Goal: Task Accomplishment & Management: Manage account settings

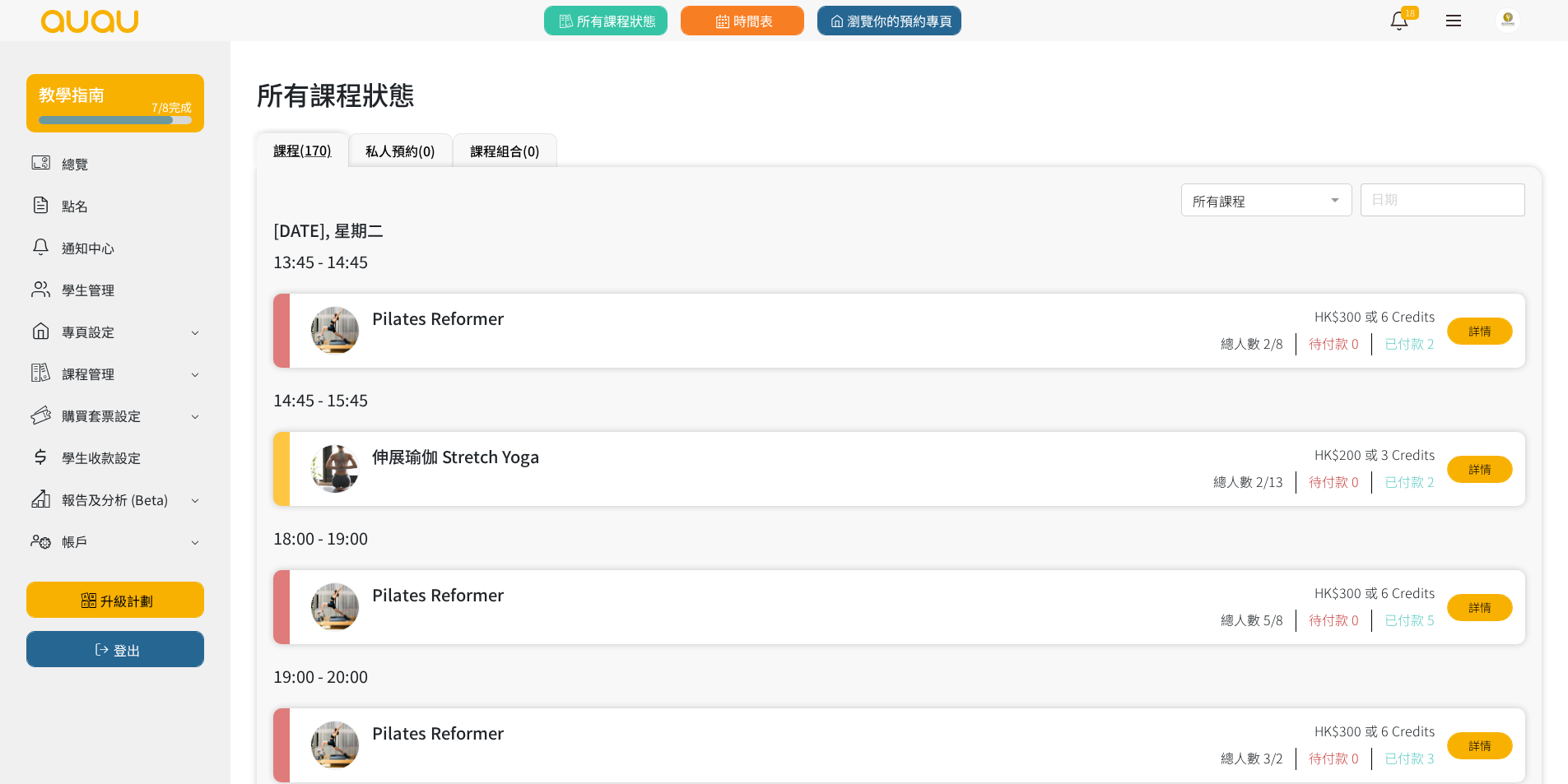
click at [1376, 203] on label "日期" at bounding box center [1379, 198] width 18 height 14
click at [1376, 203] on input "日期" at bounding box center [1443, 200] width 165 height 33
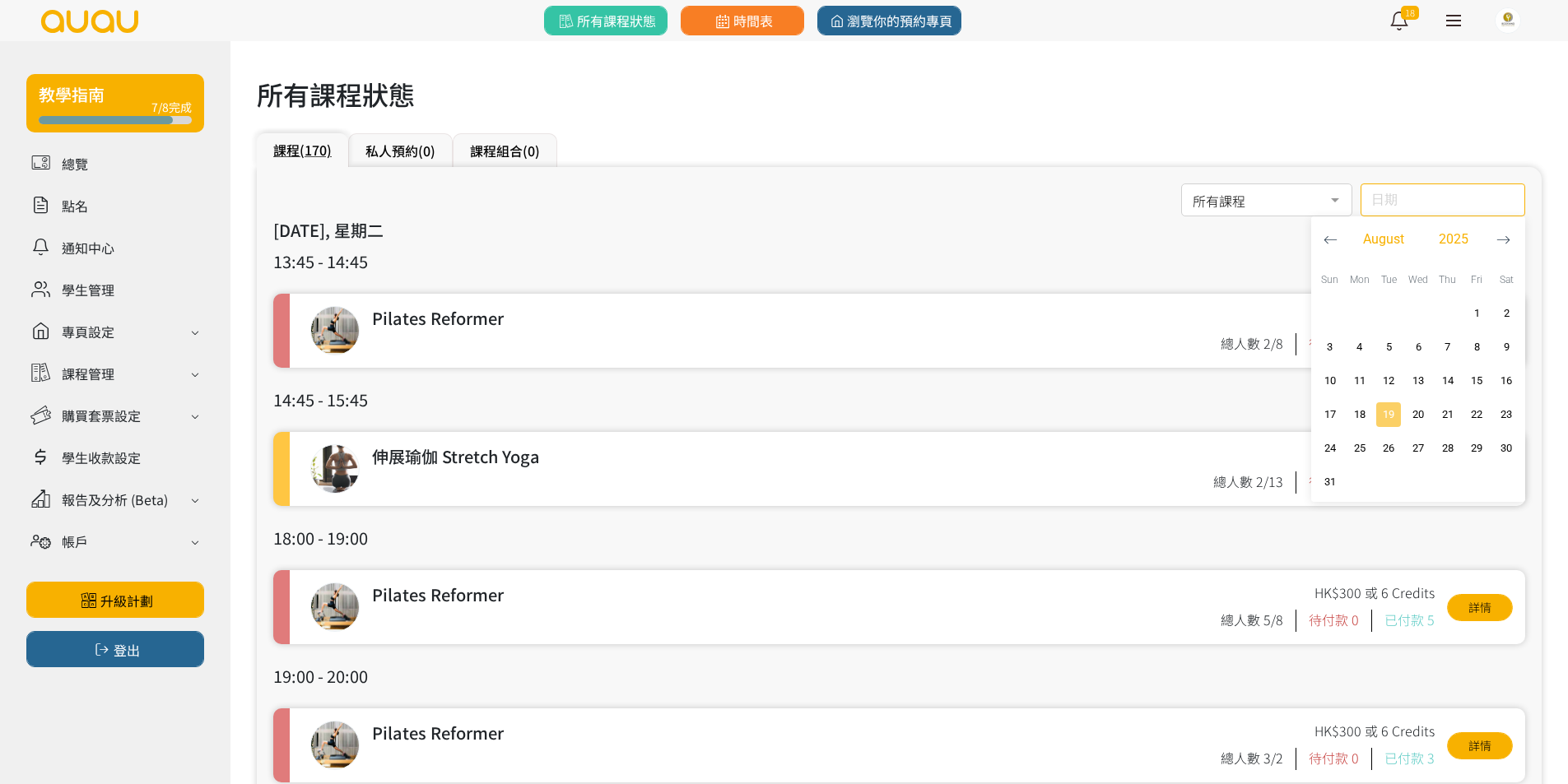
click at [1387, 417] on span "19" at bounding box center [1388, 414] width 20 height 16
type input "2025-08-19"
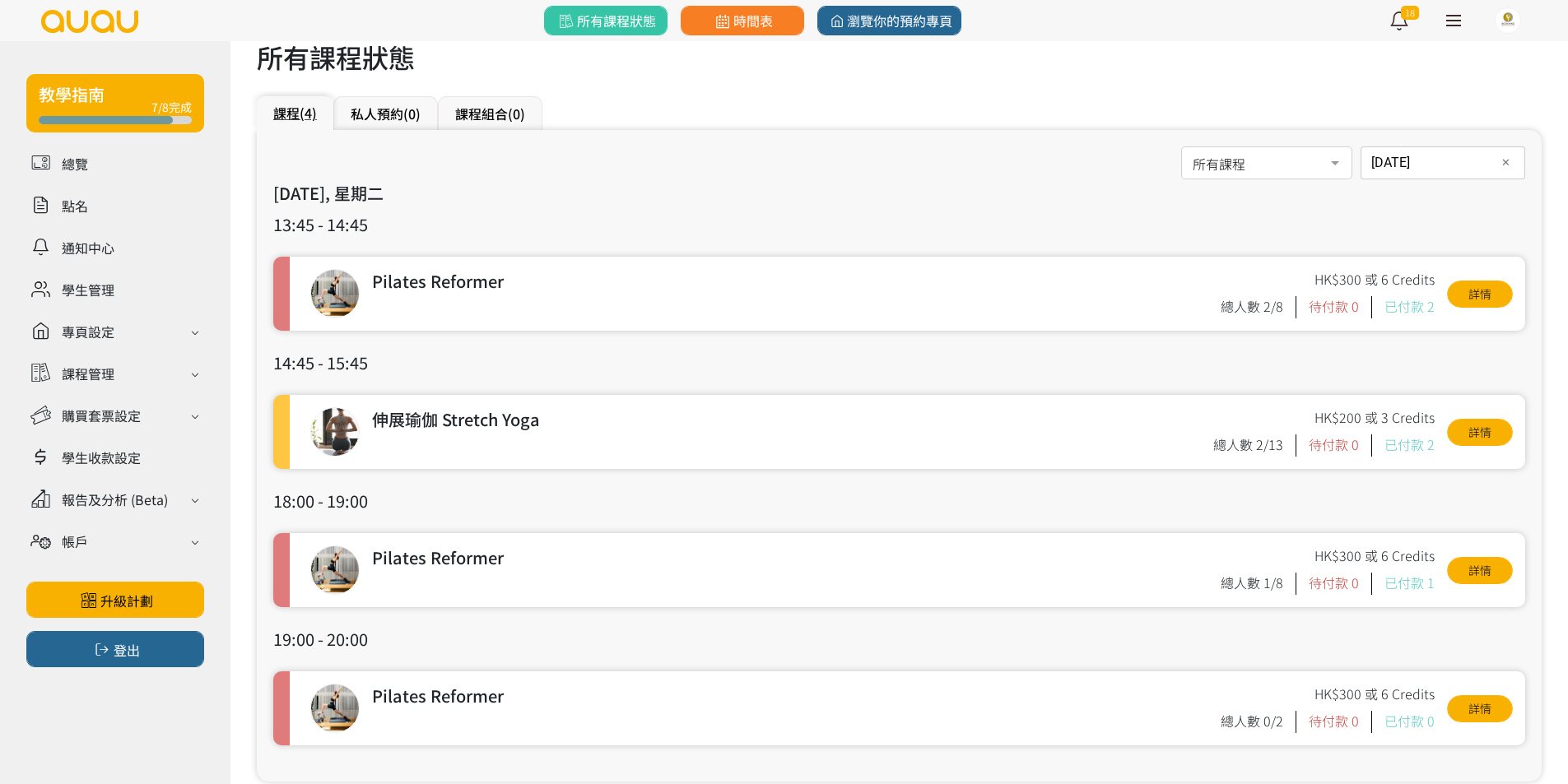
scroll to position [72, 0]
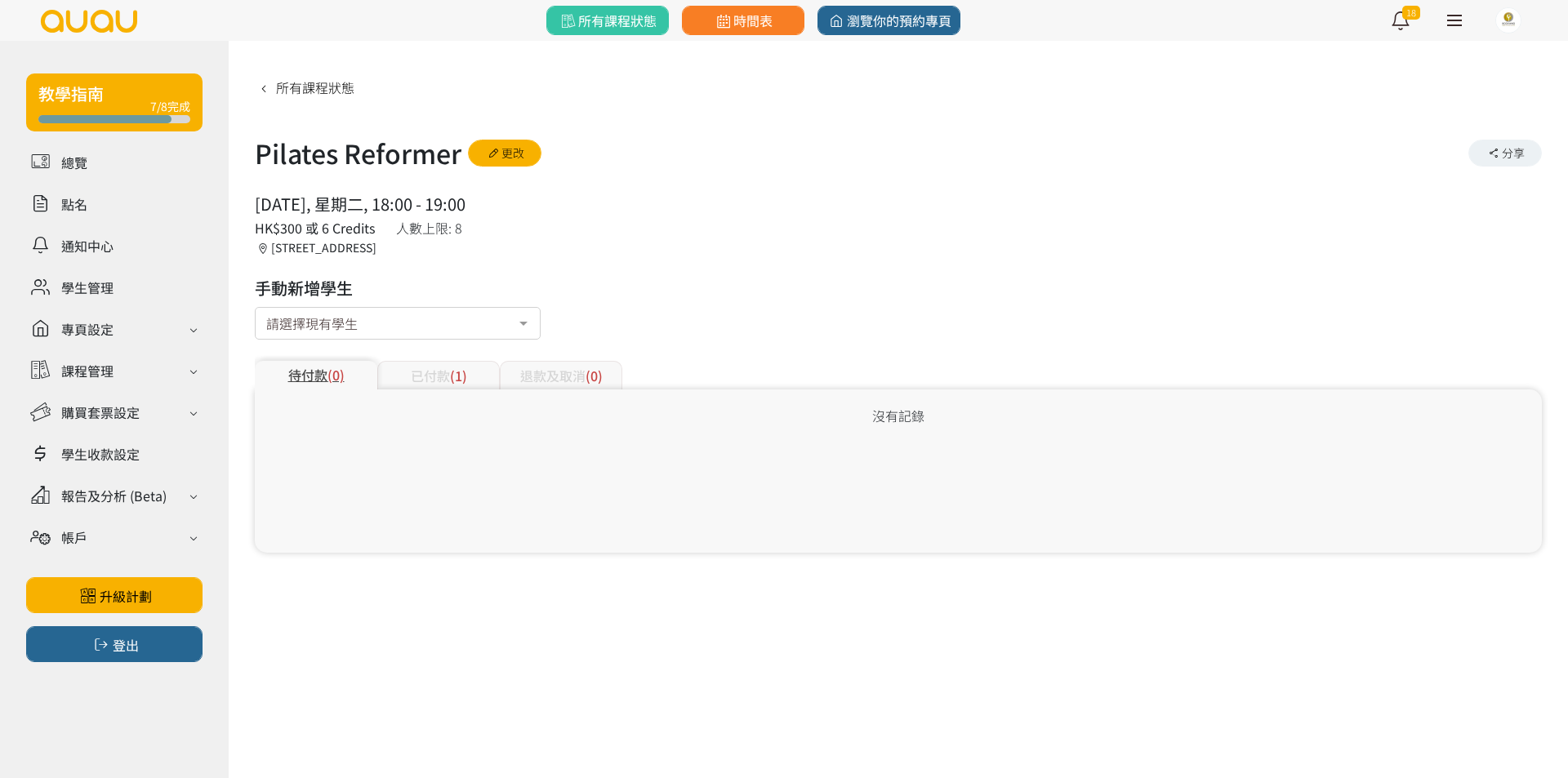
click at [409, 370] on div "已付款 (1)" at bounding box center [438, 375] width 122 height 28
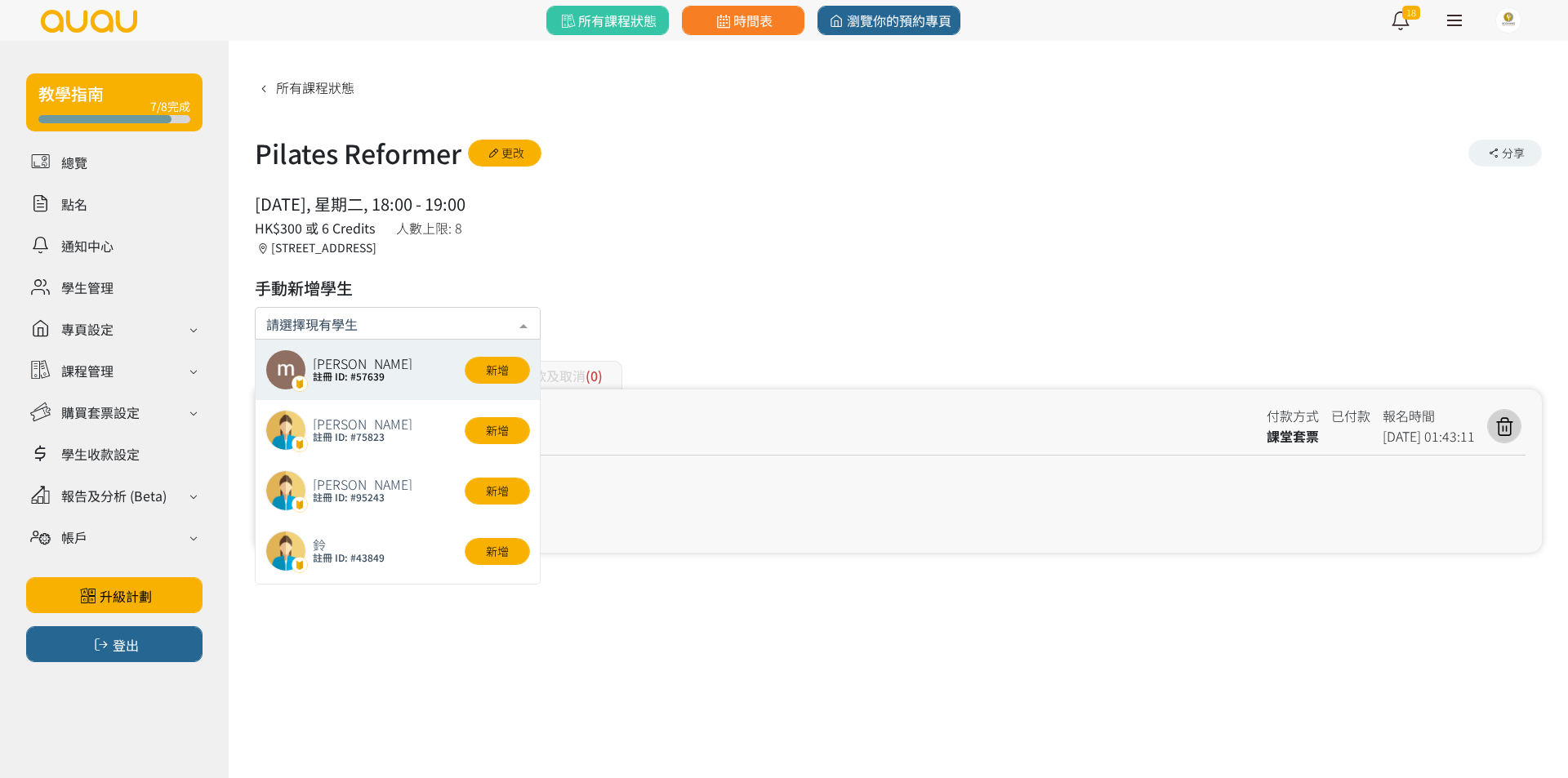
click at [345, 330] on input "text" at bounding box center [398, 322] width 263 height 21
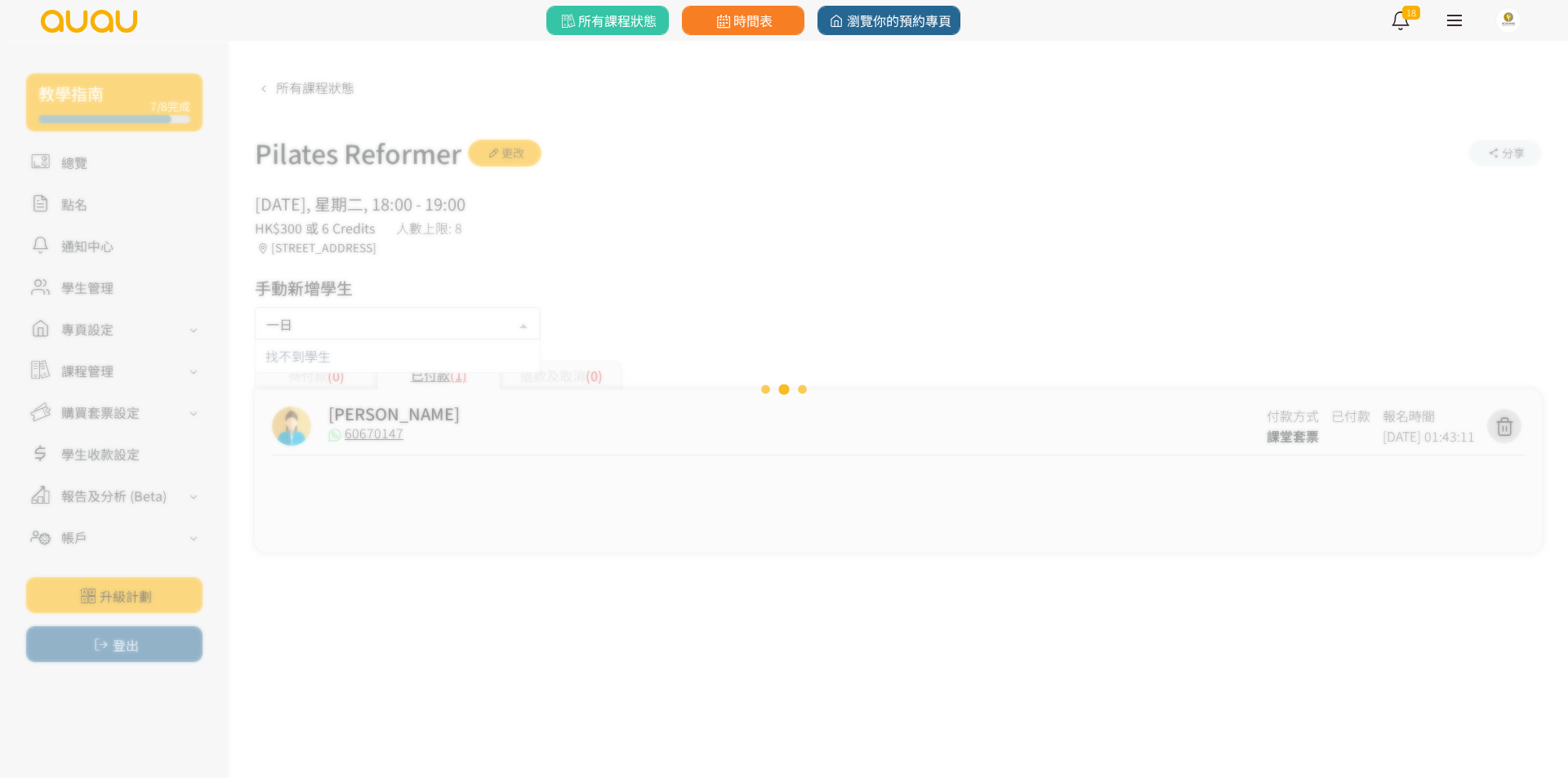
type input "百"
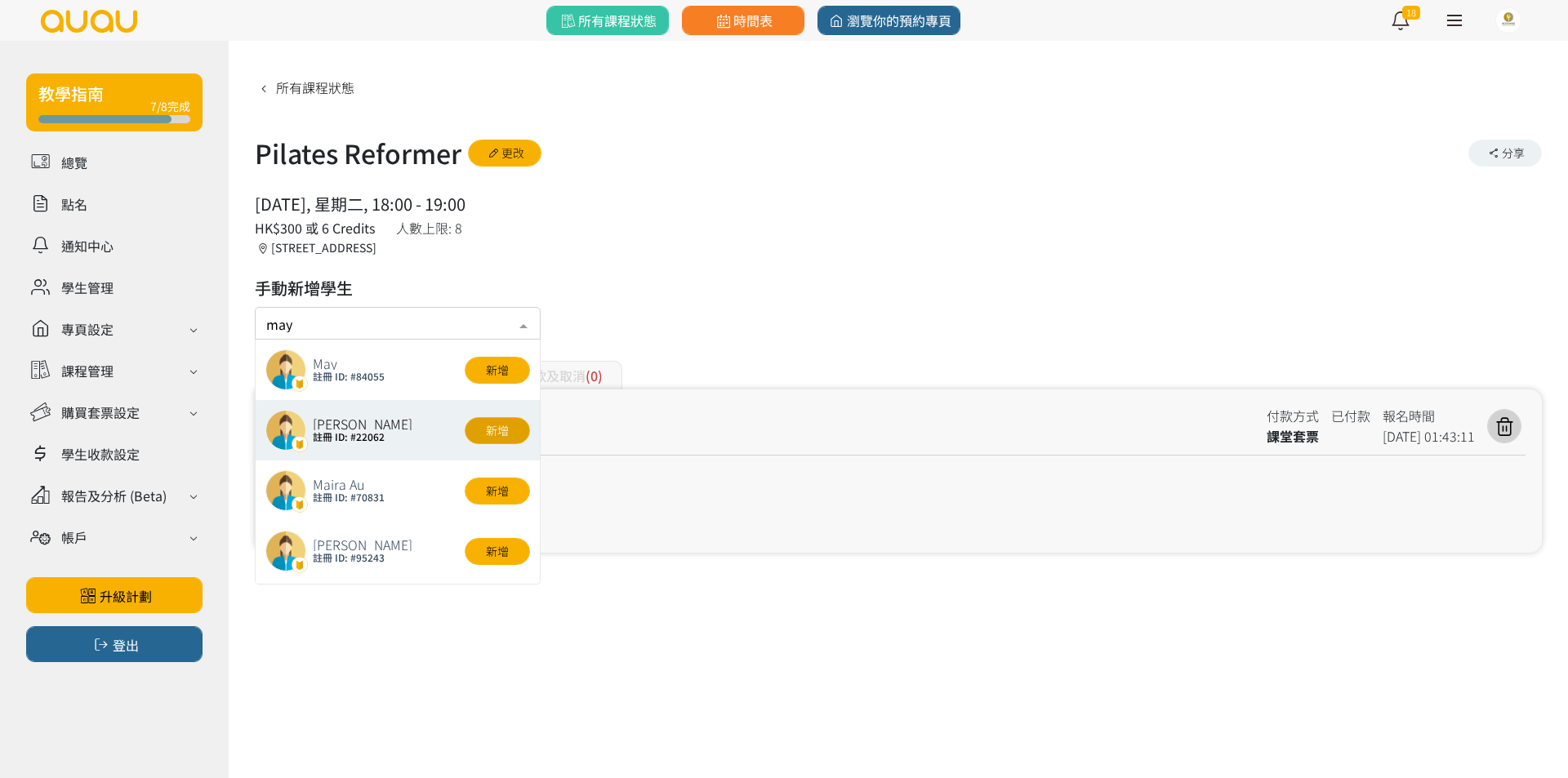
click at [494, 438] on button "新增" at bounding box center [496, 430] width 65 height 27
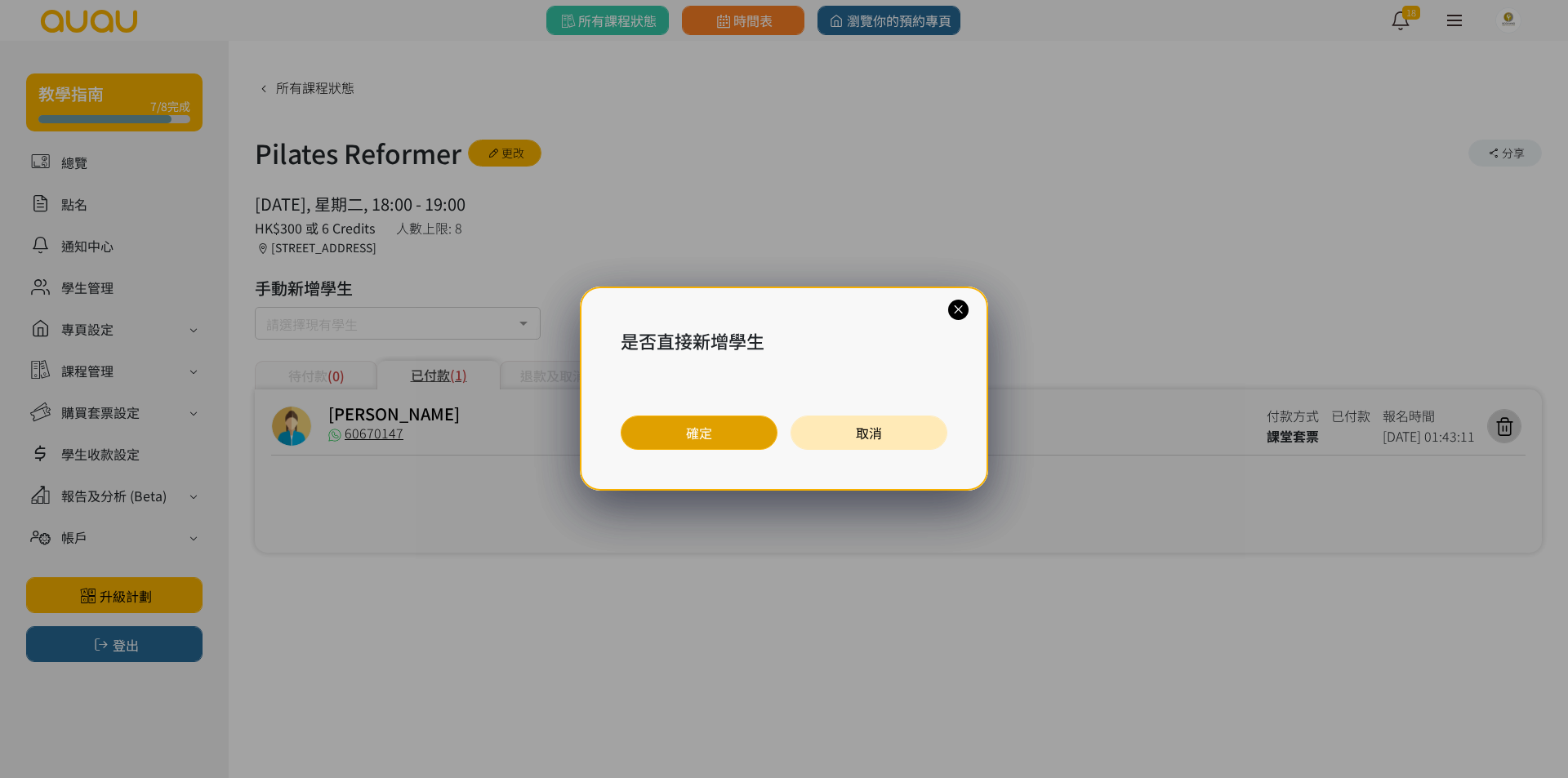
click at [666, 438] on button "確定" at bounding box center [698, 432] width 157 height 34
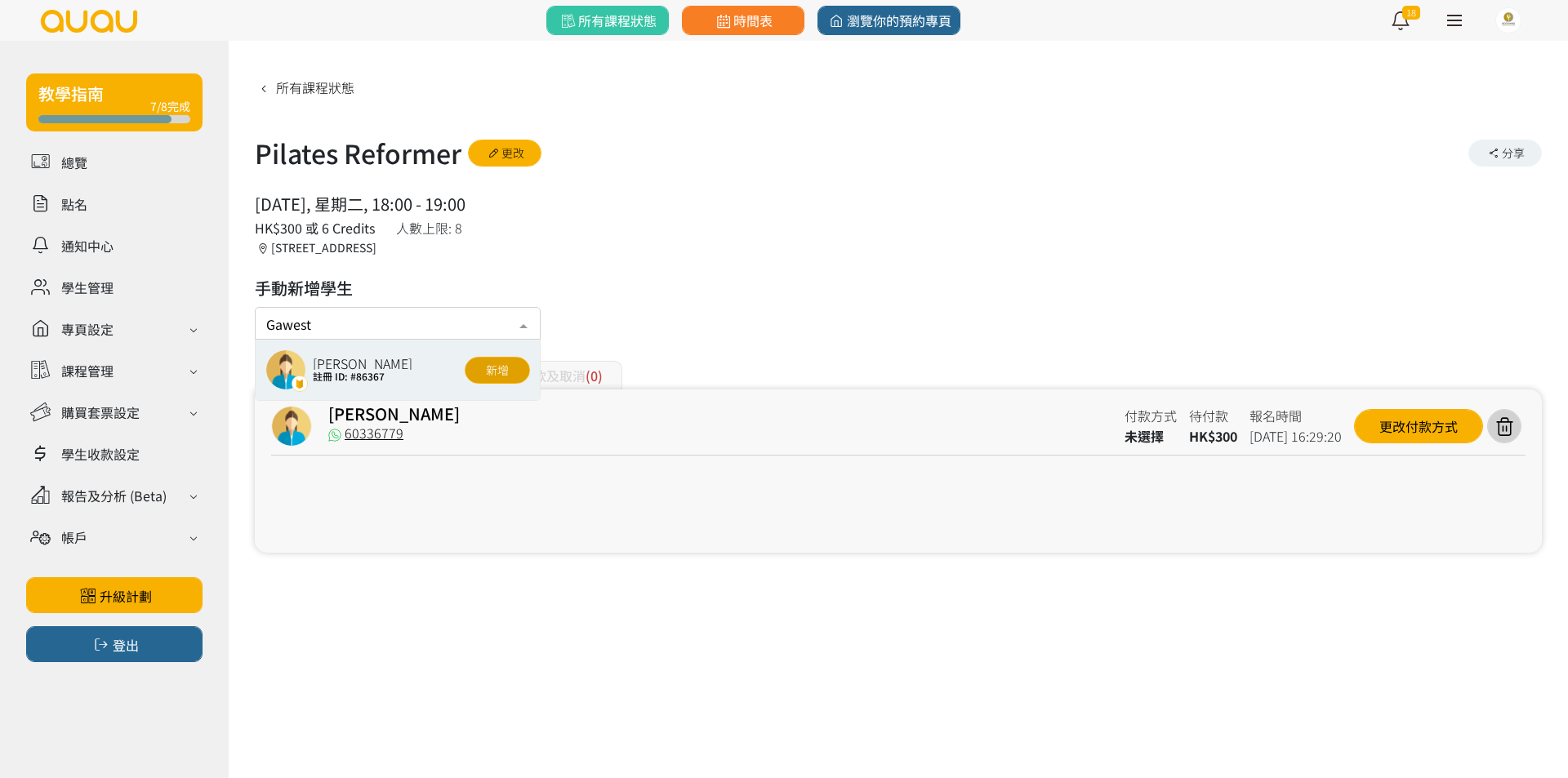
click at [491, 373] on button "新增" at bounding box center [496, 370] width 65 height 27
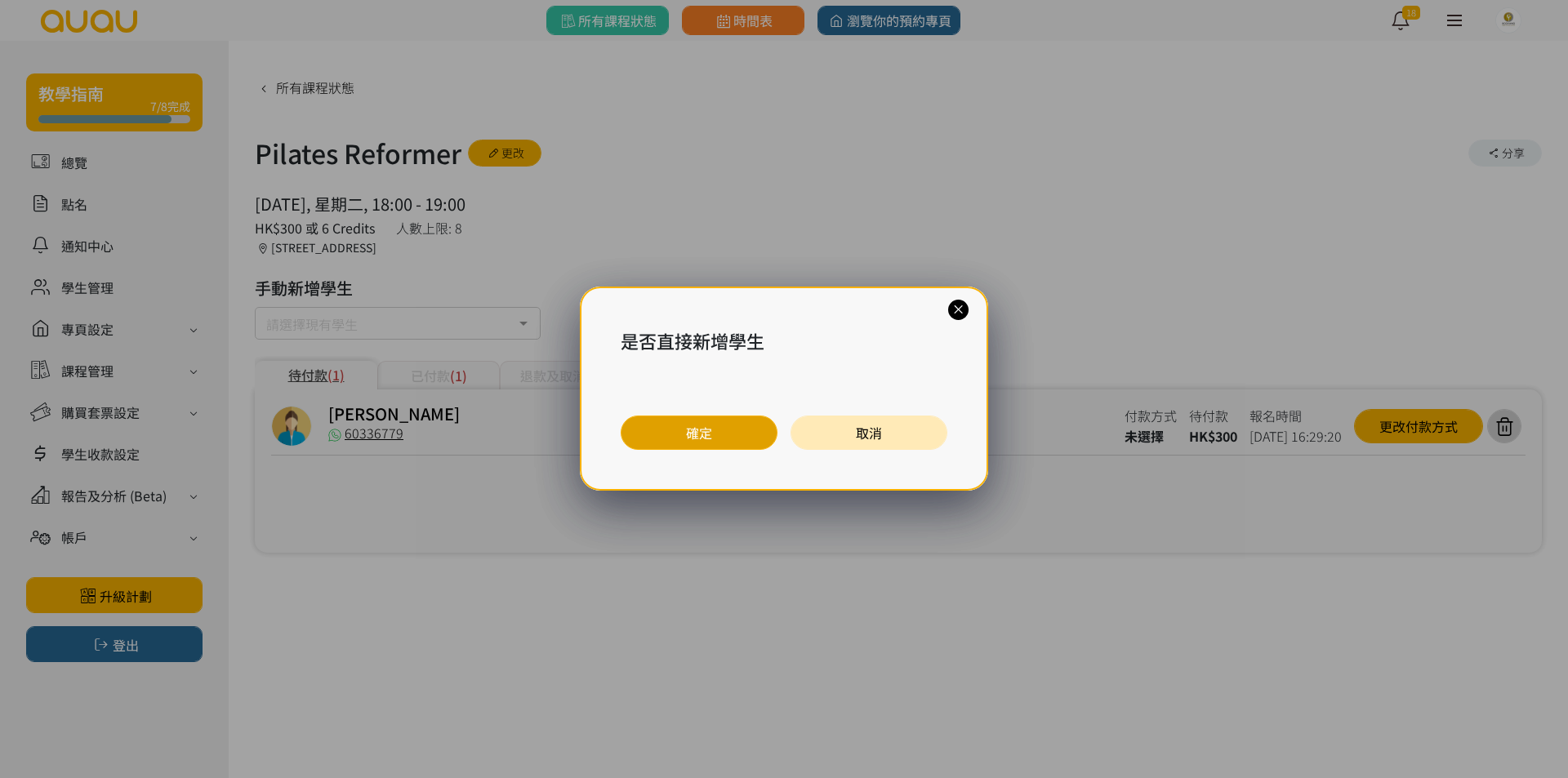
click at [709, 436] on button "確定" at bounding box center [698, 432] width 157 height 34
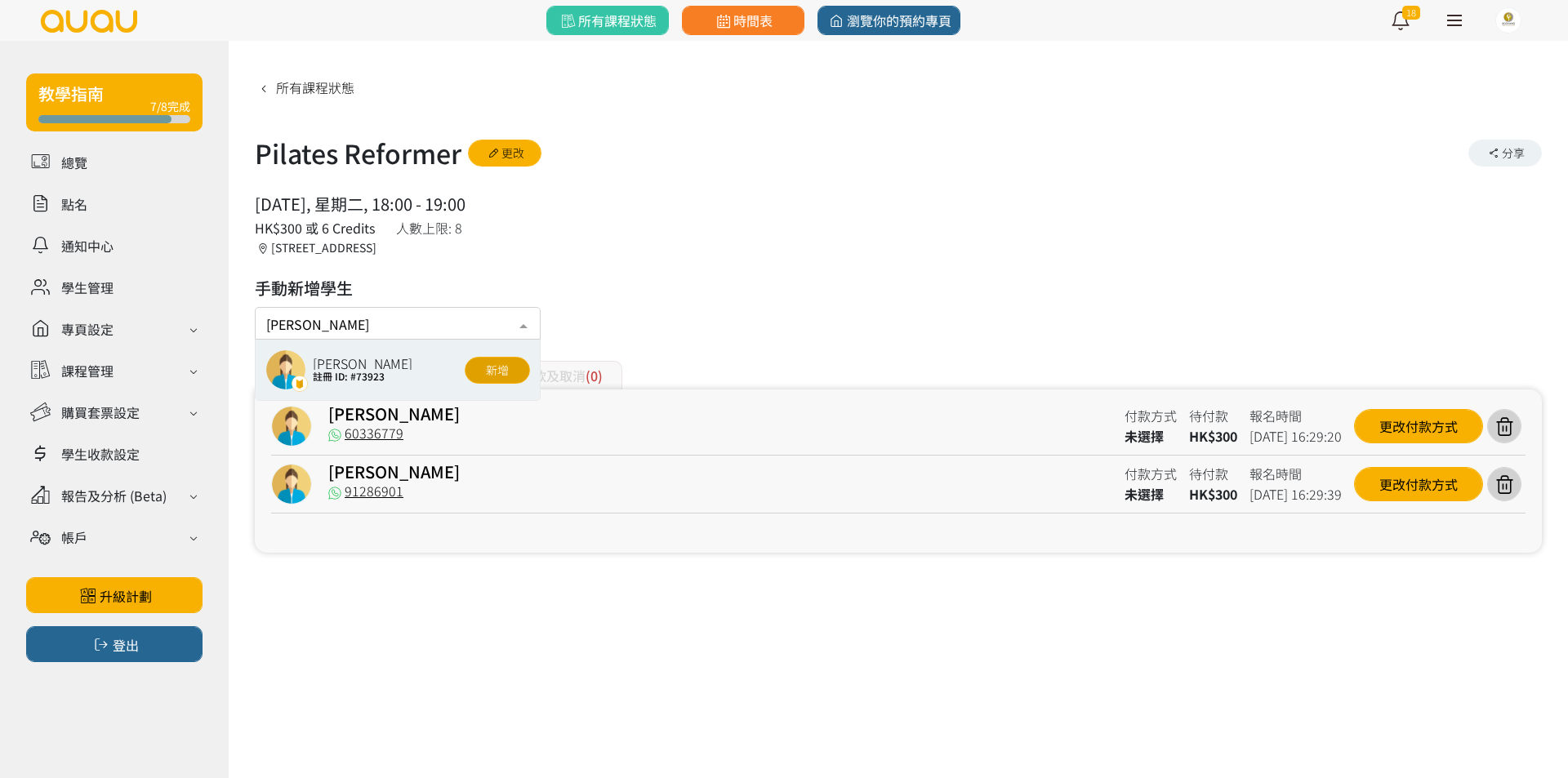
click at [501, 371] on button "新增" at bounding box center [496, 370] width 65 height 27
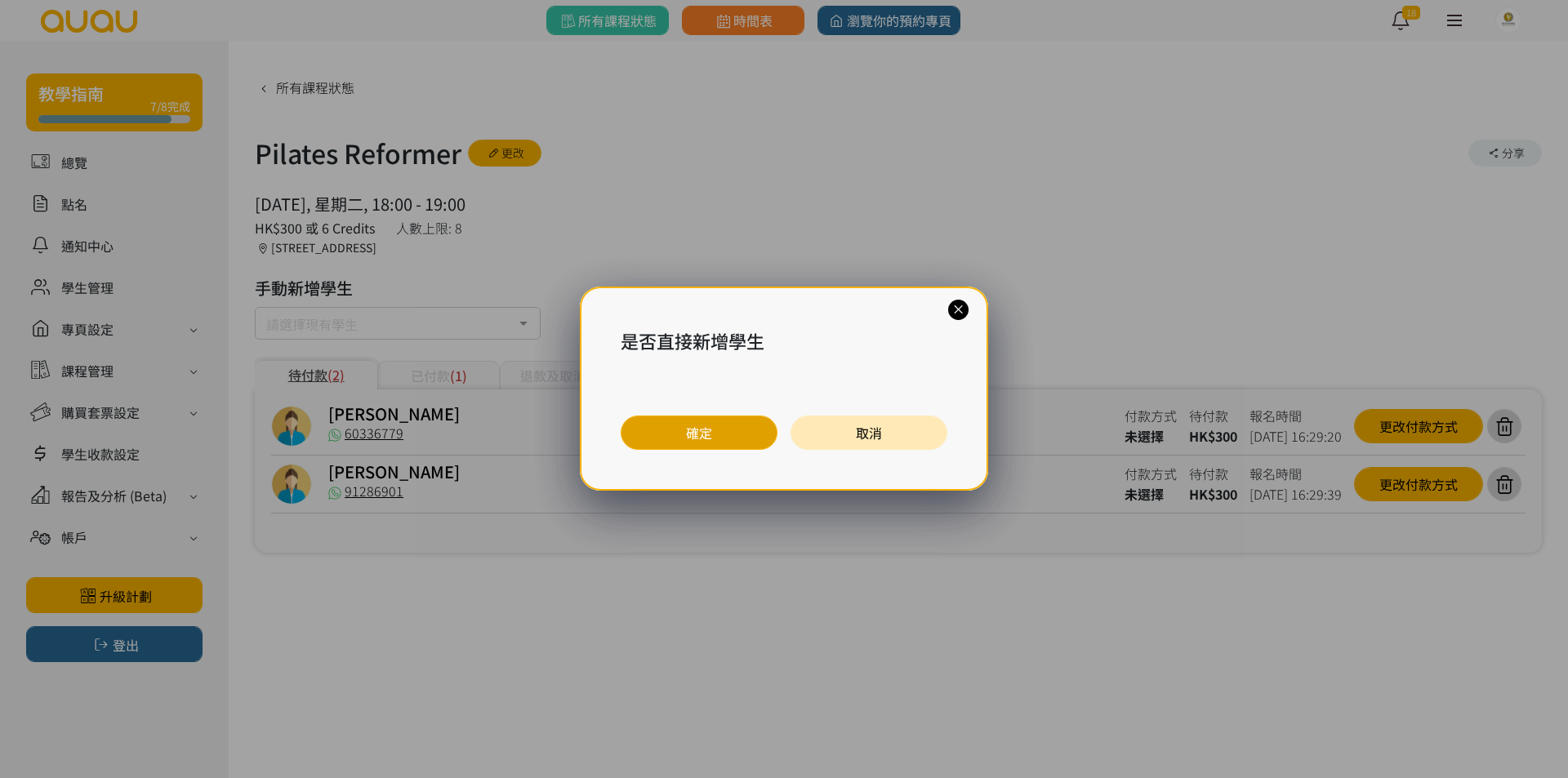
click at [670, 430] on button "確定" at bounding box center [698, 432] width 157 height 34
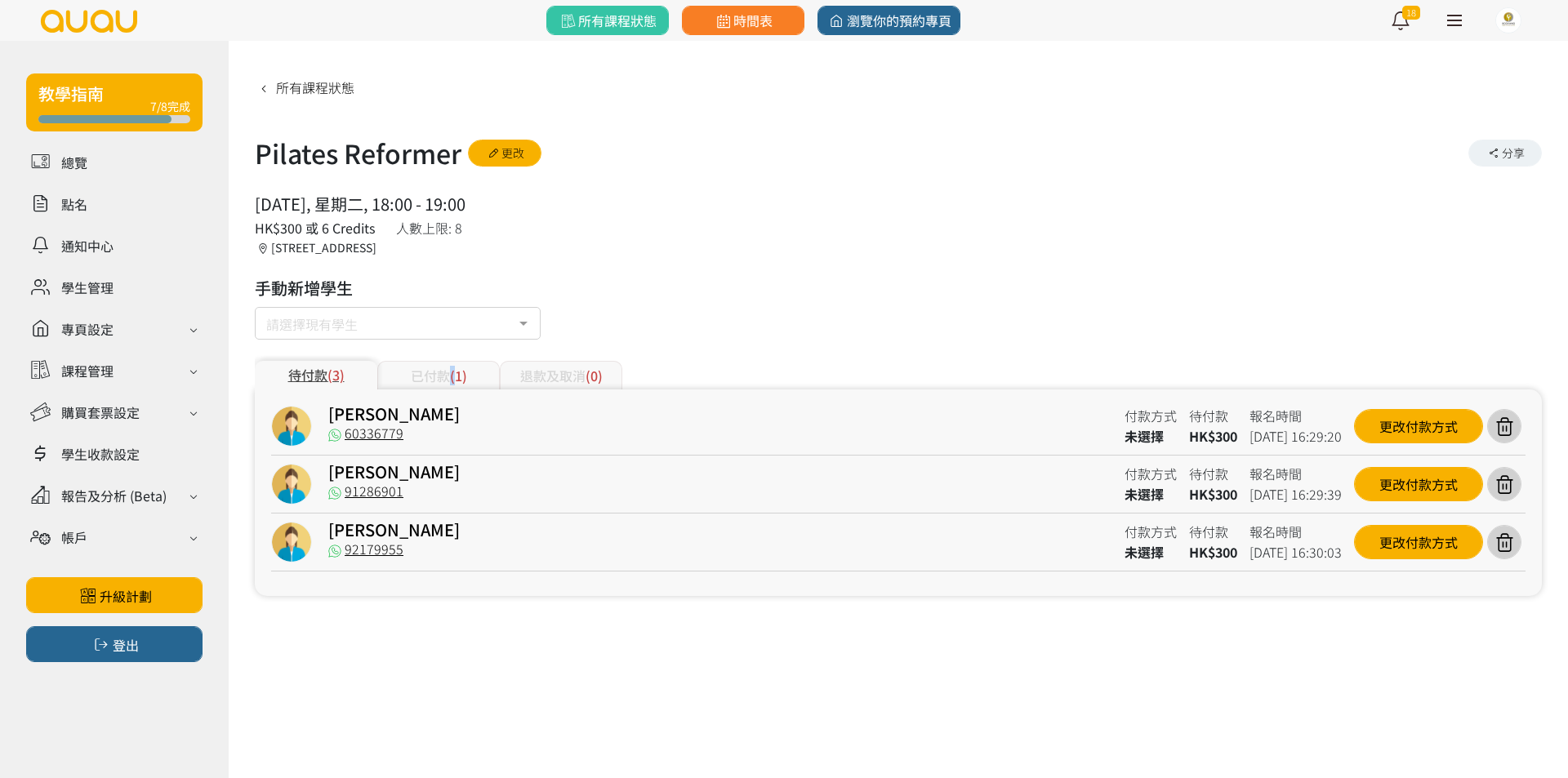
click at [451, 376] on span "(1)" at bounding box center [459, 375] width 17 height 20
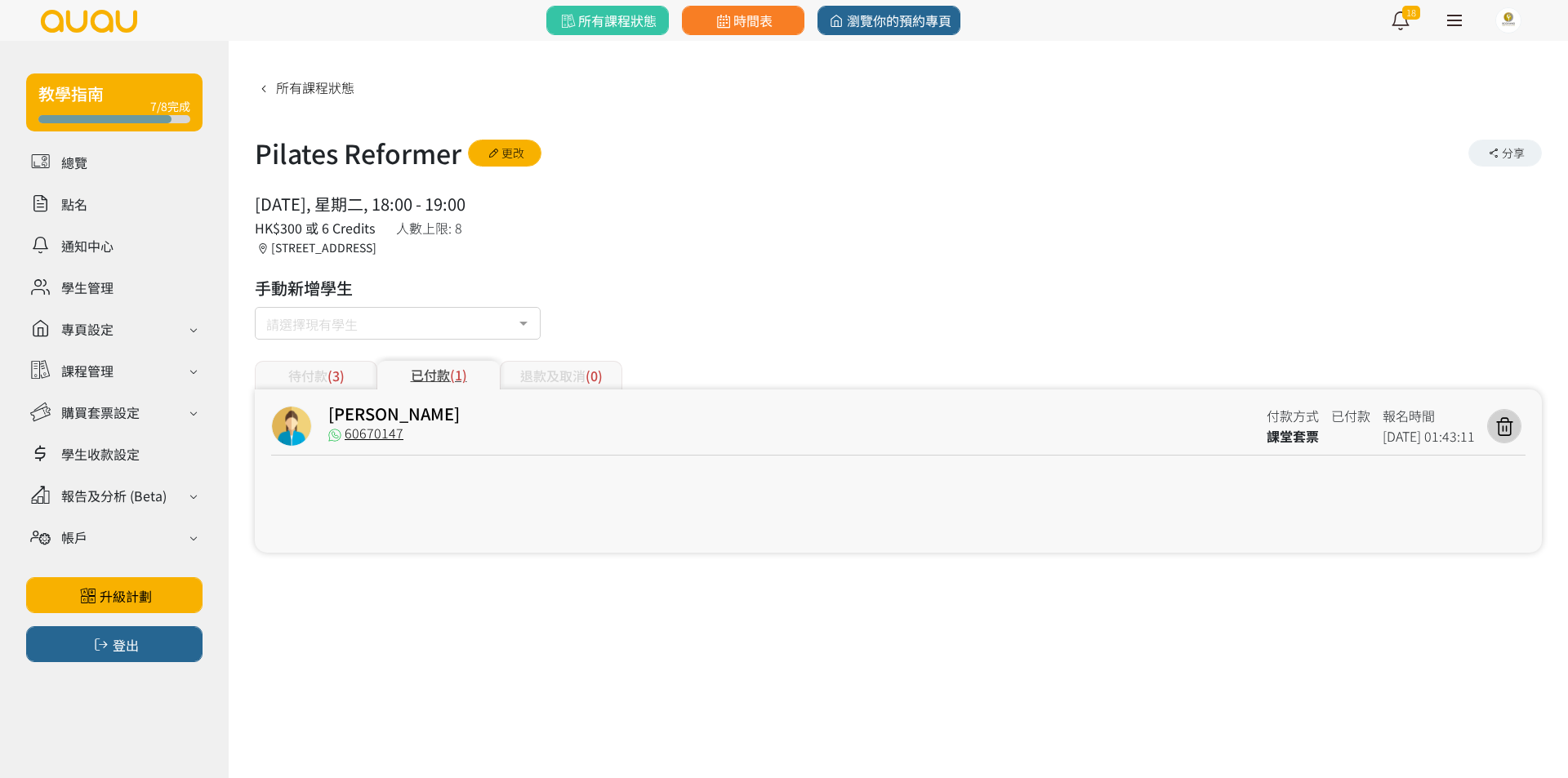
click at [368, 369] on div "待付款 (3)" at bounding box center [316, 375] width 122 height 28
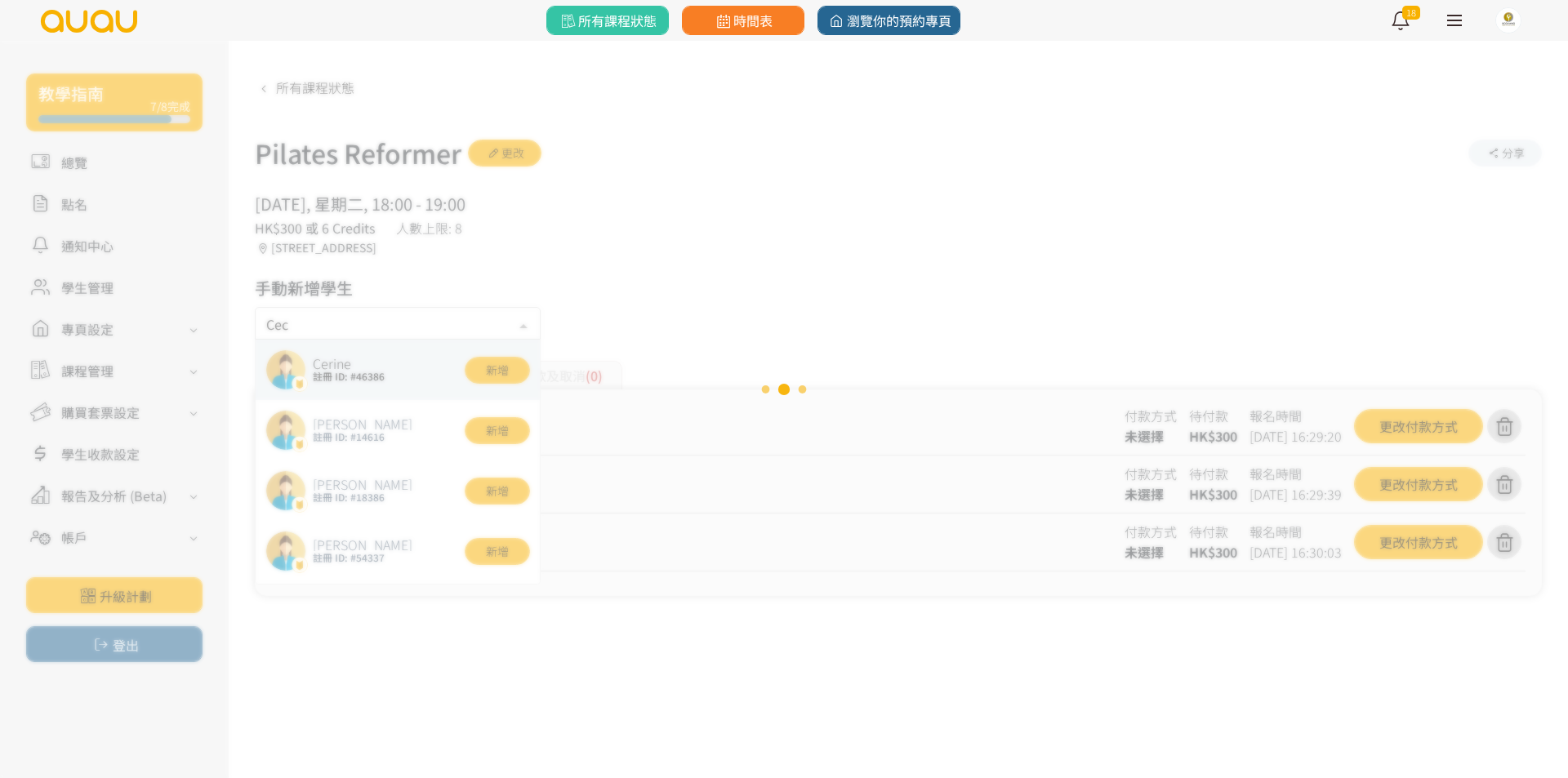
type input "Ceci"
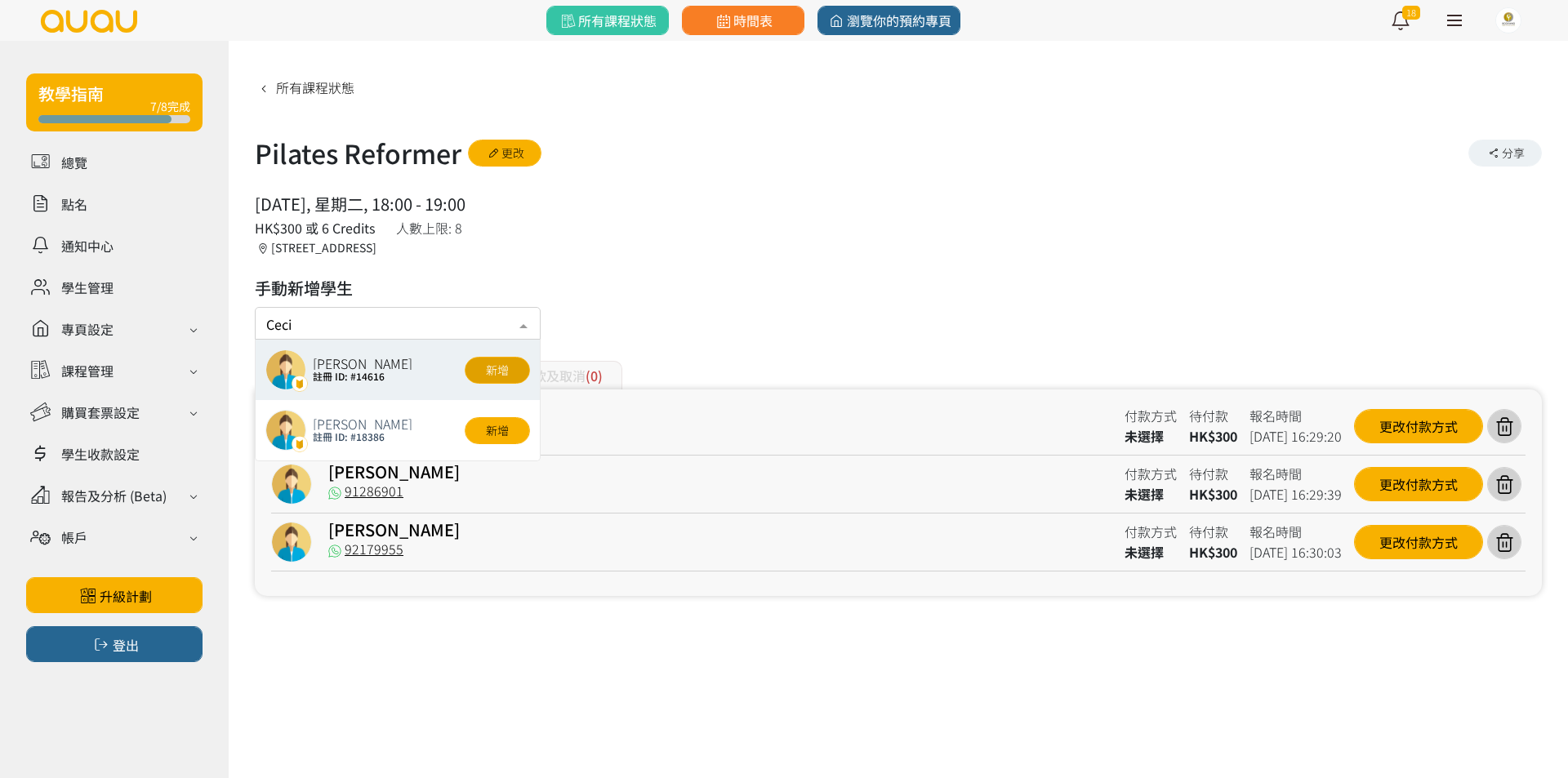
click at [489, 376] on button "新增" at bounding box center [496, 370] width 65 height 27
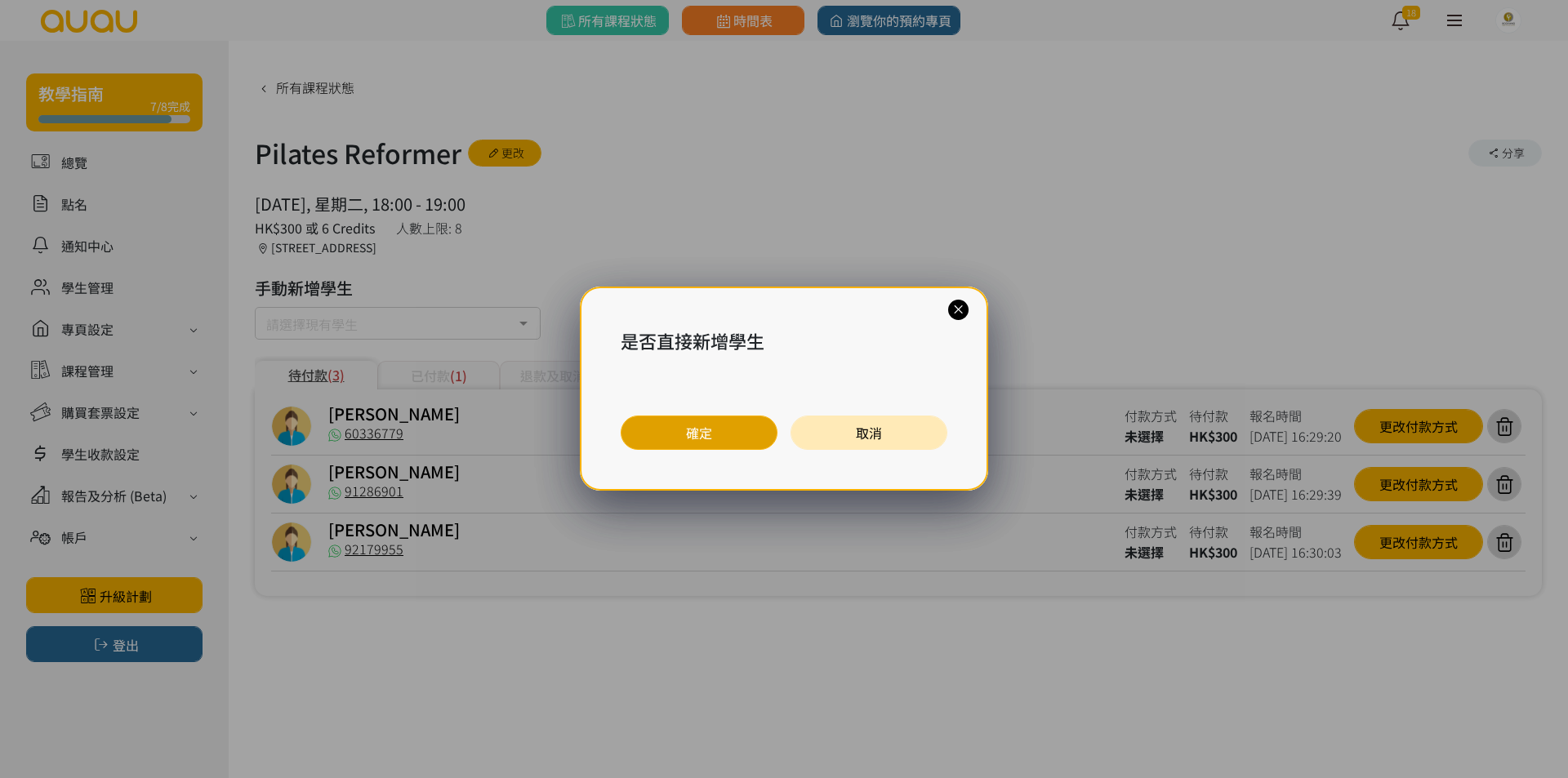
click at [693, 437] on button "確定" at bounding box center [698, 432] width 157 height 34
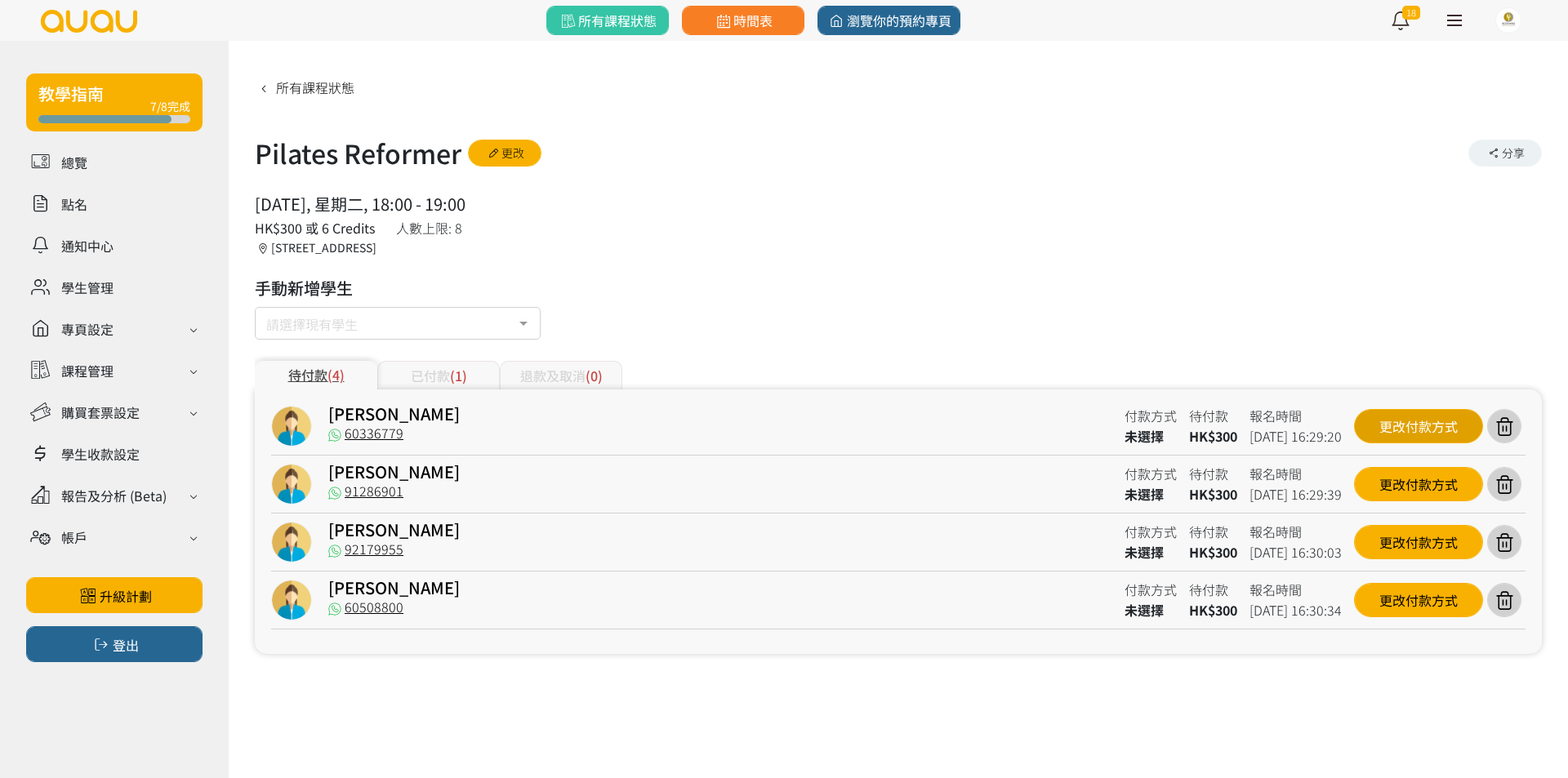
click at [1442, 432] on div "更改付款方式" at bounding box center [1418, 426] width 129 height 34
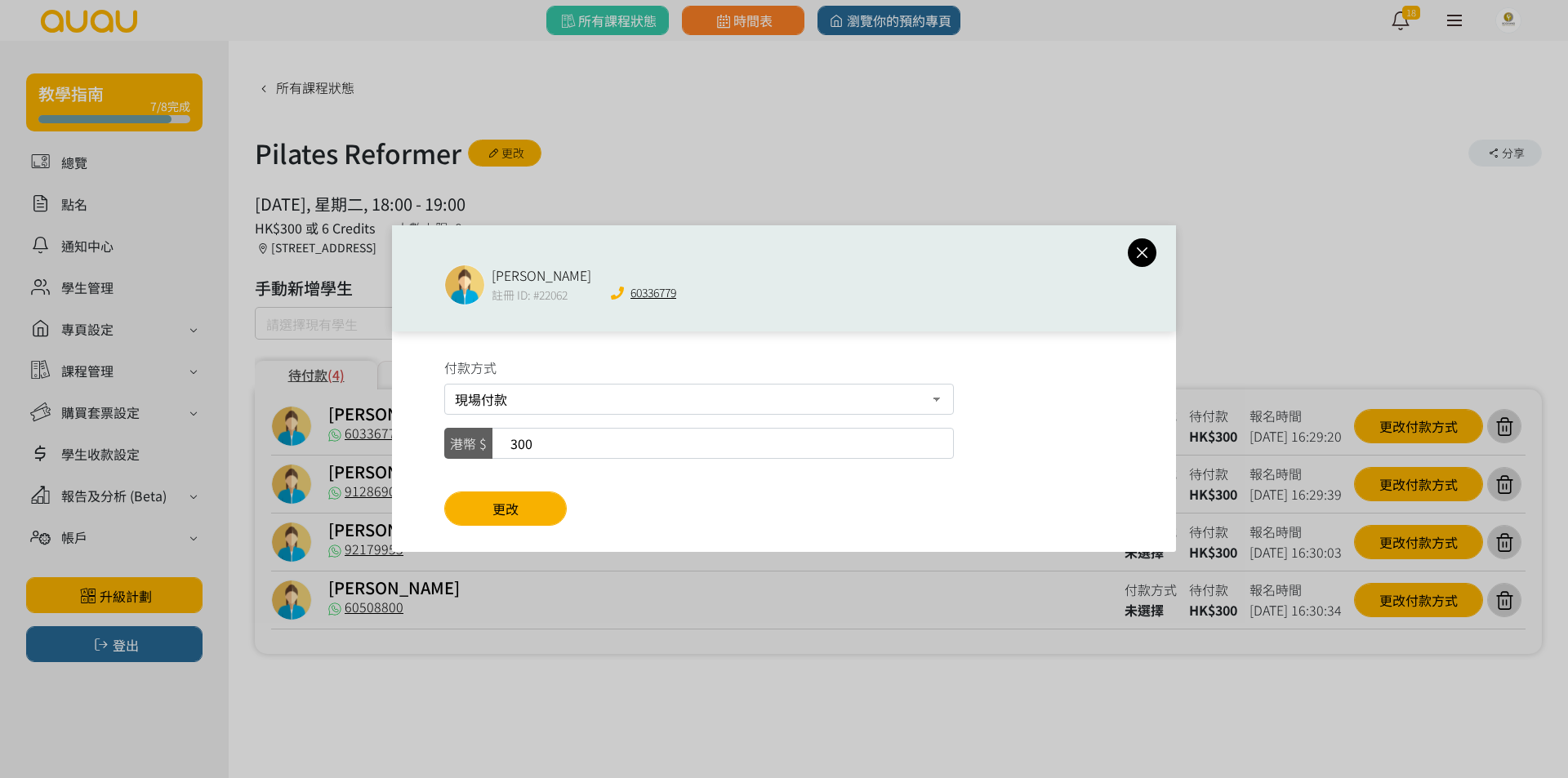
click at [1135, 253] on icon at bounding box center [1142, 253] width 28 height 21
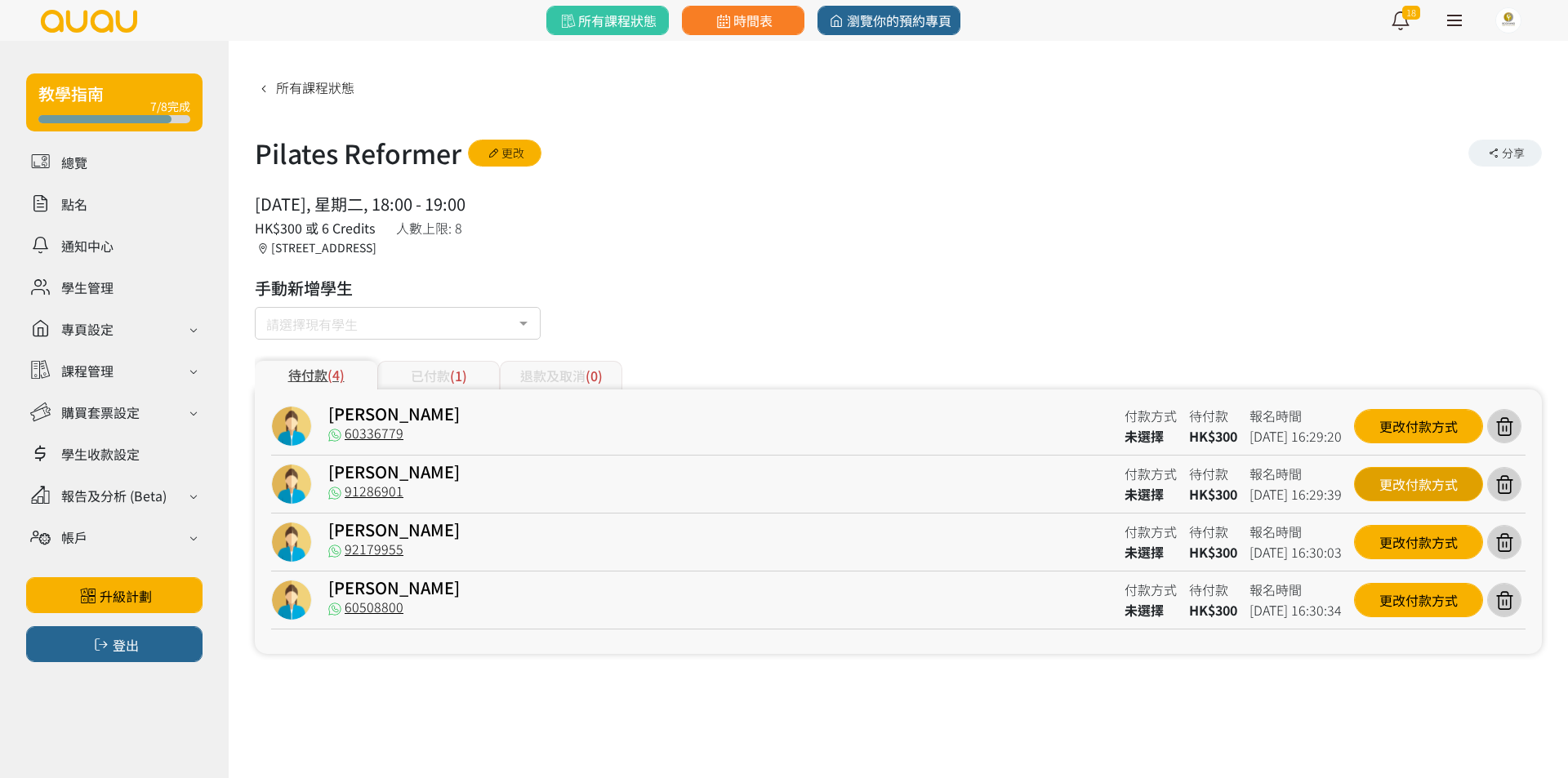
click at [1442, 490] on div "更改付款方式" at bounding box center [1418, 484] width 129 height 34
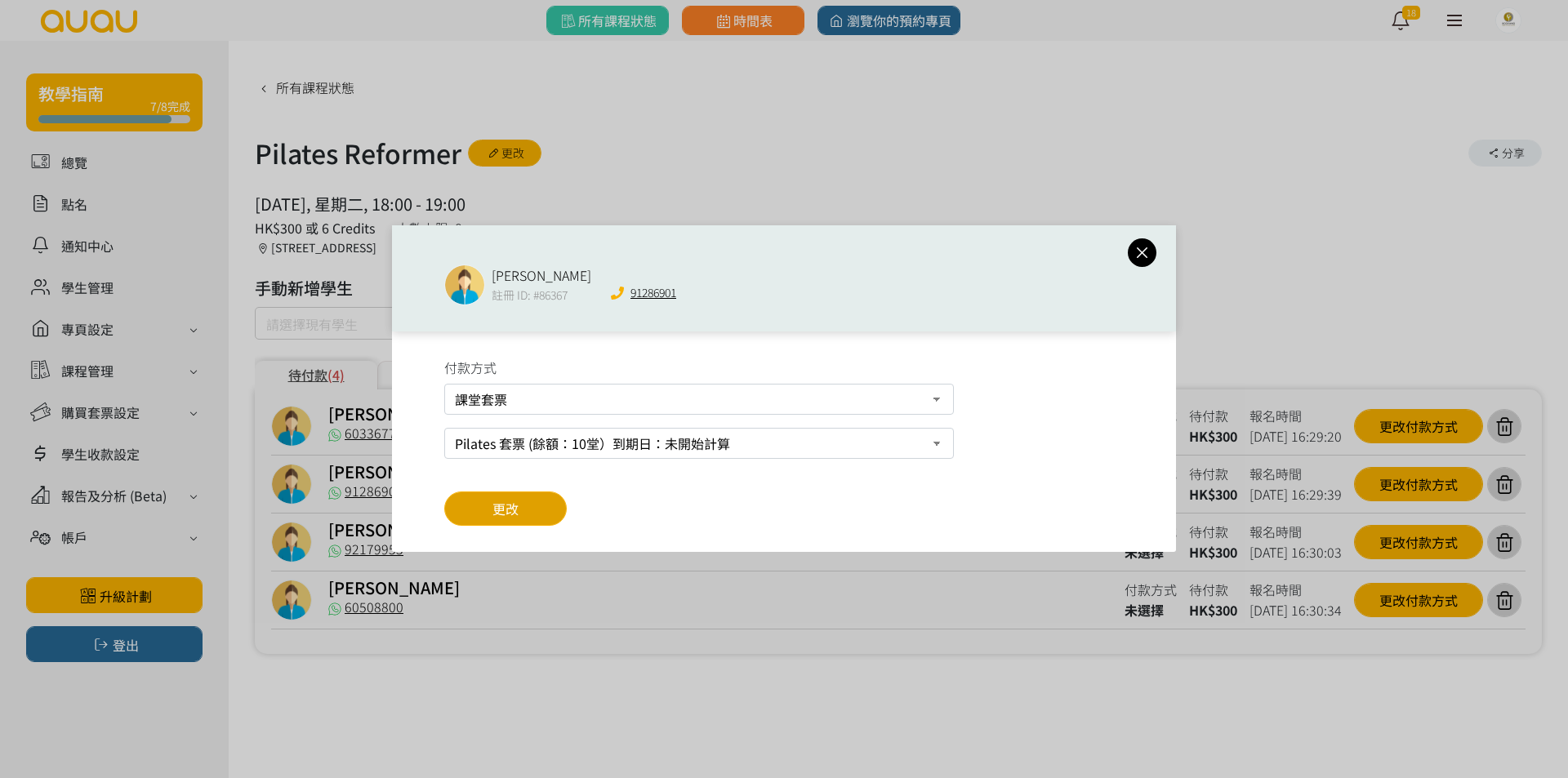
click at [552, 510] on button "更改" at bounding box center [506, 508] width 122 height 34
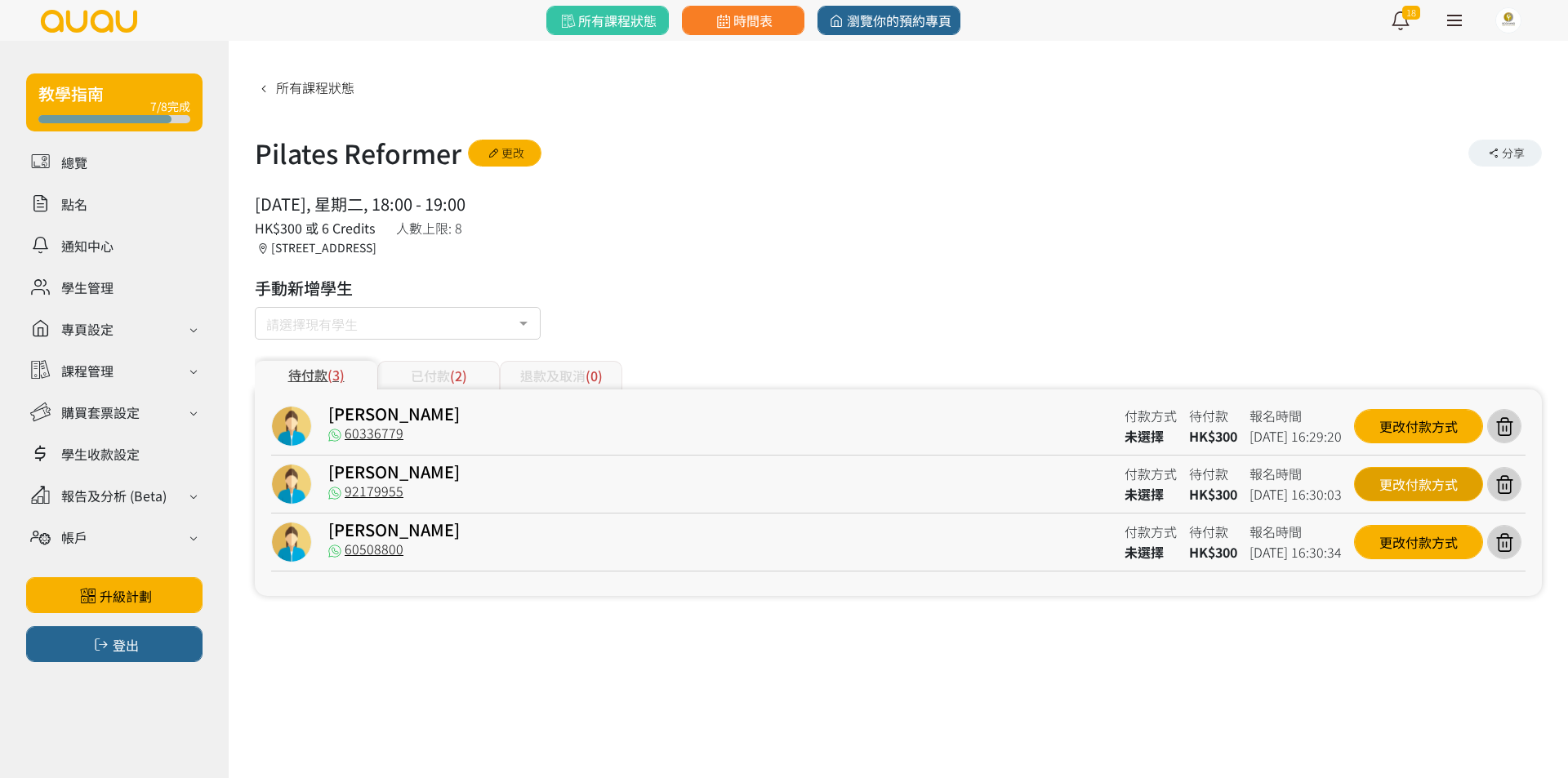
click at [1400, 489] on div "更改付款方式" at bounding box center [1418, 484] width 129 height 34
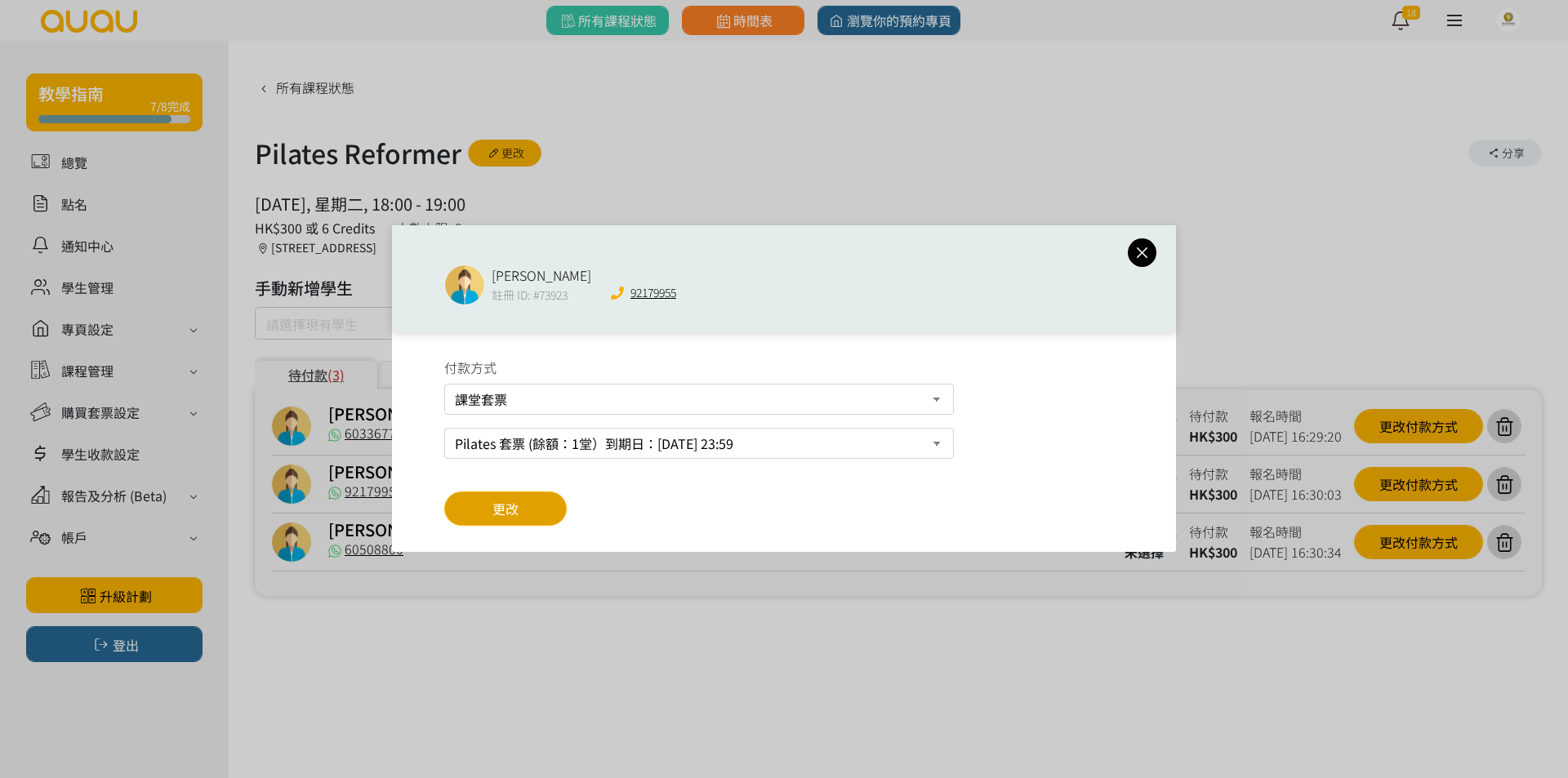
click at [538, 511] on button "更改" at bounding box center [506, 508] width 122 height 34
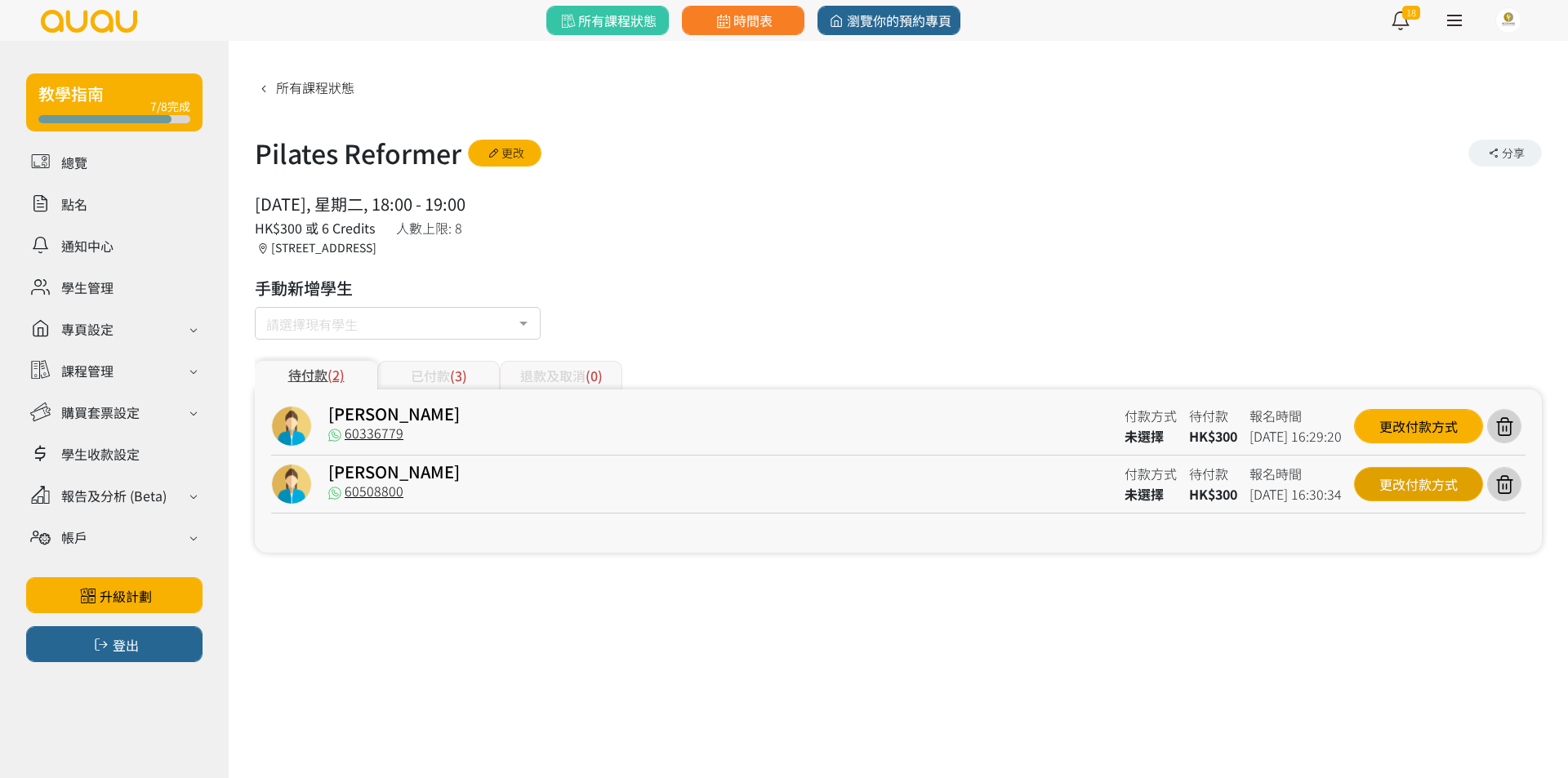
click at [1388, 488] on div "更改付款方式" at bounding box center [1418, 484] width 129 height 34
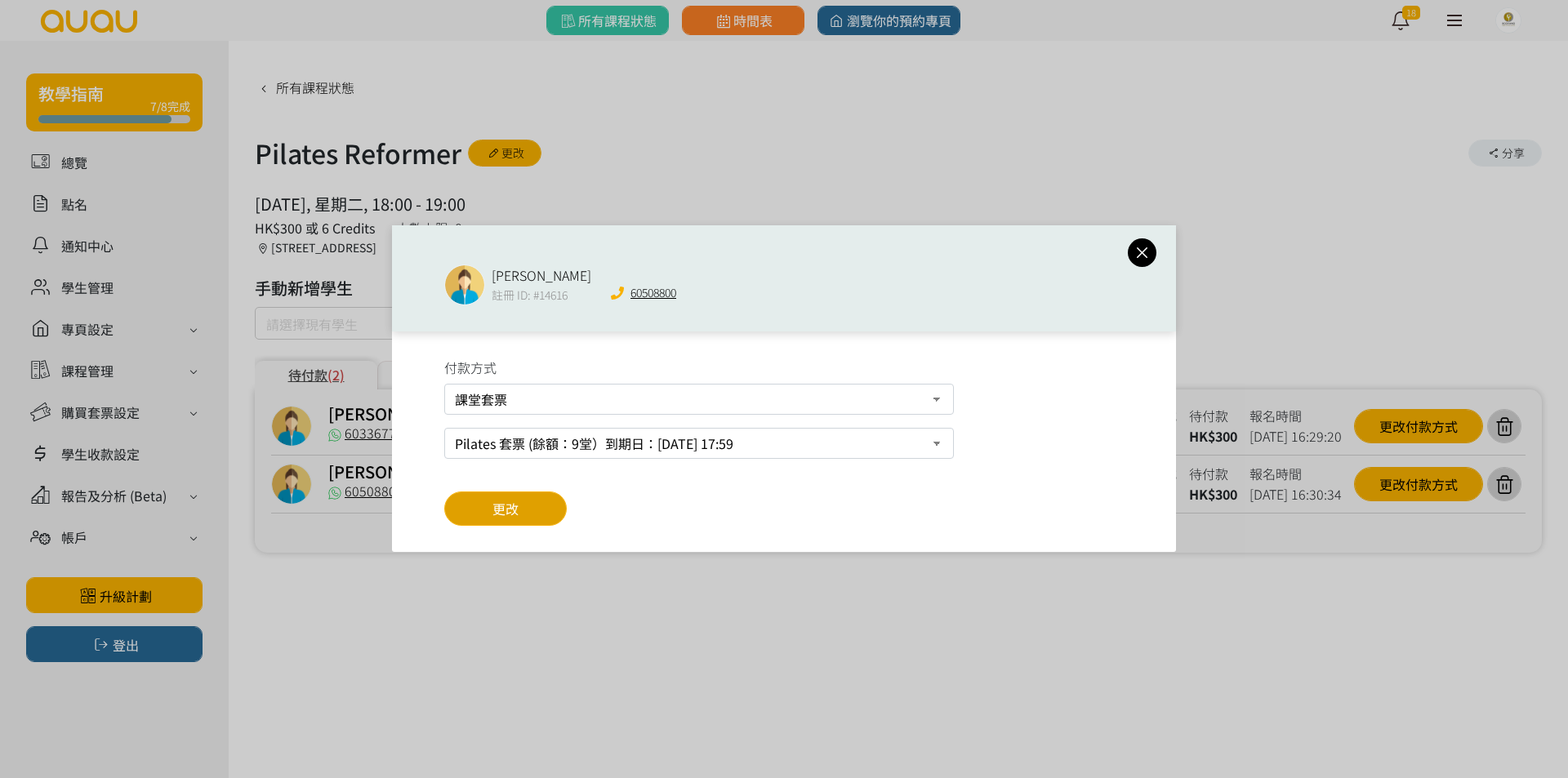
click at [548, 513] on button "更改" at bounding box center [506, 508] width 122 height 34
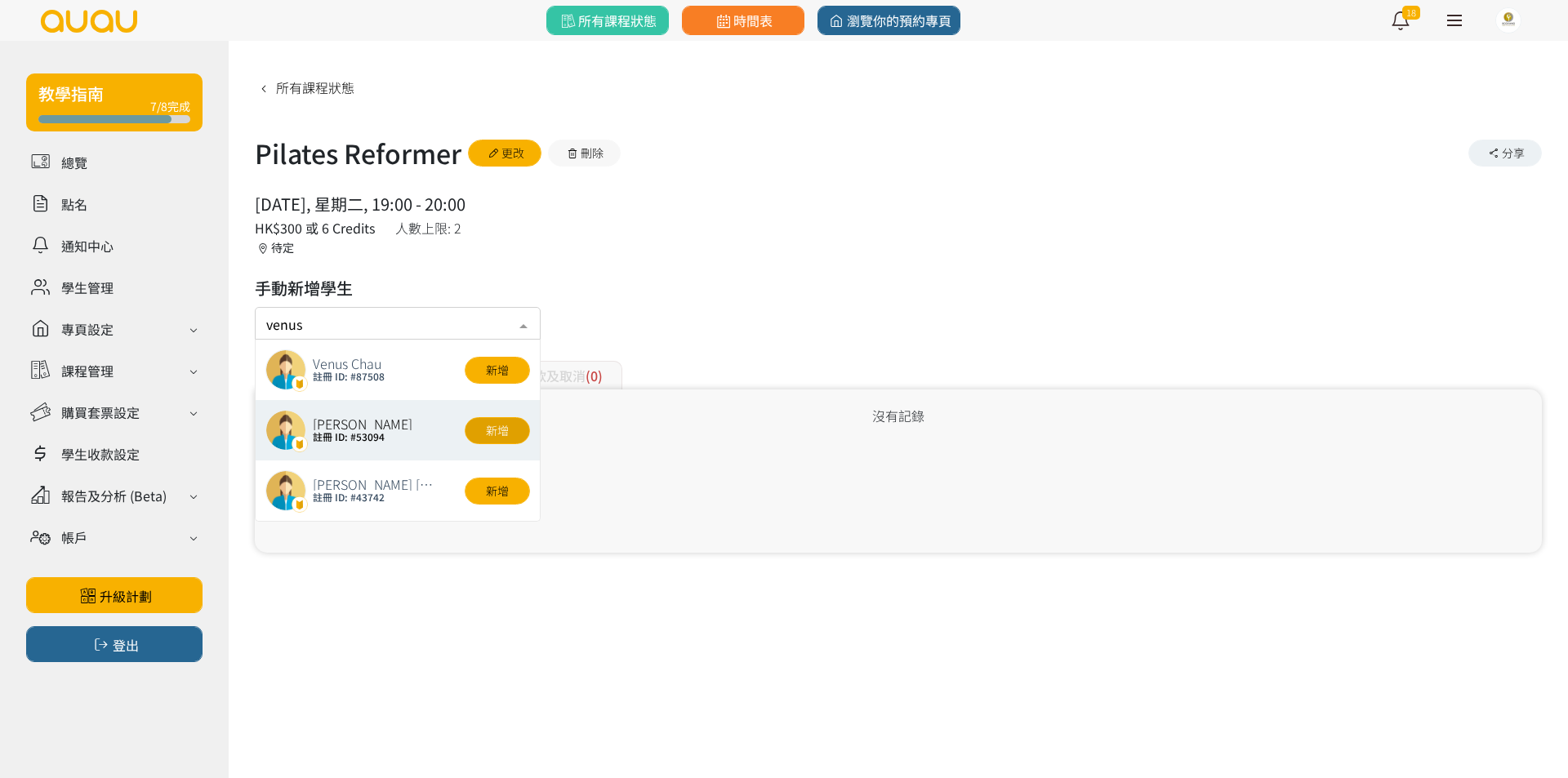
click at [490, 432] on button "新增" at bounding box center [496, 430] width 65 height 27
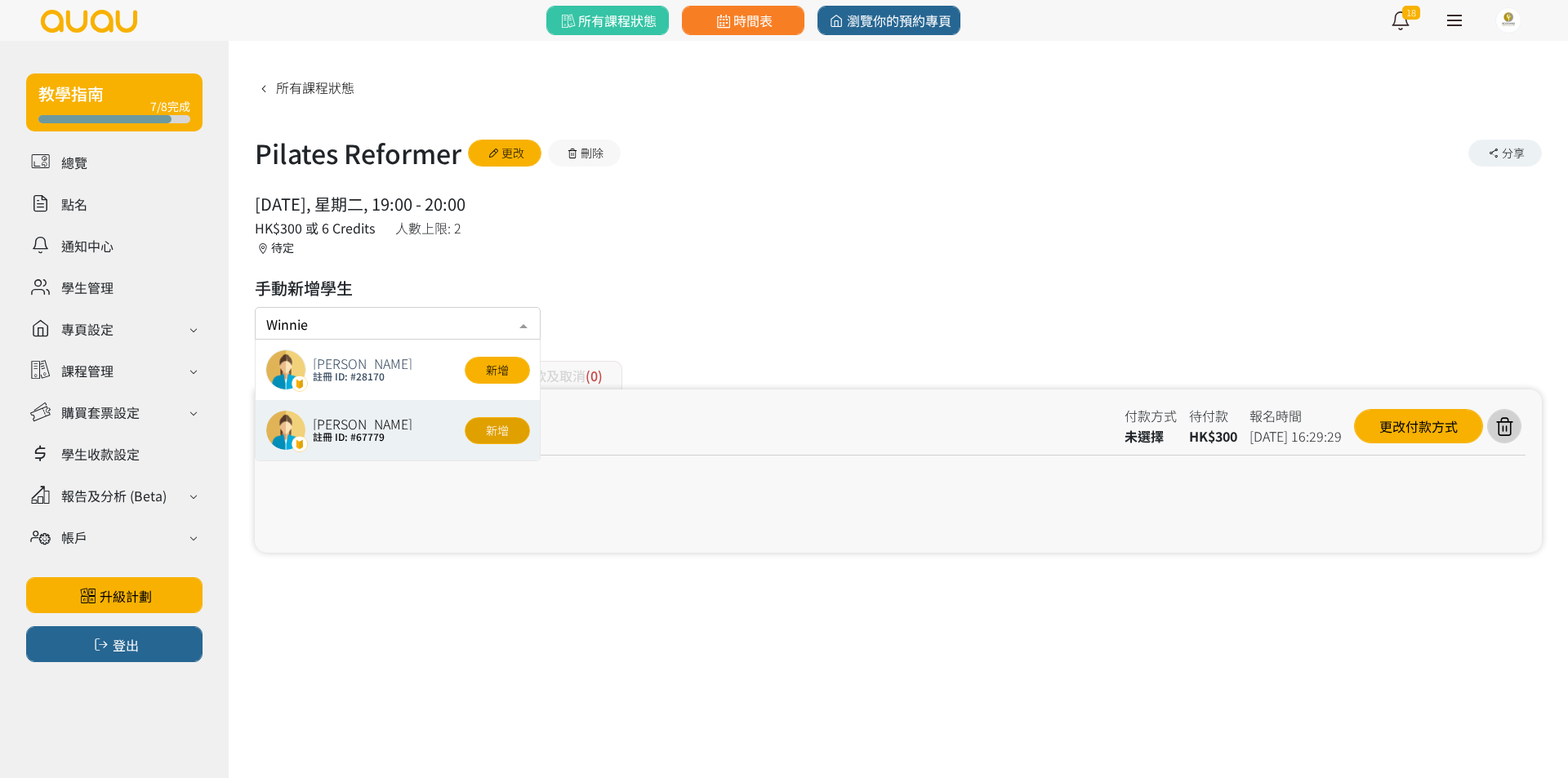
click at [488, 425] on button "新增" at bounding box center [496, 430] width 65 height 27
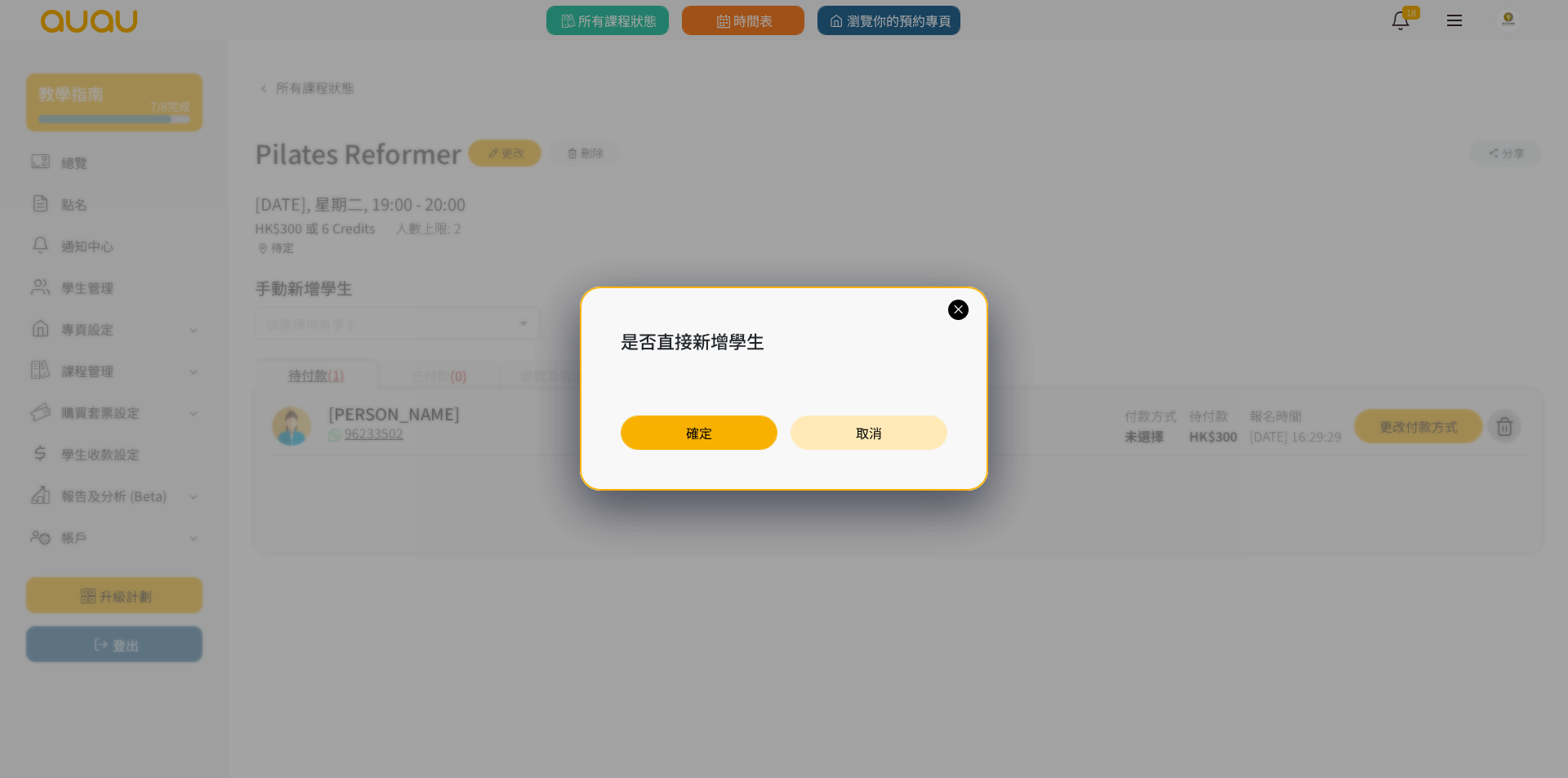
click at [691, 431] on button "確定" at bounding box center [698, 432] width 157 height 34
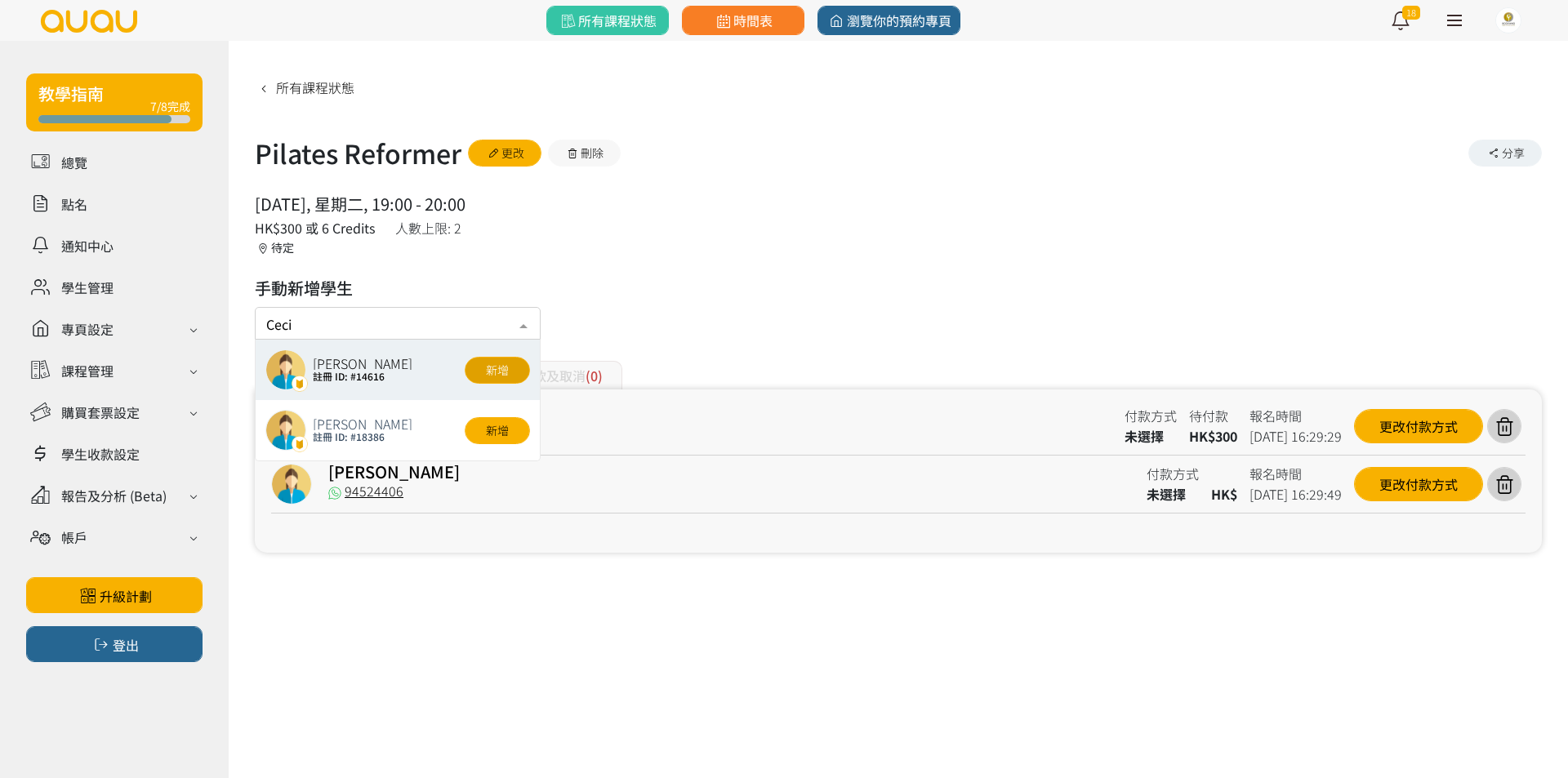
click at [492, 369] on button "新增" at bounding box center [496, 370] width 65 height 27
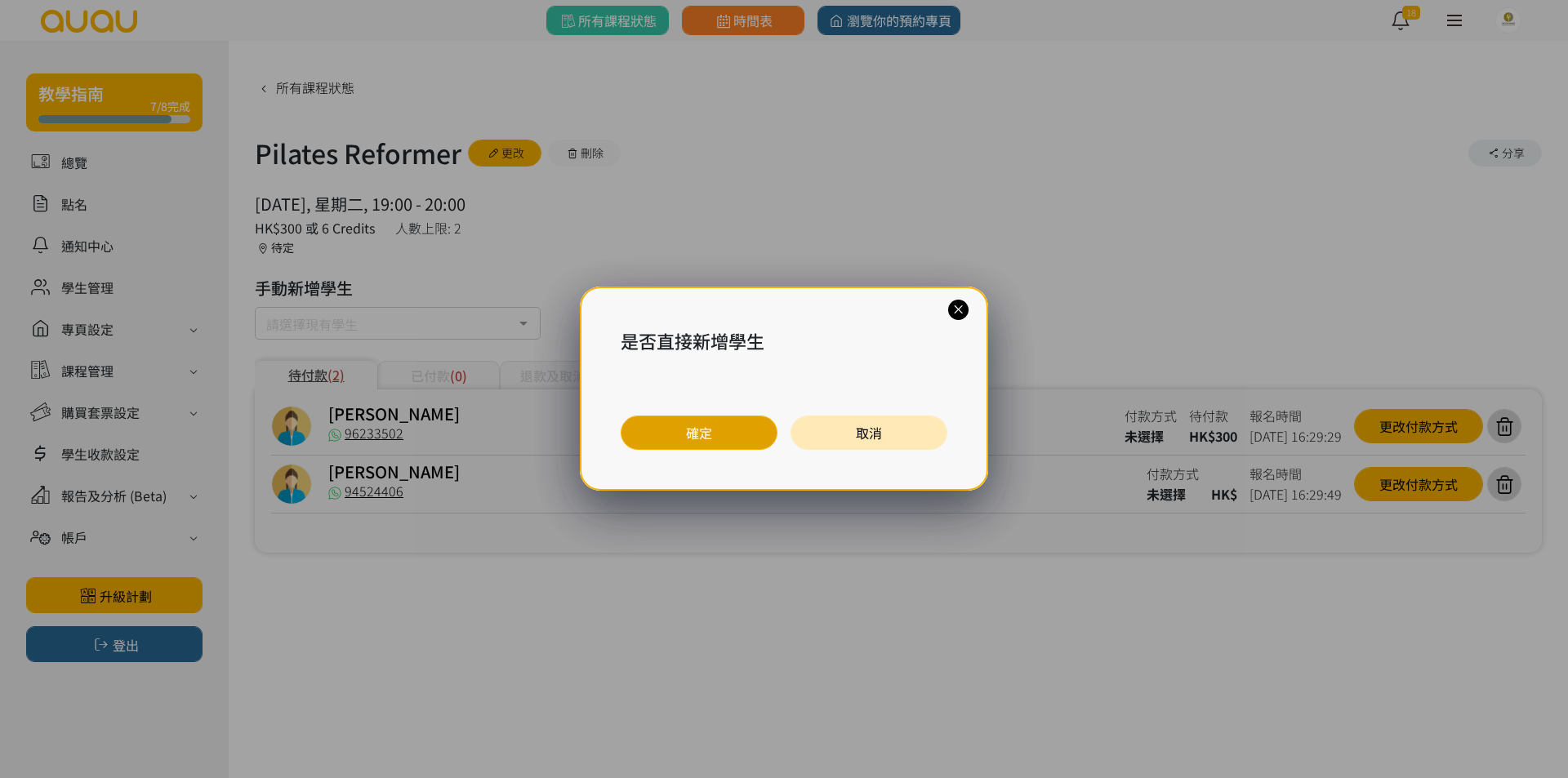
click at [683, 428] on button "確定" at bounding box center [698, 432] width 157 height 34
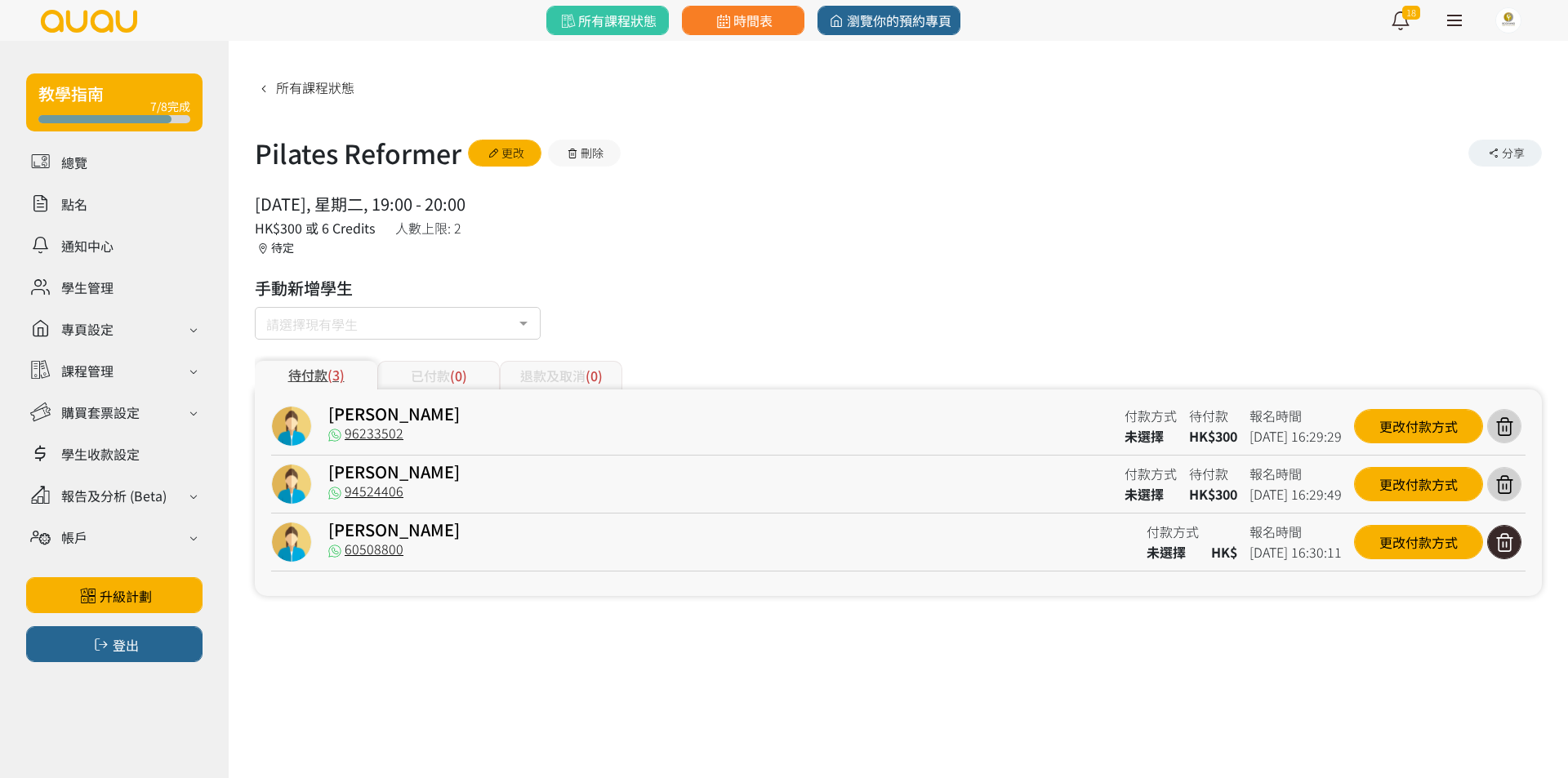
click at [1499, 548] on icon at bounding box center [1503, 541] width 31 height 22
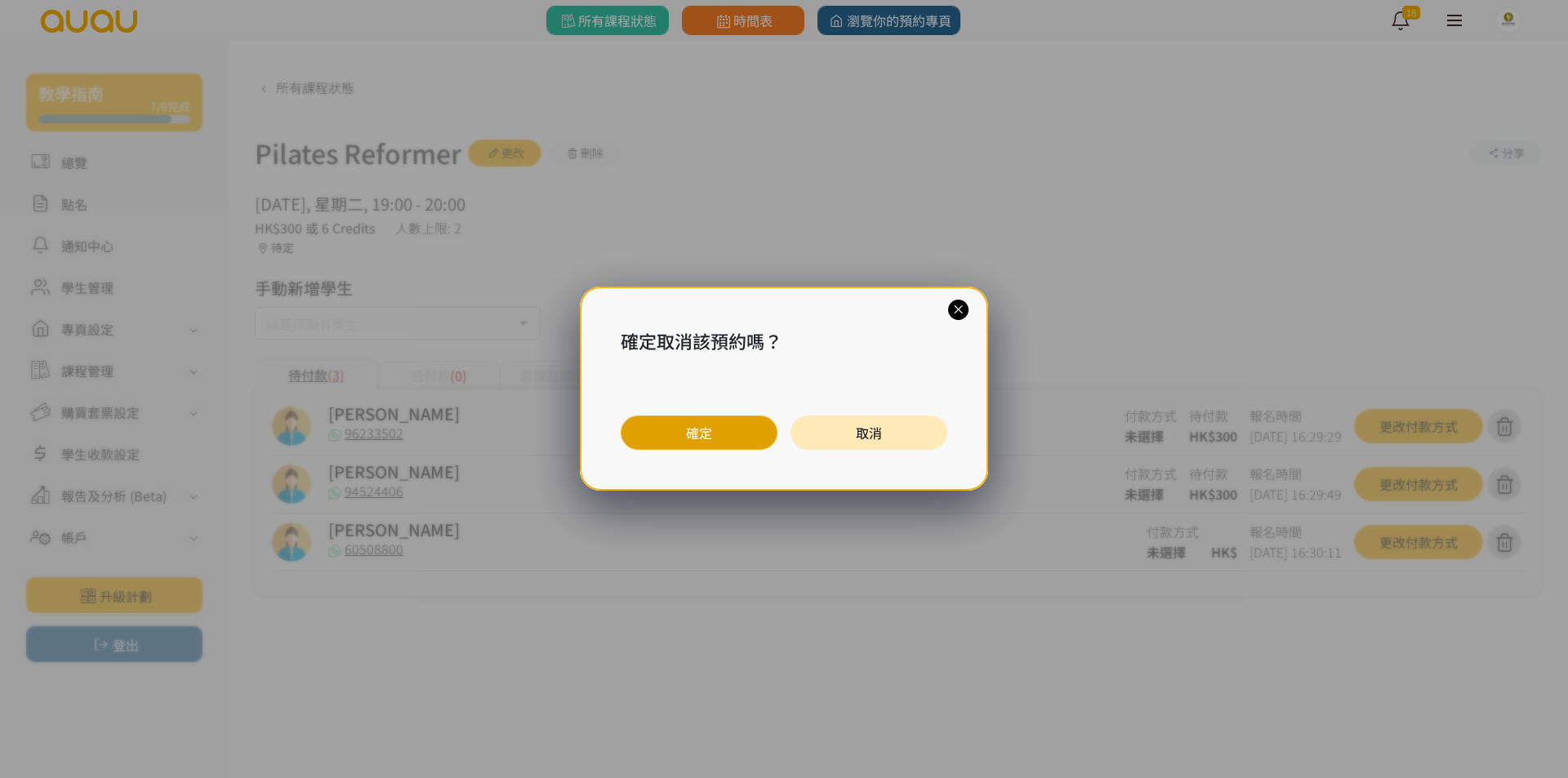
click at [712, 438] on button "確定" at bounding box center [698, 432] width 157 height 34
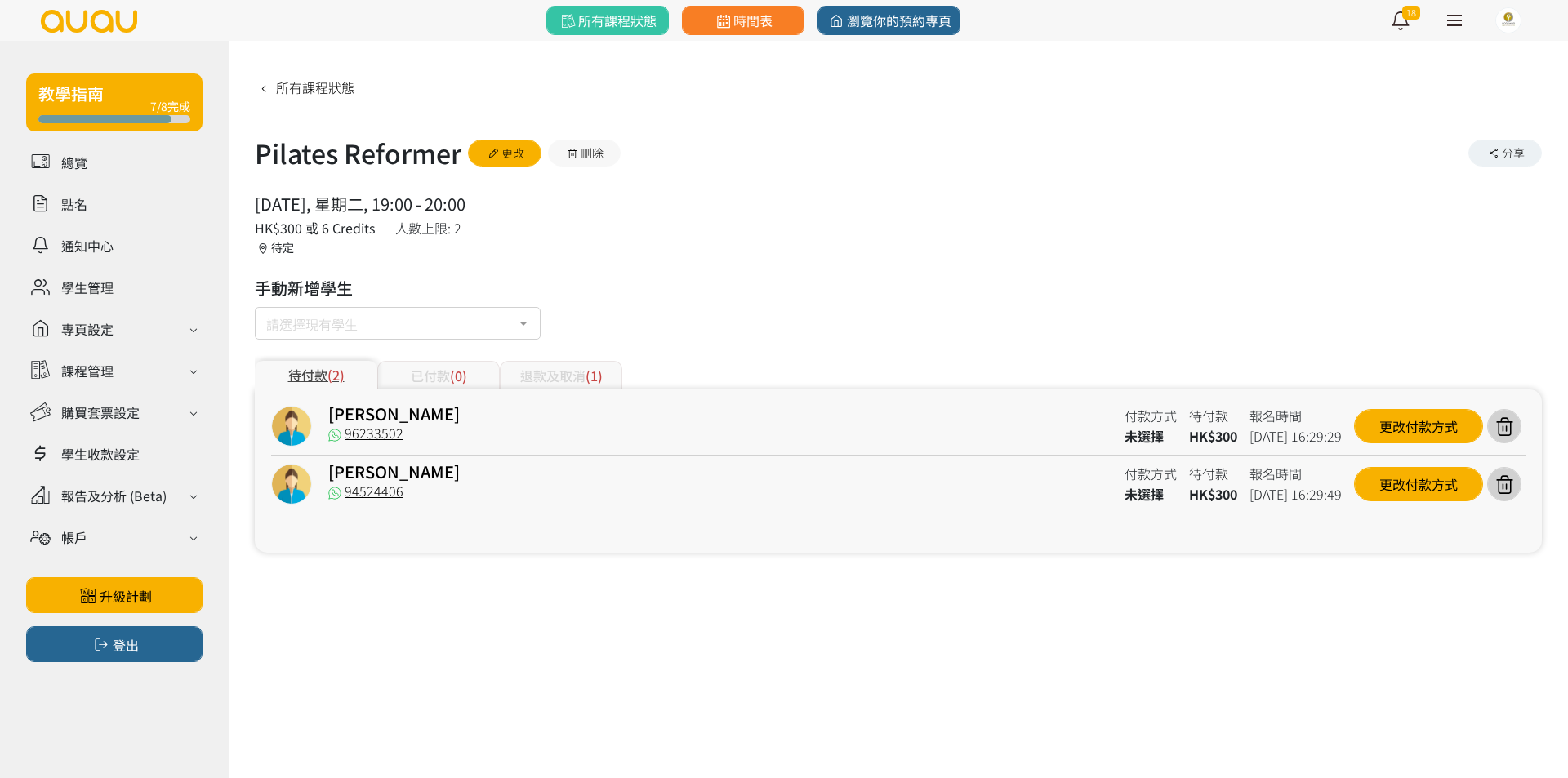
type input "[PERSON_NAME]"
click at [517, 369] on button "新增" at bounding box center [496, 370] width 65 height 27
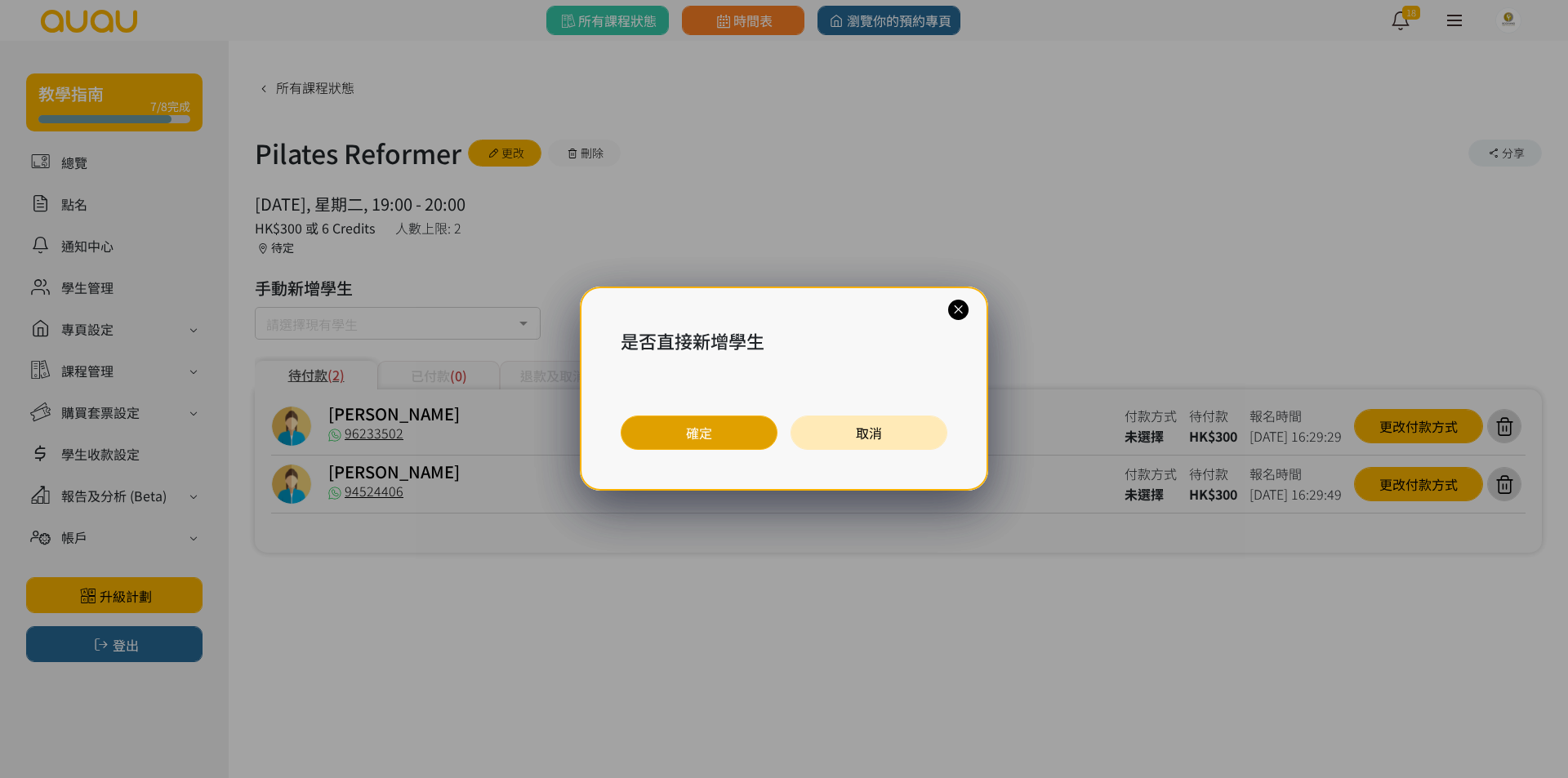
click at [730, 431] on button "確定" at bounding box center [698, 432] width 157 height 34
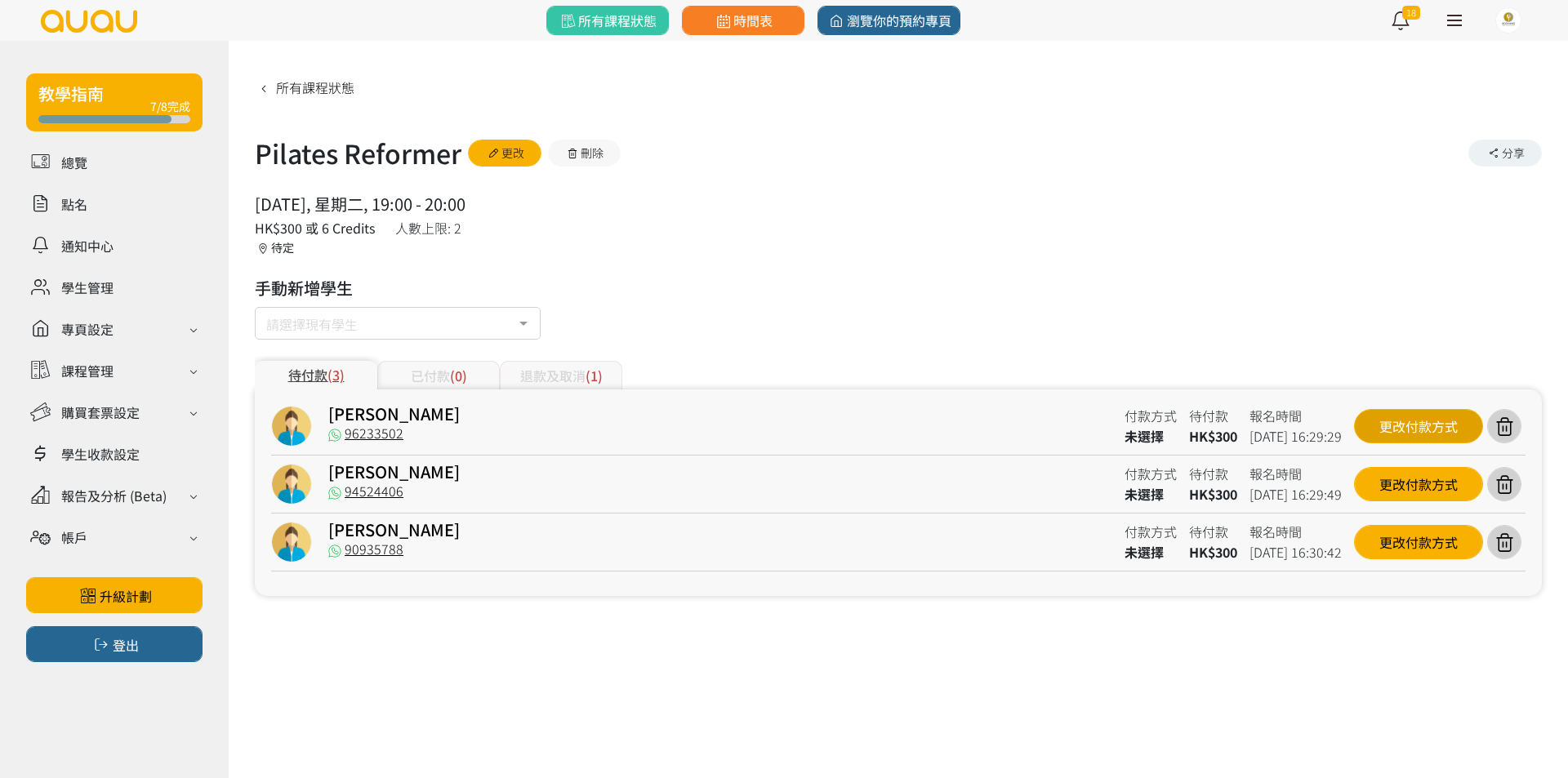
click at [1444, 429] on div "更改付款方式" at bounding box center [1418, 426] width 129 height 34
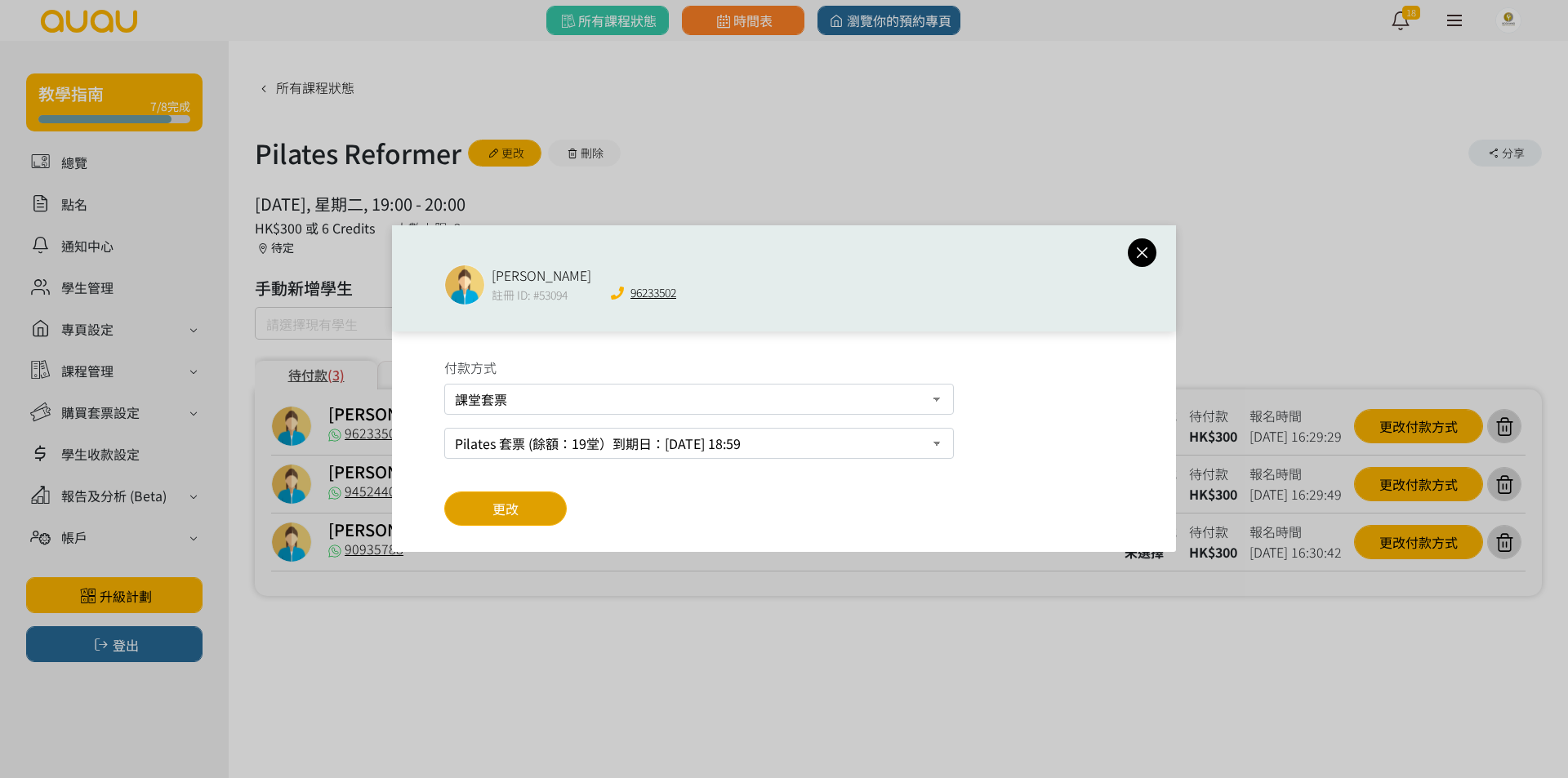
click at [541, 507] on button "更改" at bounding box center [506, 508] width 122 height 34
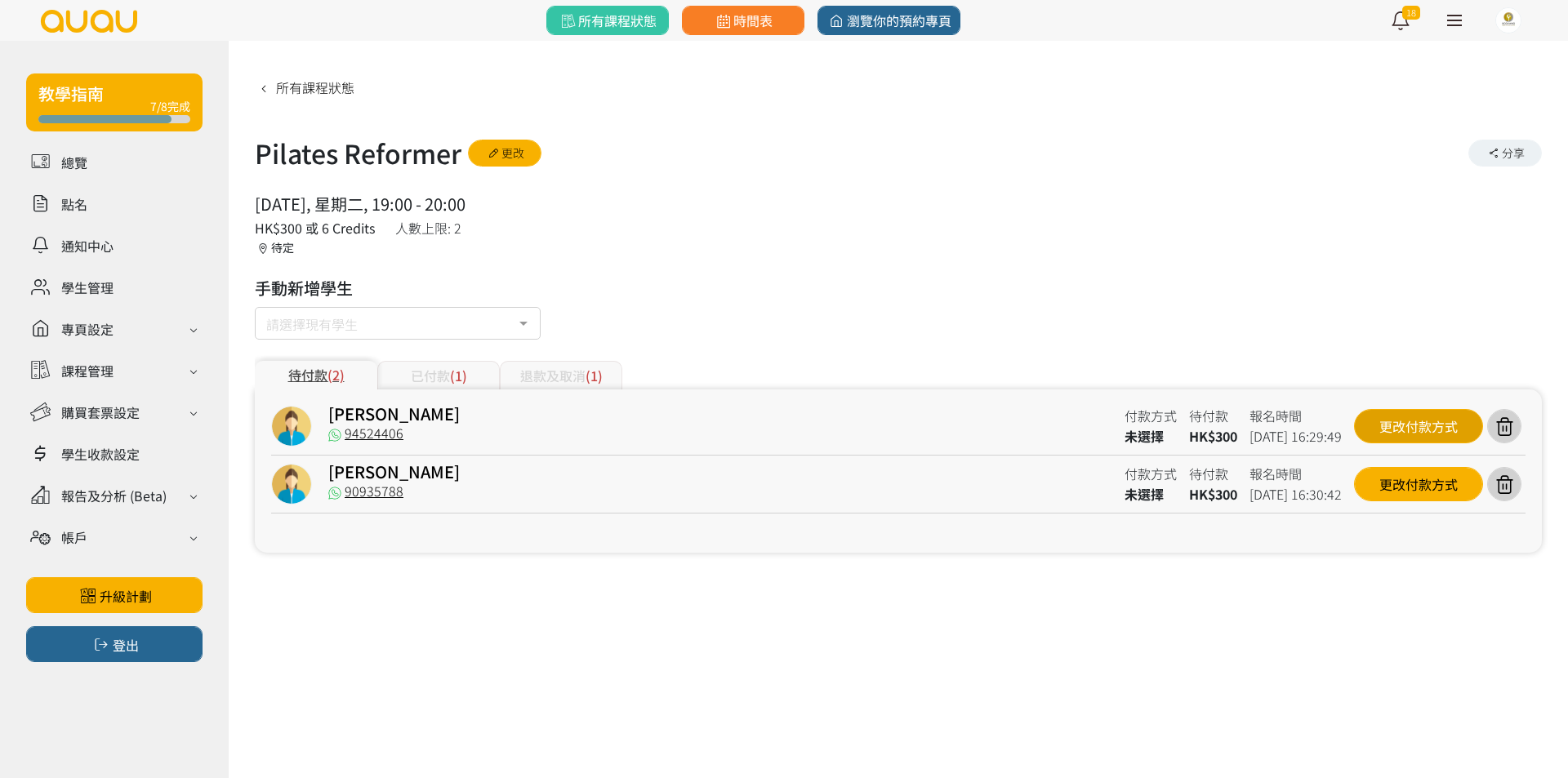
click at [1392, 430] on div "更改付款方式" at bounding box center [1418, 426] width 129 height 34
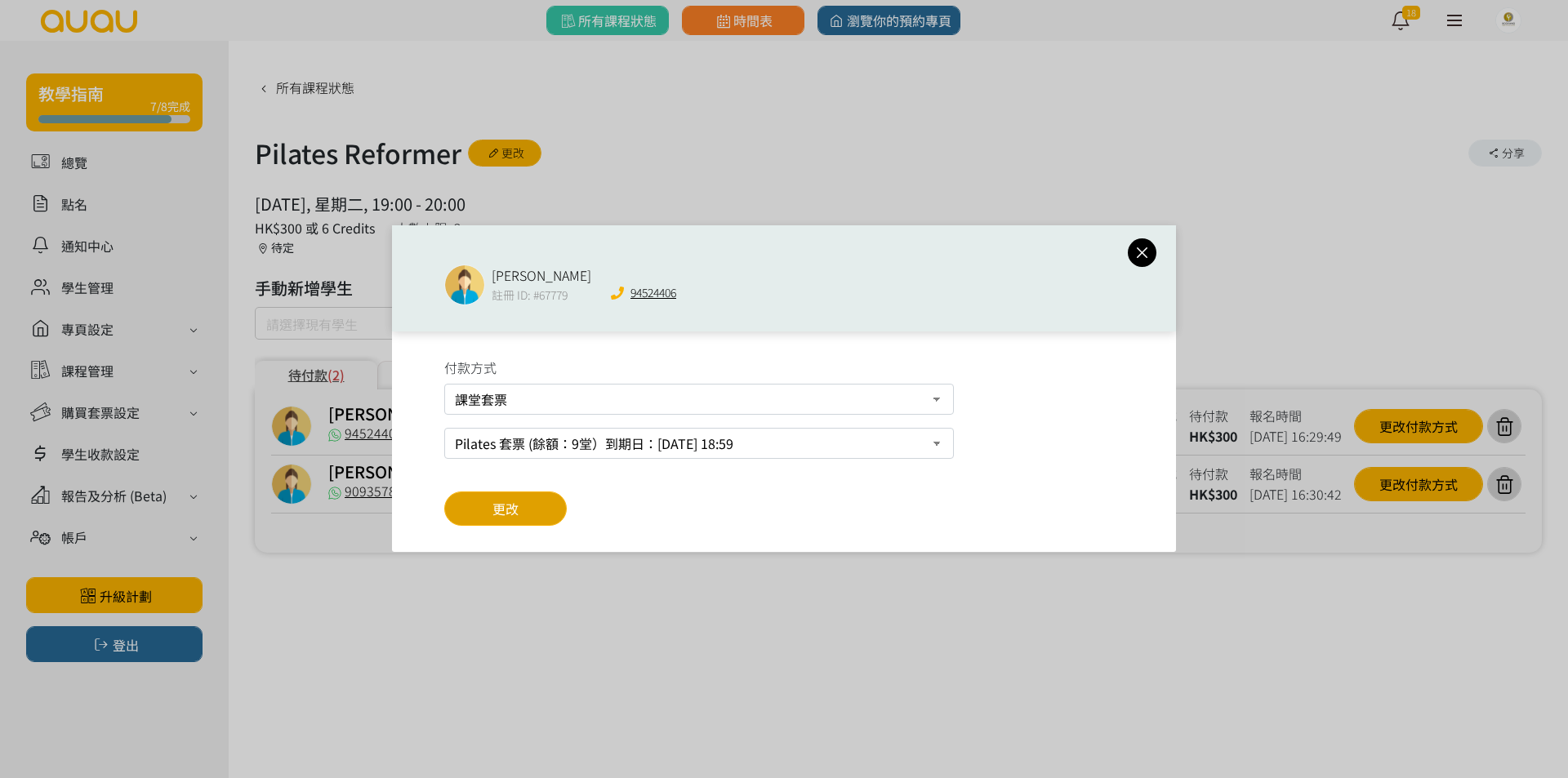
click at [509, 512] on span "更改" at bounding box center [506, 508] width 26 height 20
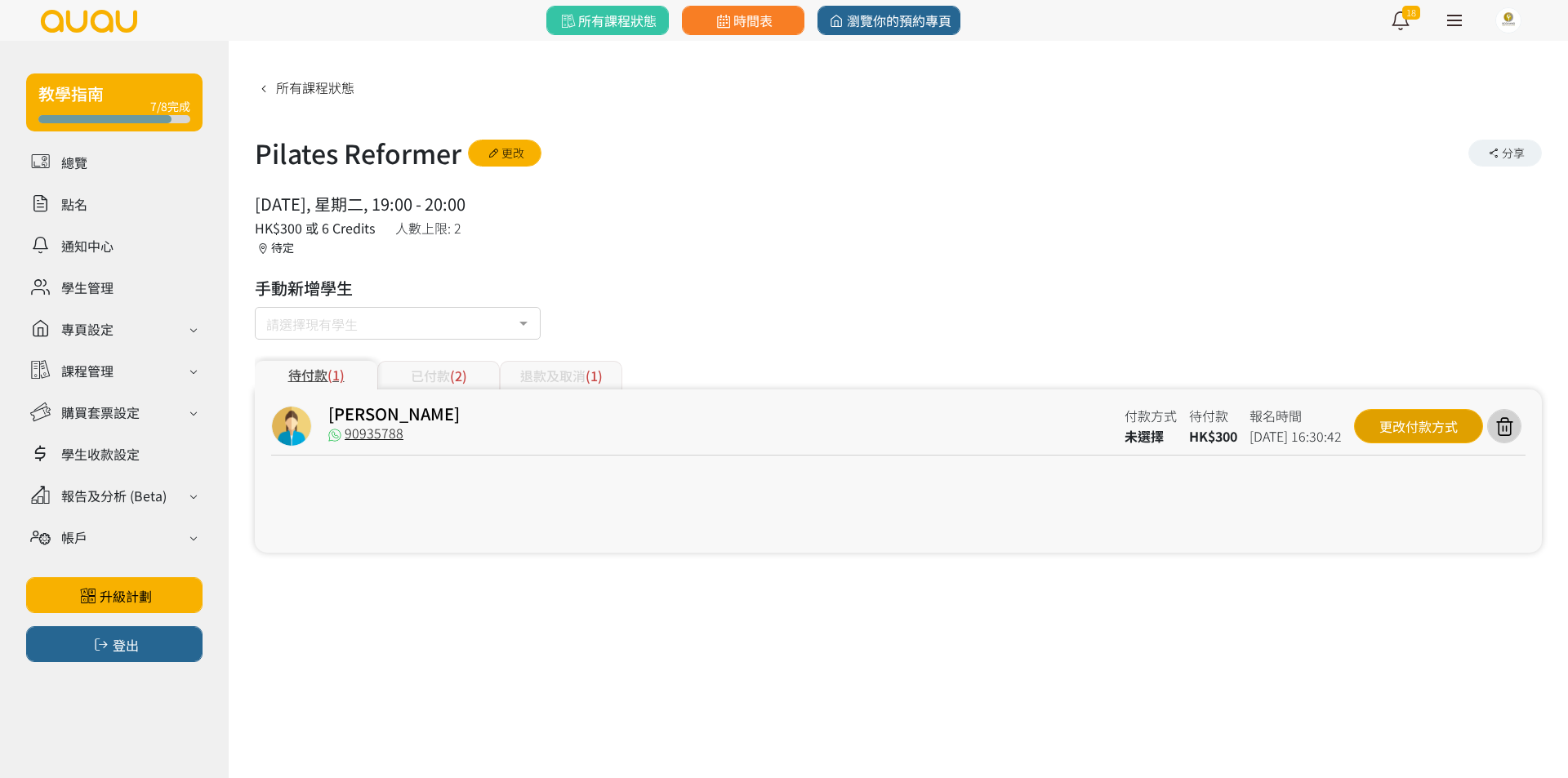
click at [1393, 431] on div "更改付款方式" at bounding box center [1418, 426] width 129 height 34
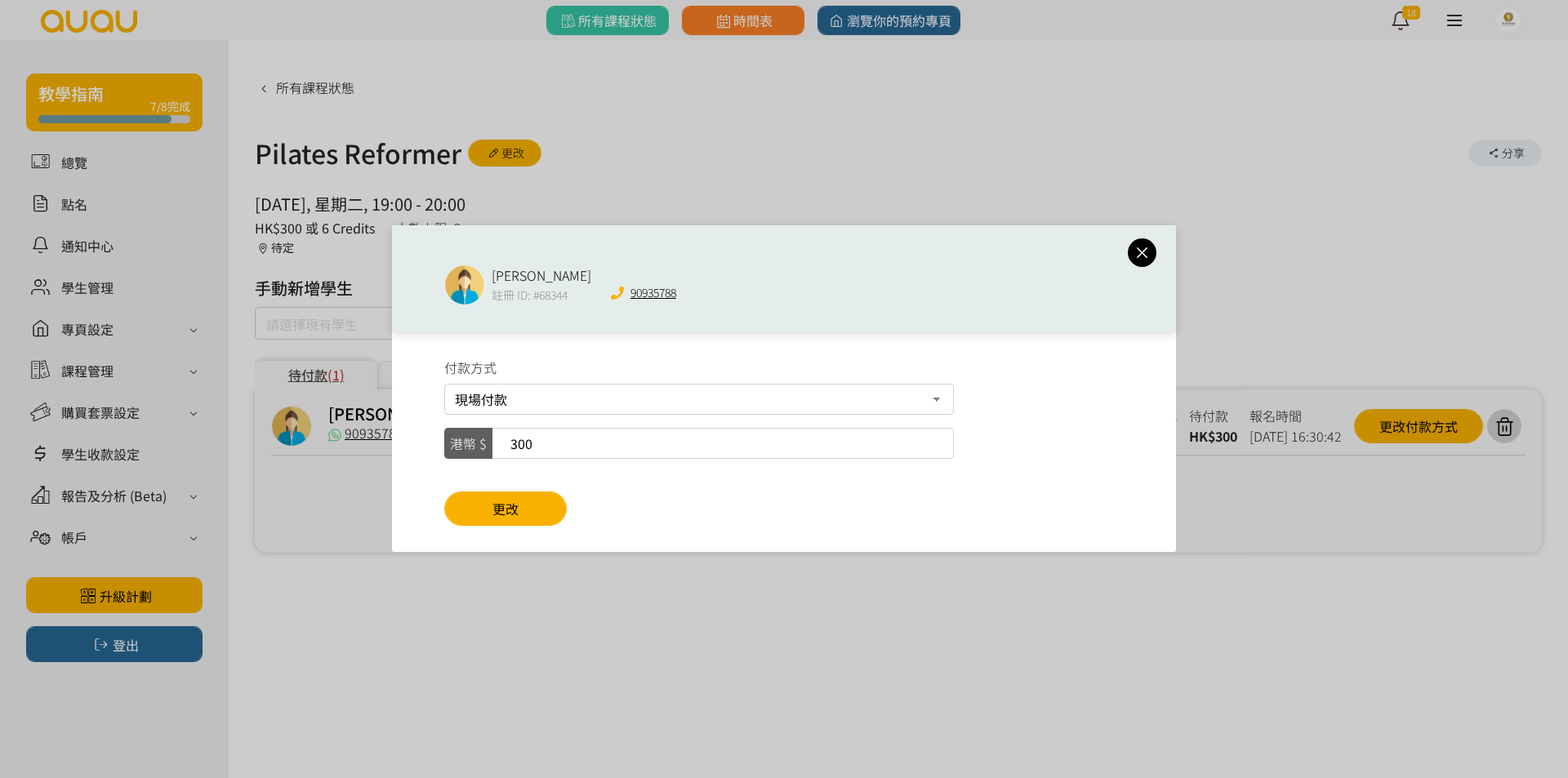
click at [1137, 247] on icon at bounding box center [1142, 253] width 28 height 21
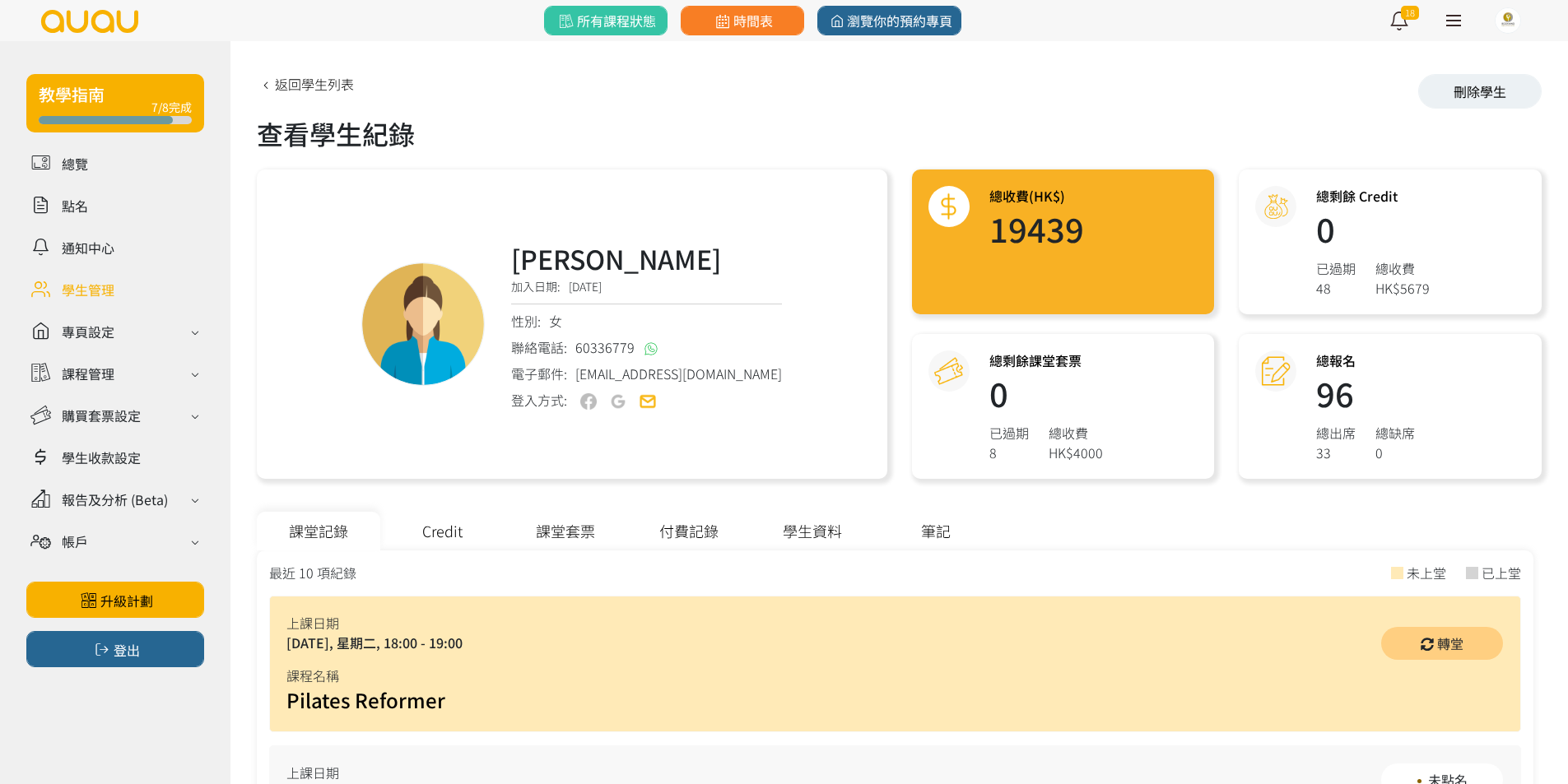
click at [561, 539] on div "課堂套票" at bounding box center [566, 530] width 123 height 39
click at [470, 532] on div "Credit" at bounding box center [442, 530] width 123 height 39
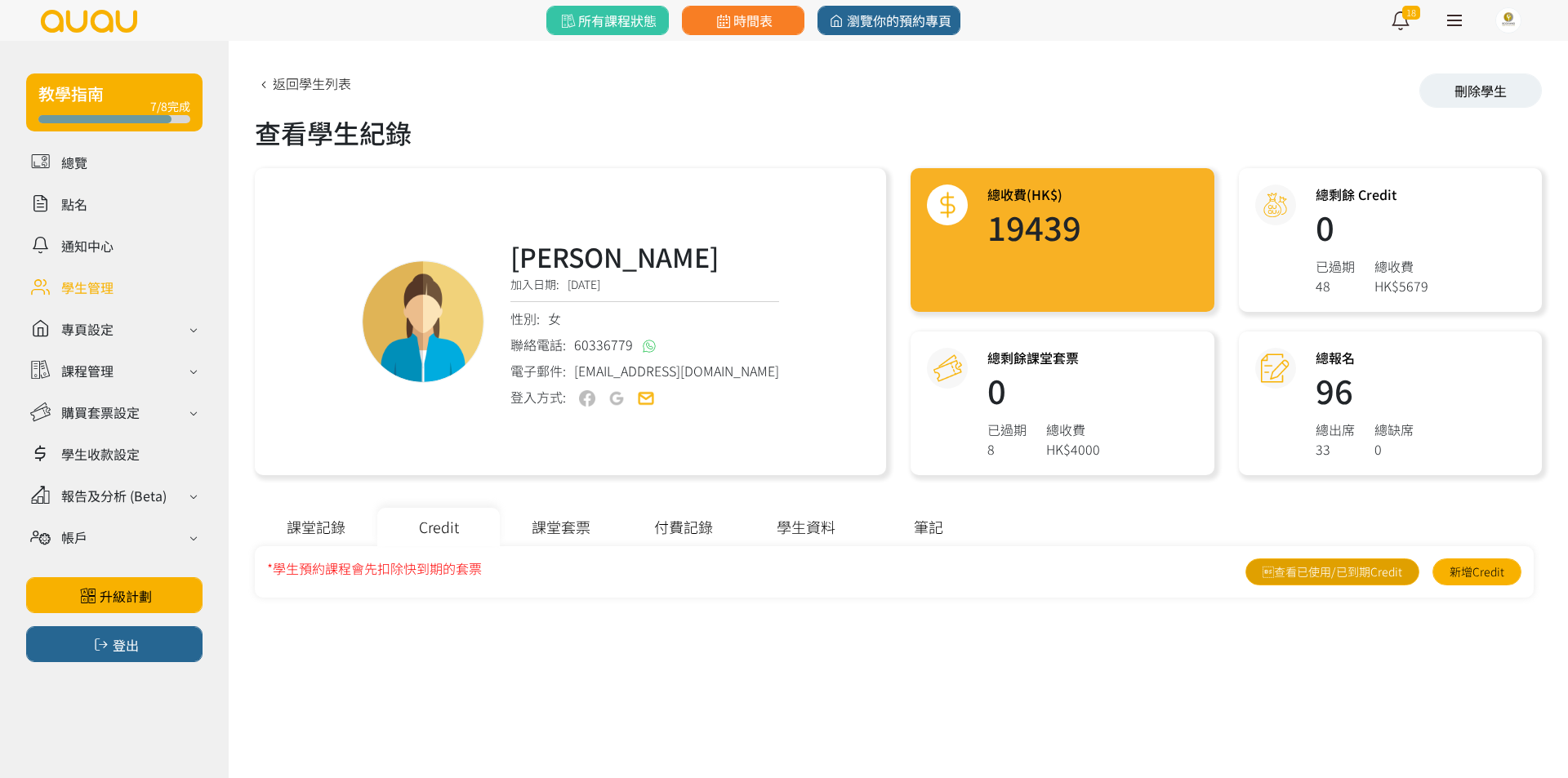
click at [1390, 578] on link "查看已使用/已到期Credit" at bounding box center [1332, 571] width 174 height 27
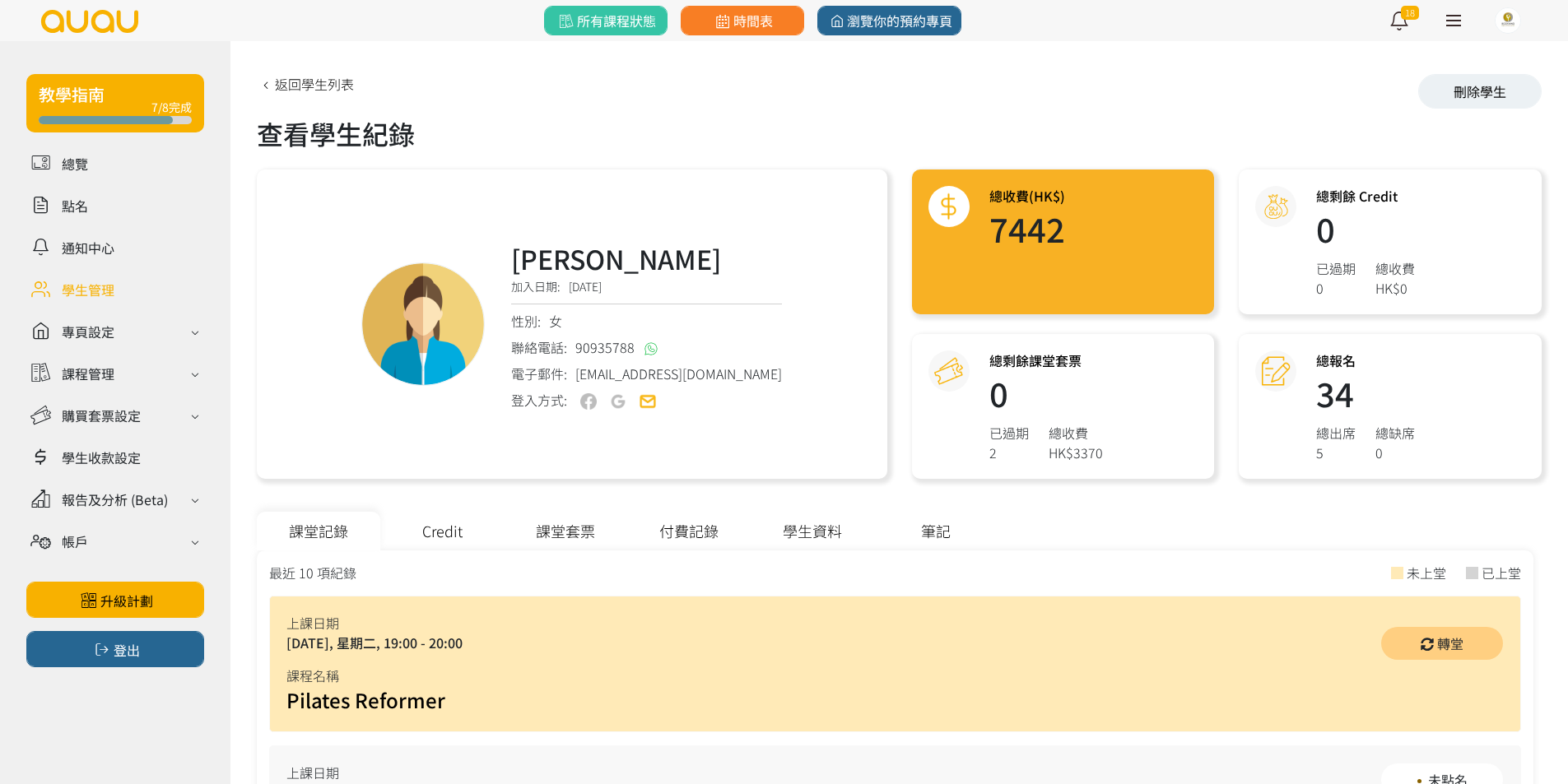
click at [569, 520] on div "課堂套票" at bounding box center [566, 530] width 123 height 39
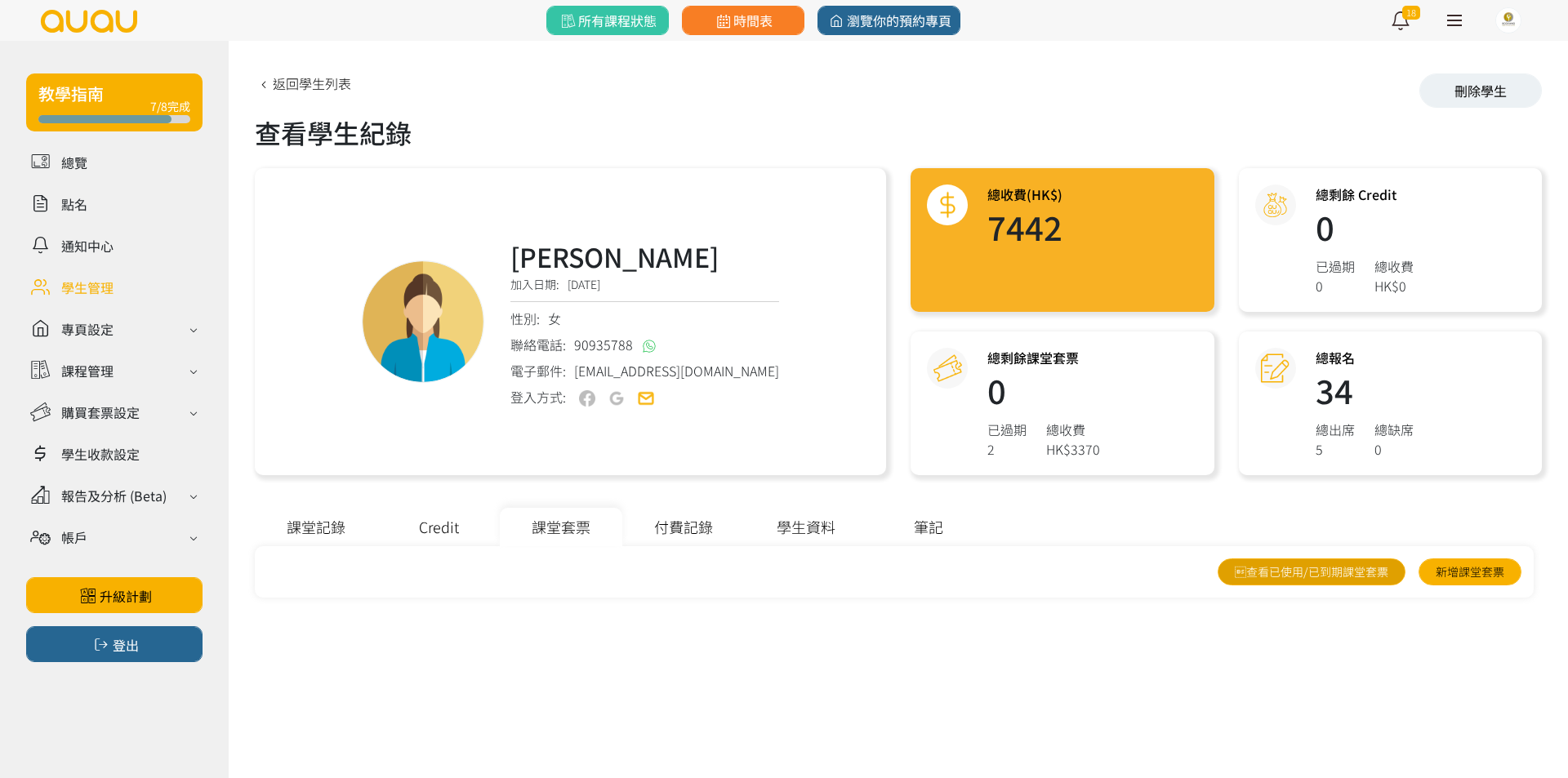
drag, startPoint x: 1272, startPoint y: 557, endPoint x: 1280, endPoint y: 569, distance: 14.4
click at [1273, 557] on div "最近 10 項紀錄 未上堂 已上堂 上課日期 2025/08/26, 星期二, 19:00 - 20:00 課程名稱 Pilates Reformer 上課日…" at bounding box center [894, 571] width 1278 height 52
click at [1280, 569] on link "查看已使用/已到期課堂套票" at bounding box center [1311, 571] width 188 height 27
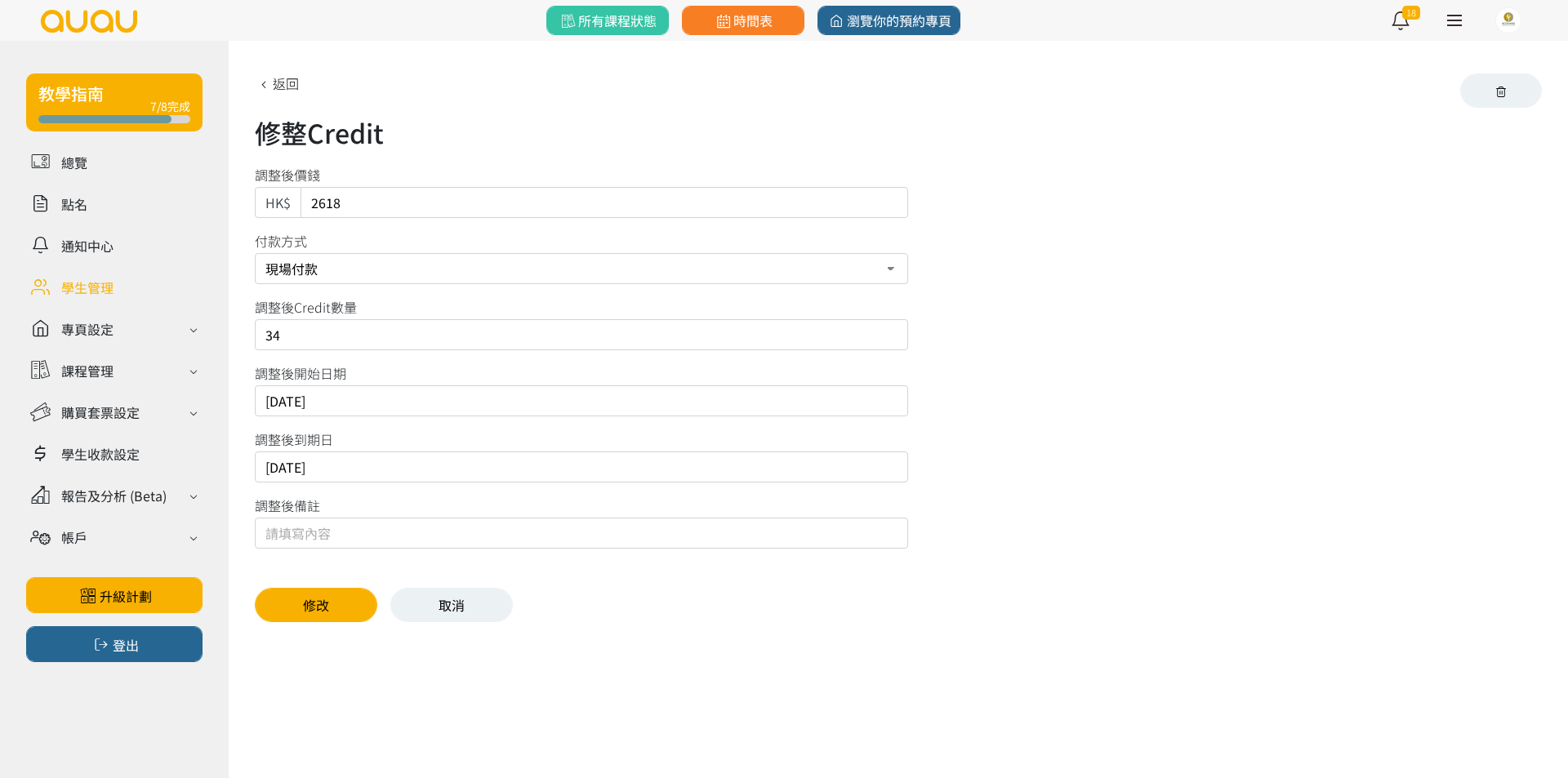
click at [314, 462] on input "[DATE]" at bounding box center [581, 466] width 653 height 31
type input "[DATE]"
drag, startPoint x: 379, startPoint y: 328, endPoint x: 0, endPoint y: 319, distance: 379.1
click at [0, 319] on div "教學指南 7/8完成 總覽 點名 通知中心 學生管理 專頁設定 外觀與主題 基本資料 資格和認證 課程管理 課程 課程設定 課程組合 (Beta) 私人預約 …" at bounding box center [784, 343] width 1568 height 605
type input "48"
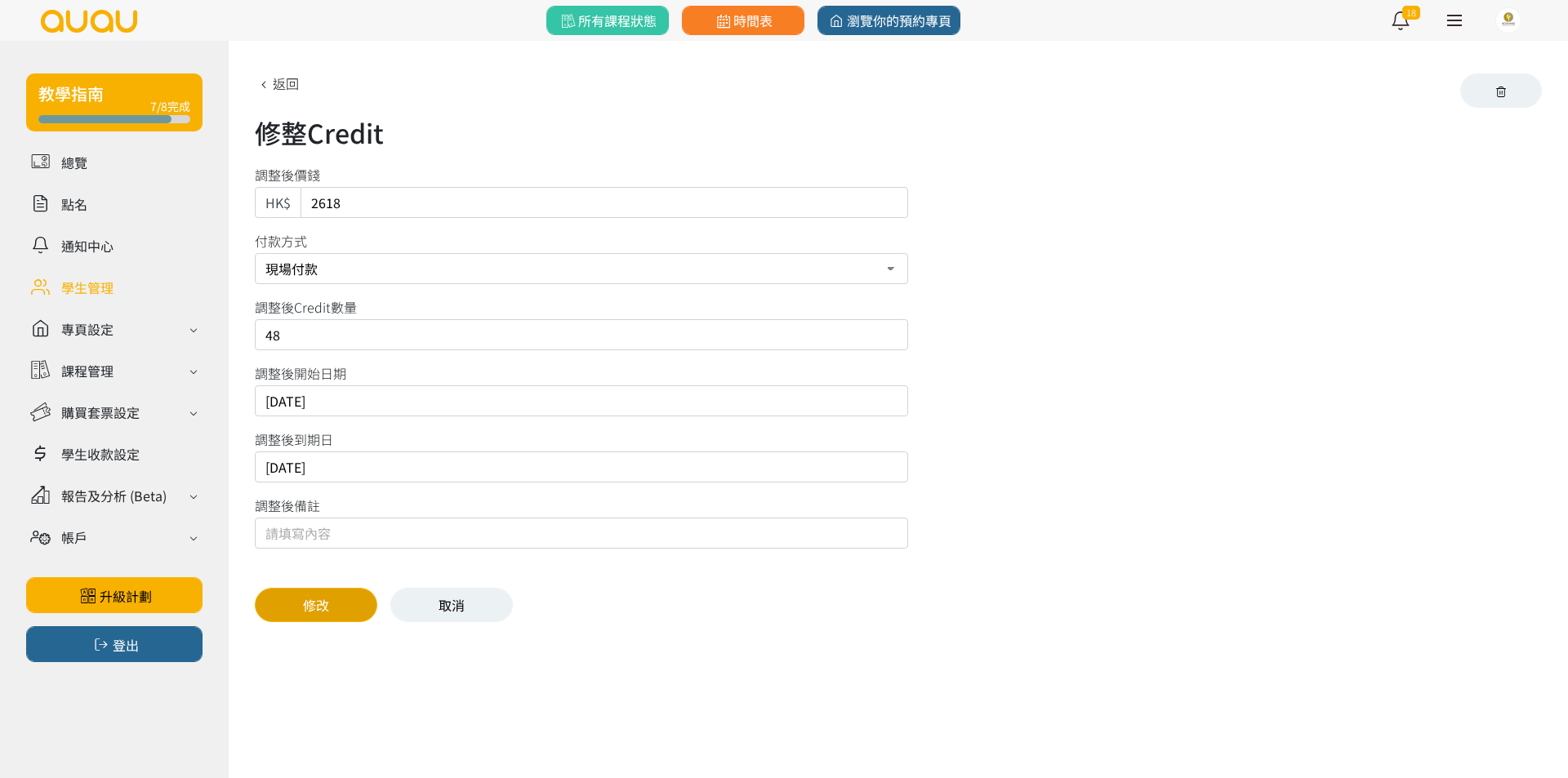
click at [299, 597] on button "修改" at bounding box center [316, 604] width 122 height 34
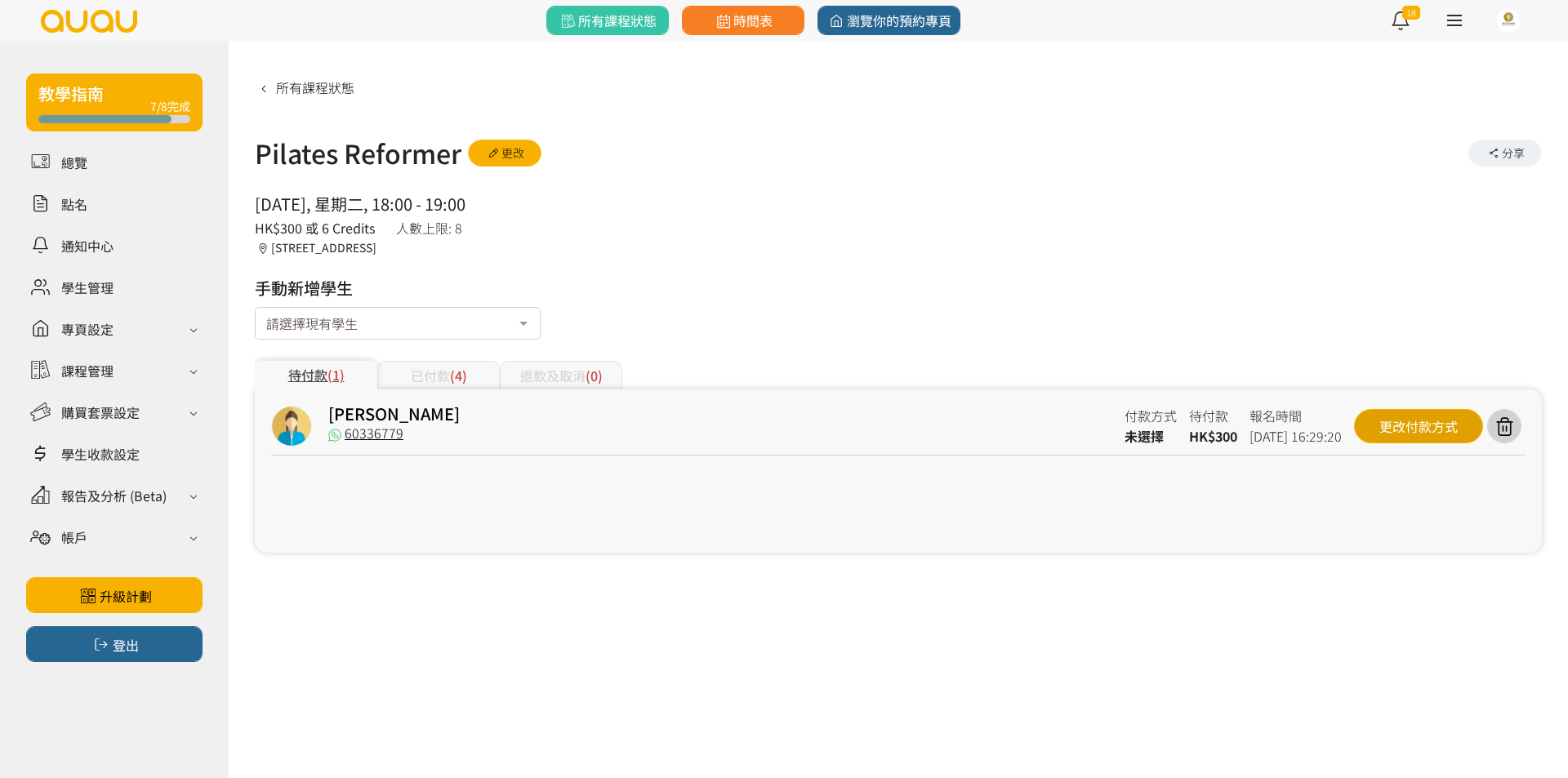
click at [1435, 418] on div "更改付款方式" at bounding box center [1418, 426] width 129 height 34
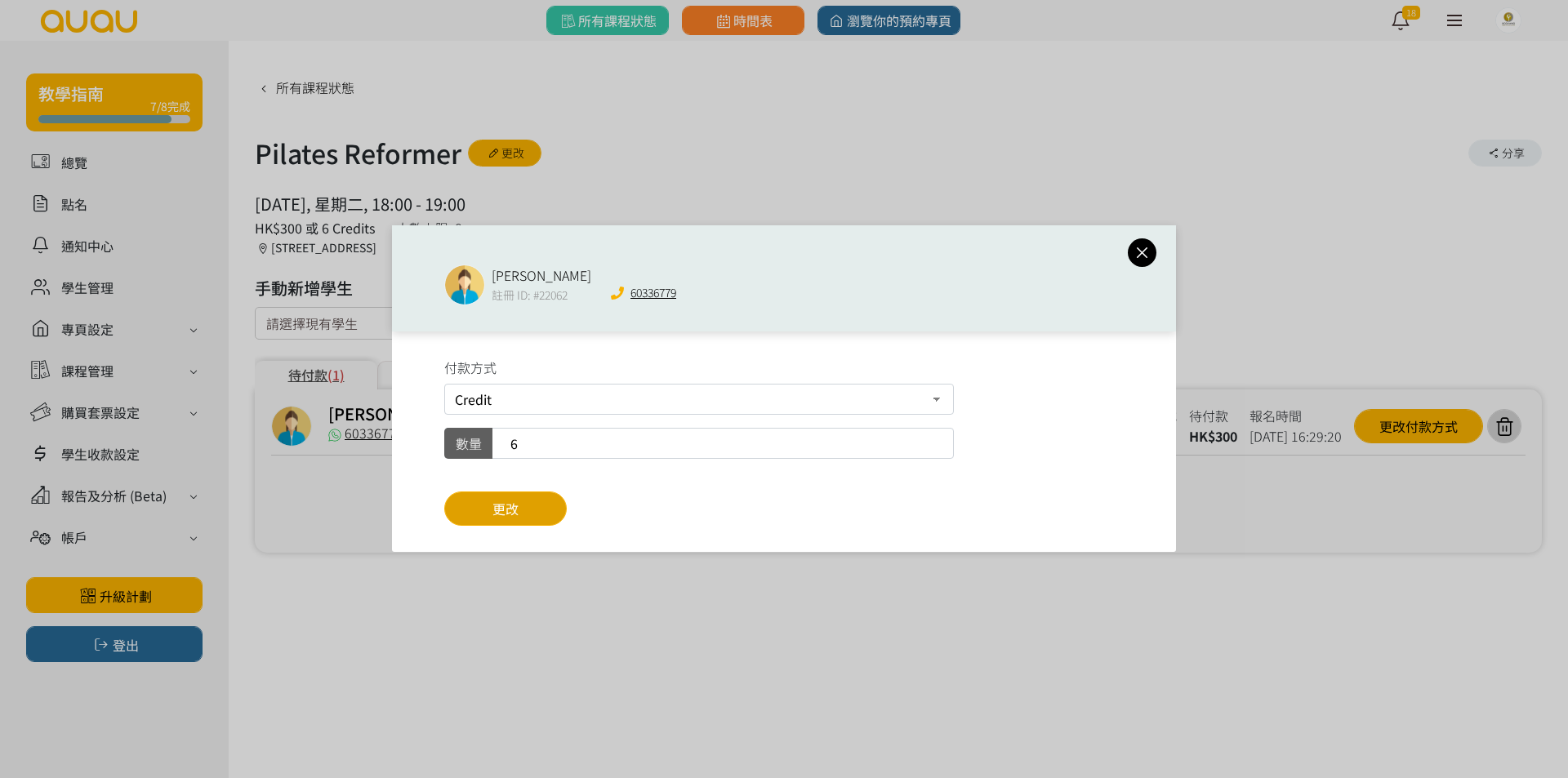
click at [533, 500] on button "更改" at bounding box center [506, 508] width 122 height 34
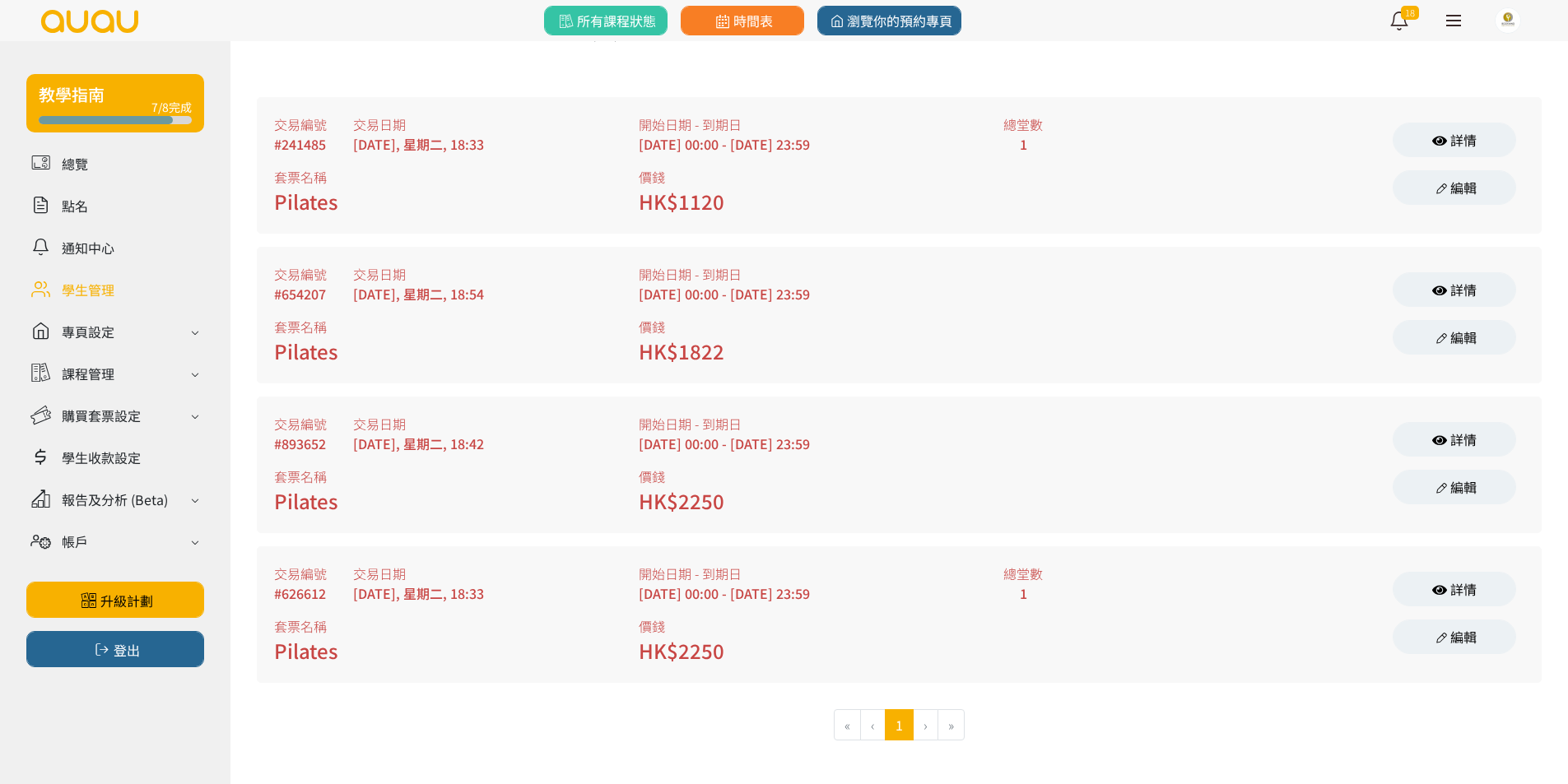
scroll to position [116, 0]
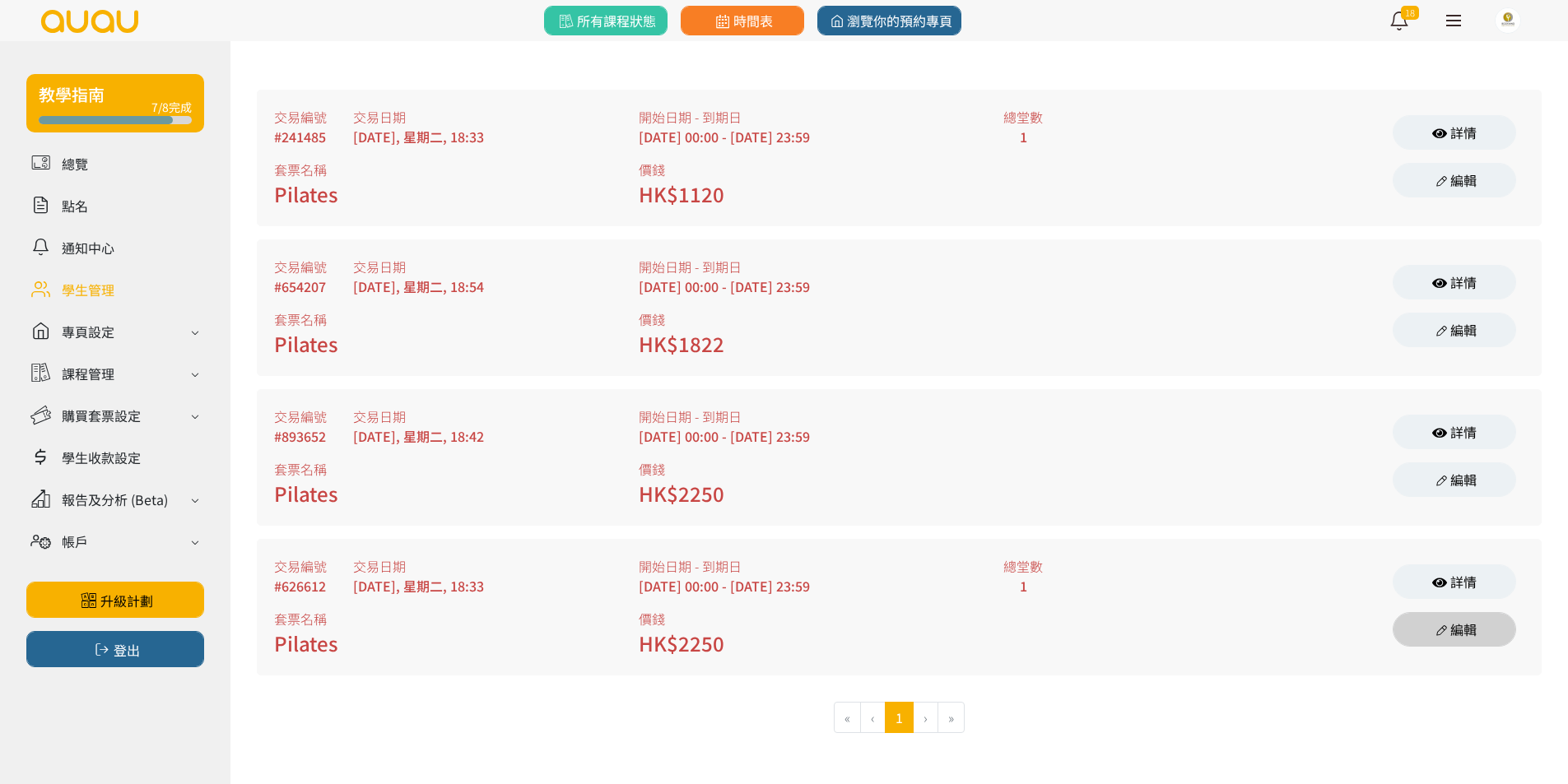
click at [1477, 625] on link "編輯" at bounding box center [1454, 629] width 123 height 34
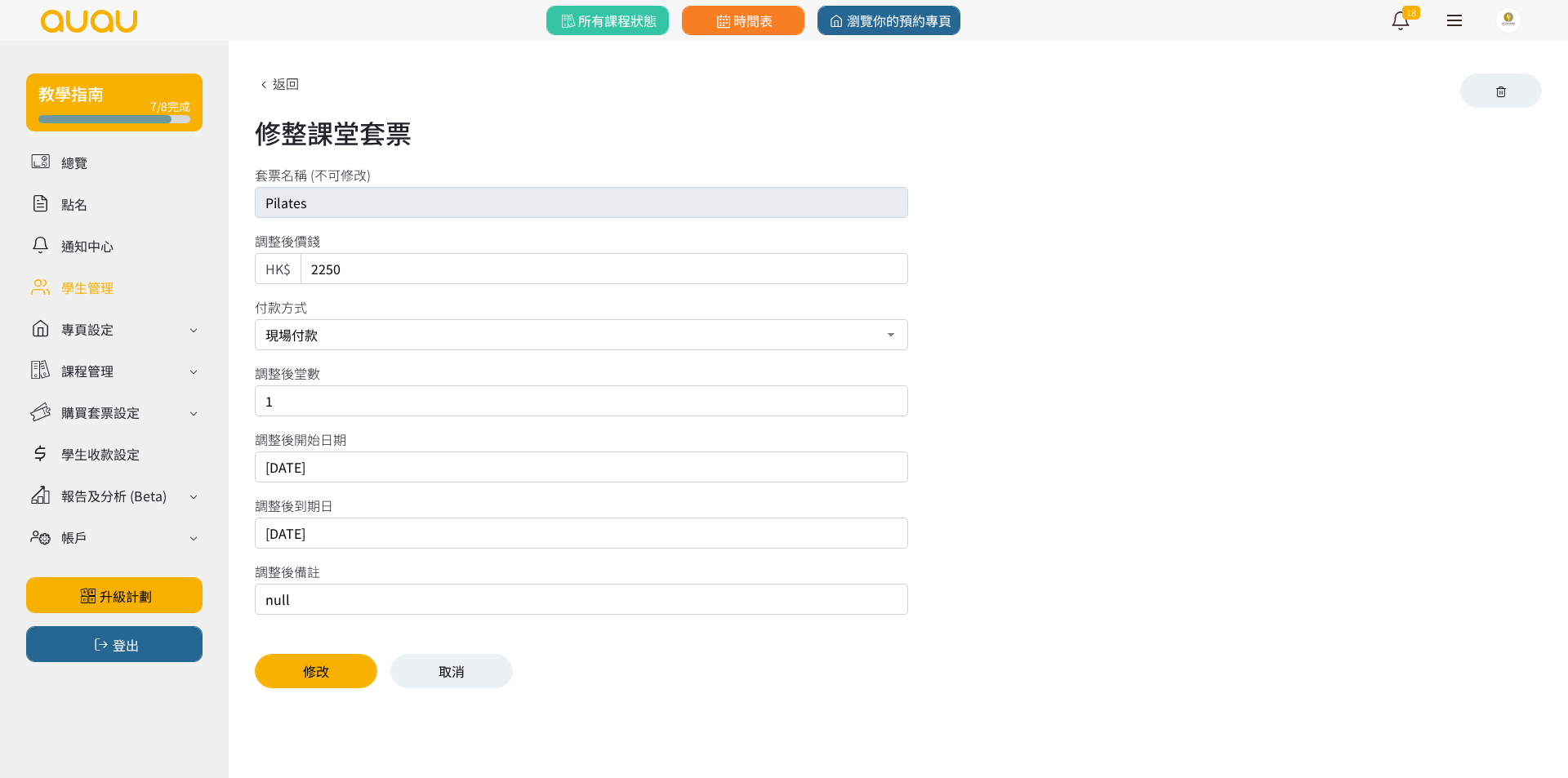
drag, startPoint x: 337, startPoint y: 537, endPoint x: 321, endPoint y: 537, distance: 16.0
click at [321, 537] on input "[DATE]" at bounding box center [581, 533] width 653 height 31
type input "[DATE]"
click at [314, 669] on button "修改" at bounding box center [316, 671] width 122 height 34
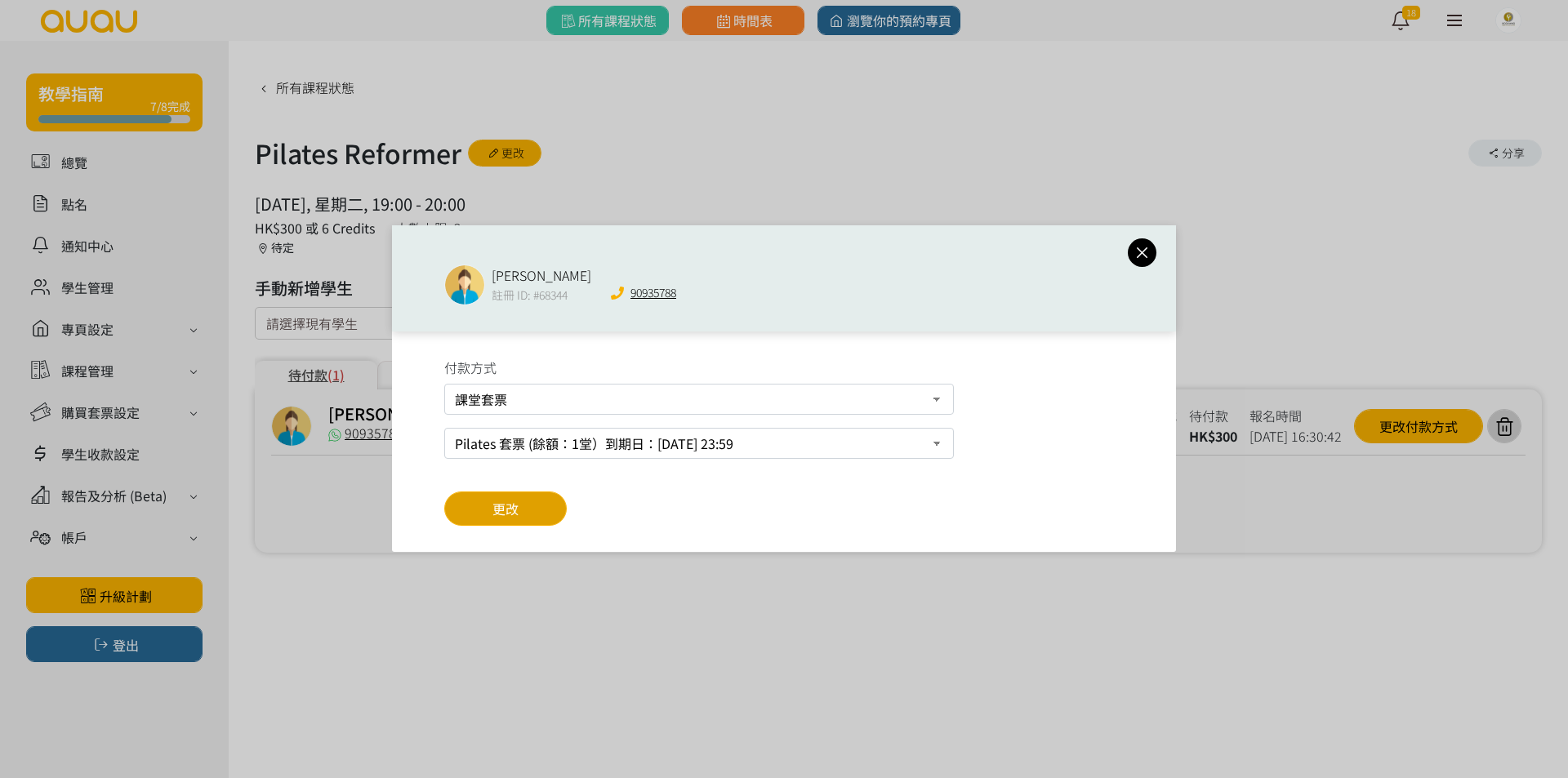
click at [542, 506] on button "更改" at bounding box center [506, 508] width 122 height 34
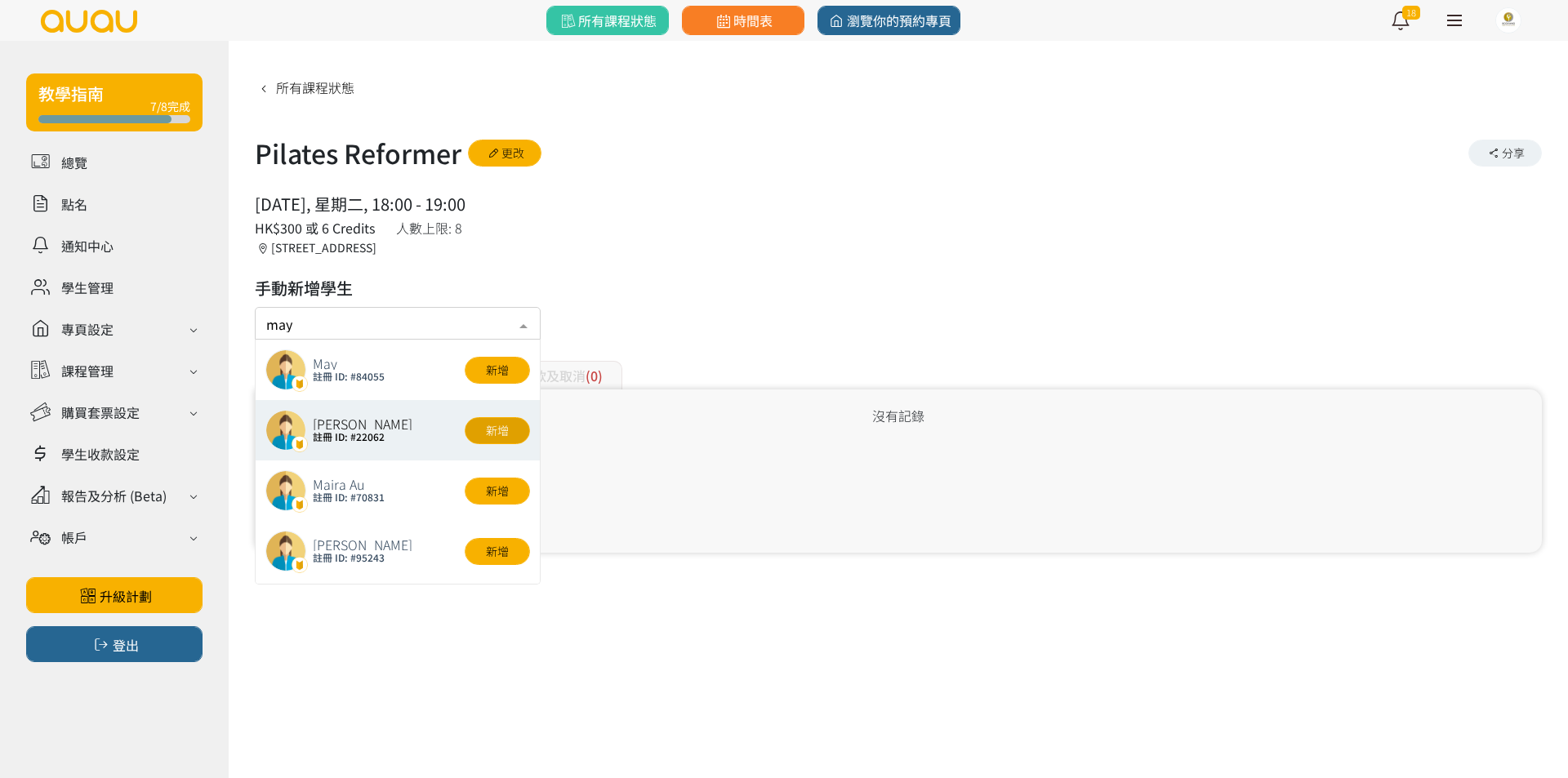
click at [481, 441] on button "新增" at bounding box center [496, 430] width 65 height 27
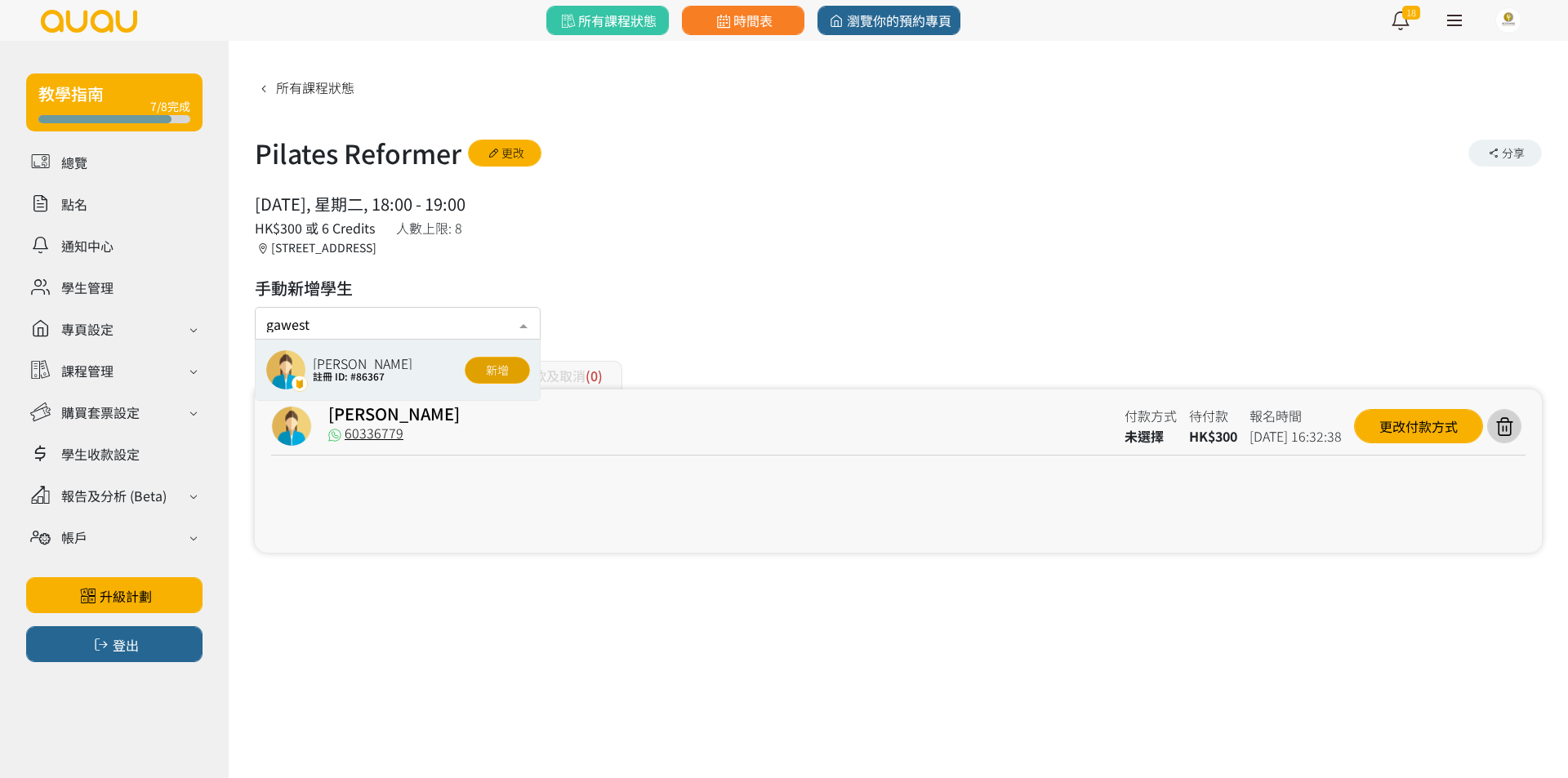
click at [504, 377] on button "新增" at bounding box center [496, 370] width 65 height 27
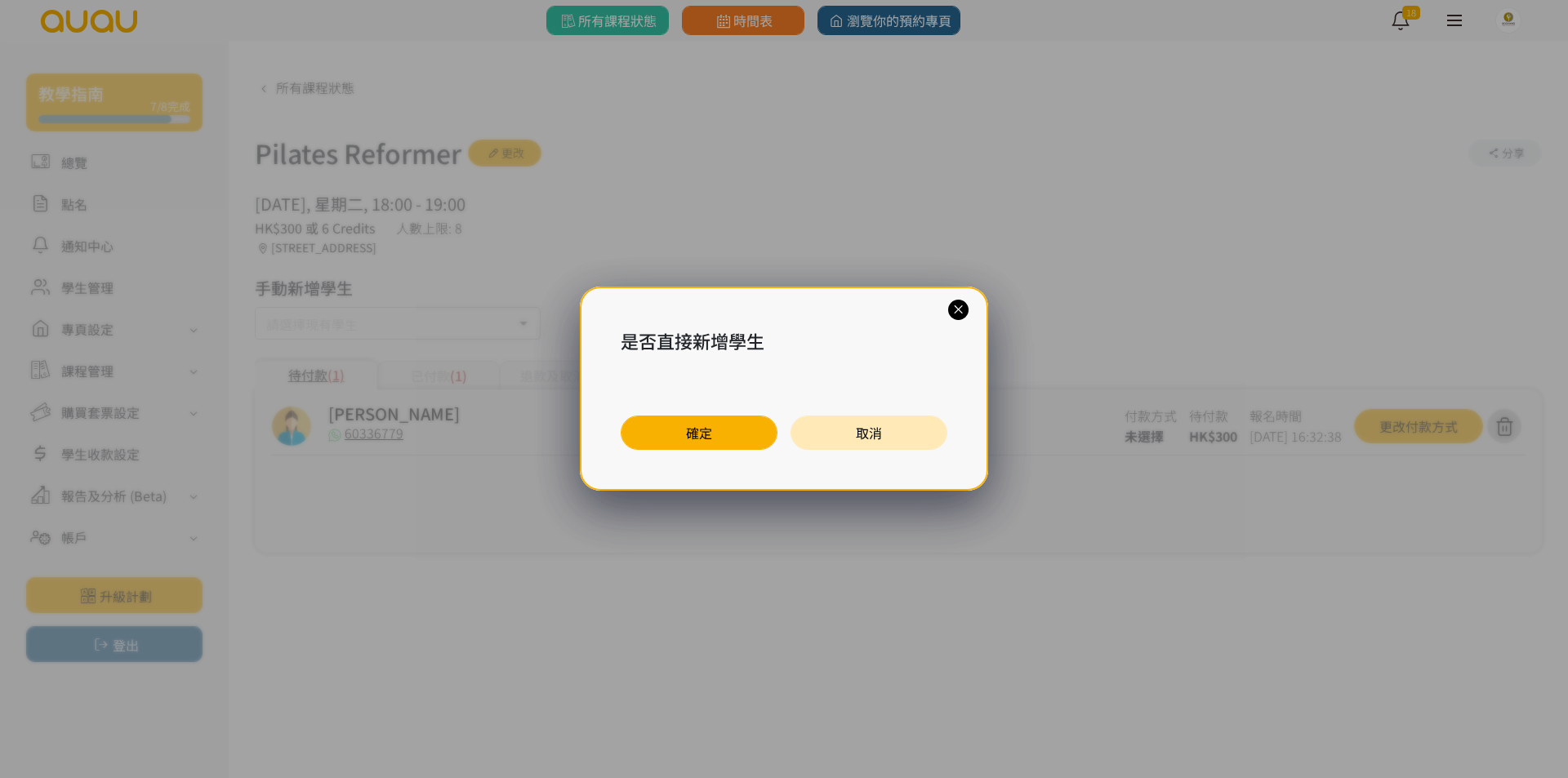
click at [720, 431] on button "確定" at bounding box center [698, 432] width 157 height 34
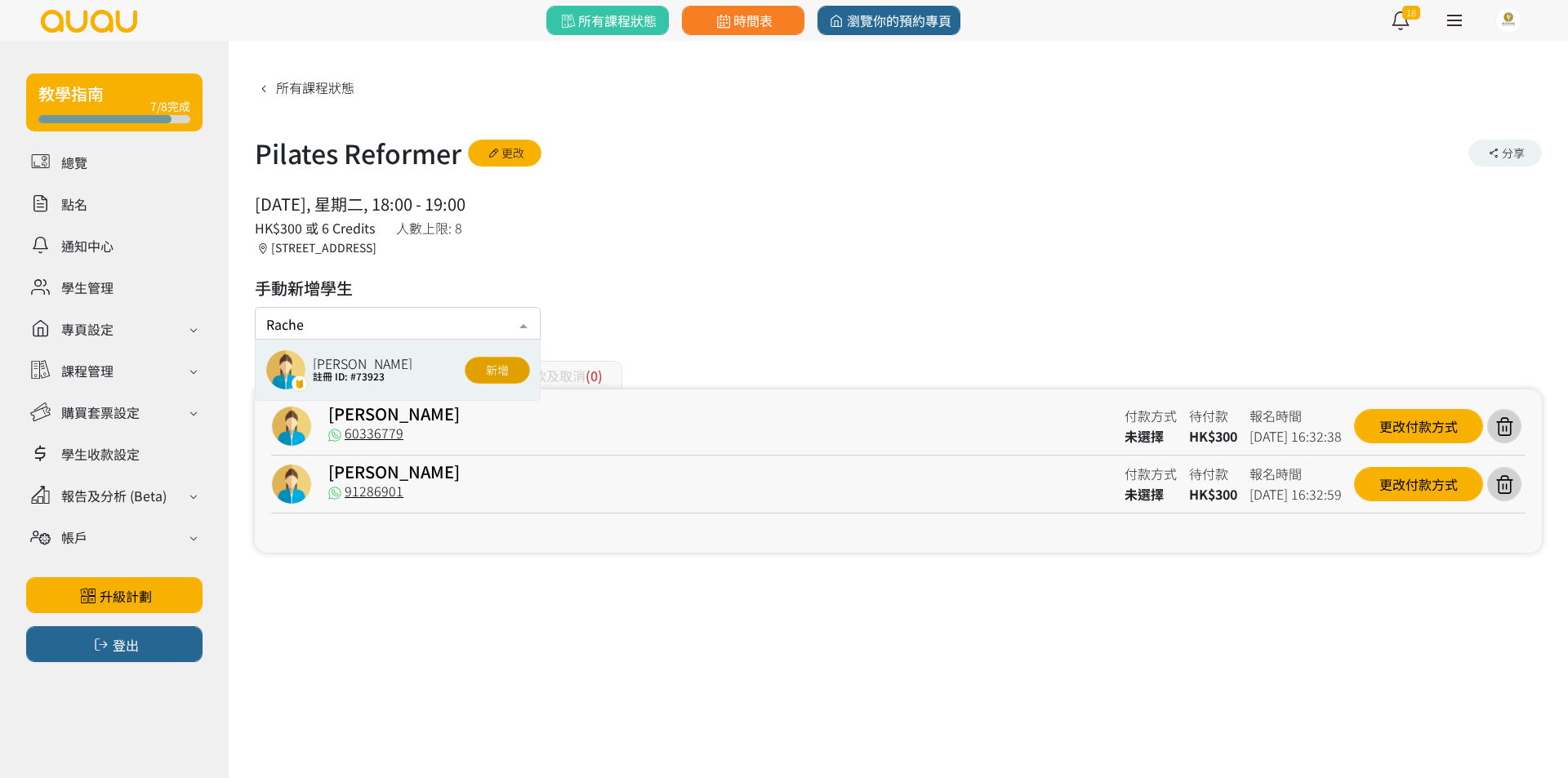
click at [494, 372] on button "新增" at bounding box center [496, 370] width 65 height 27
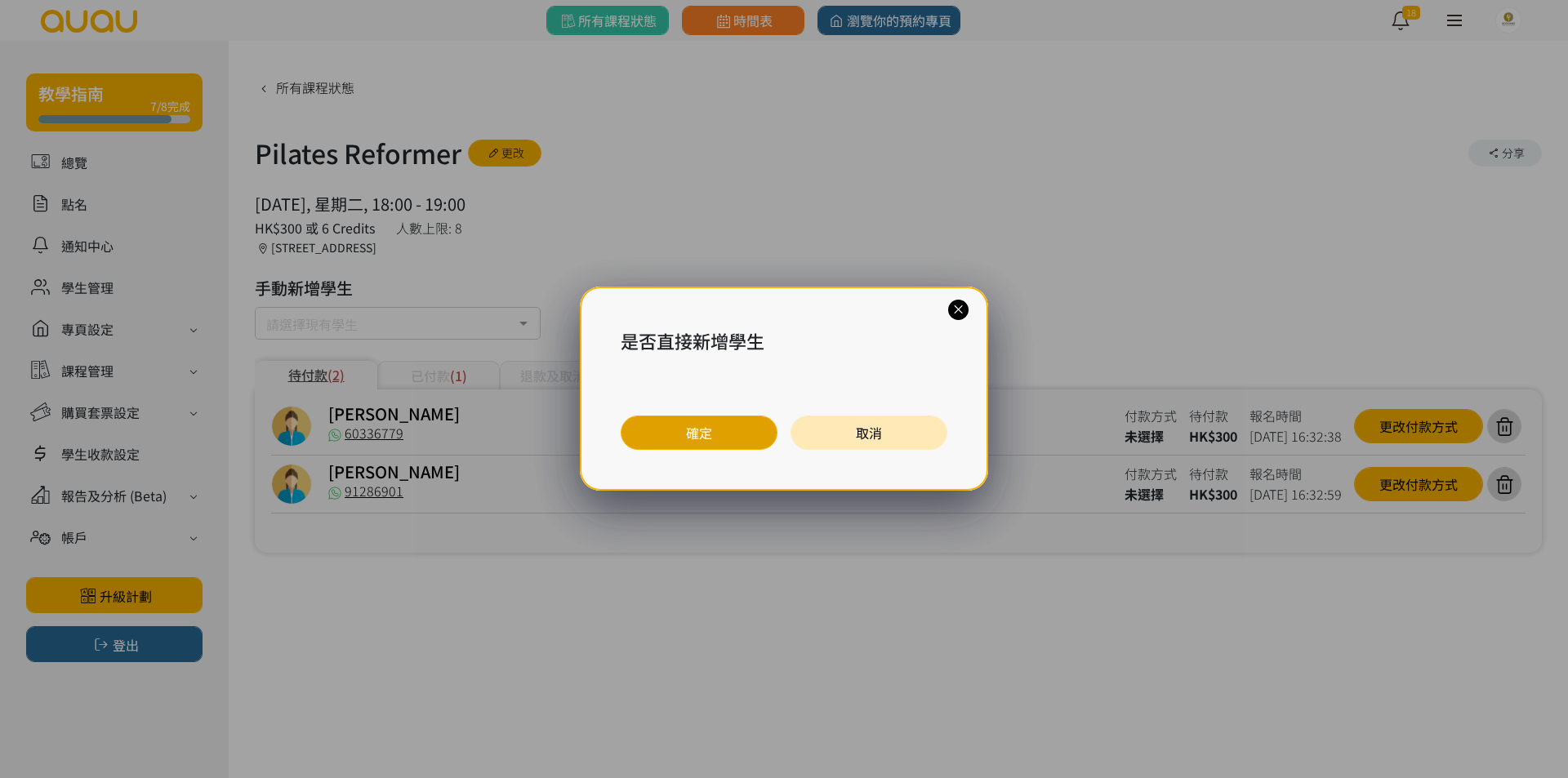
click at [674, 440] on button "確定" at bounding box center [698, 432] width 157 height 34
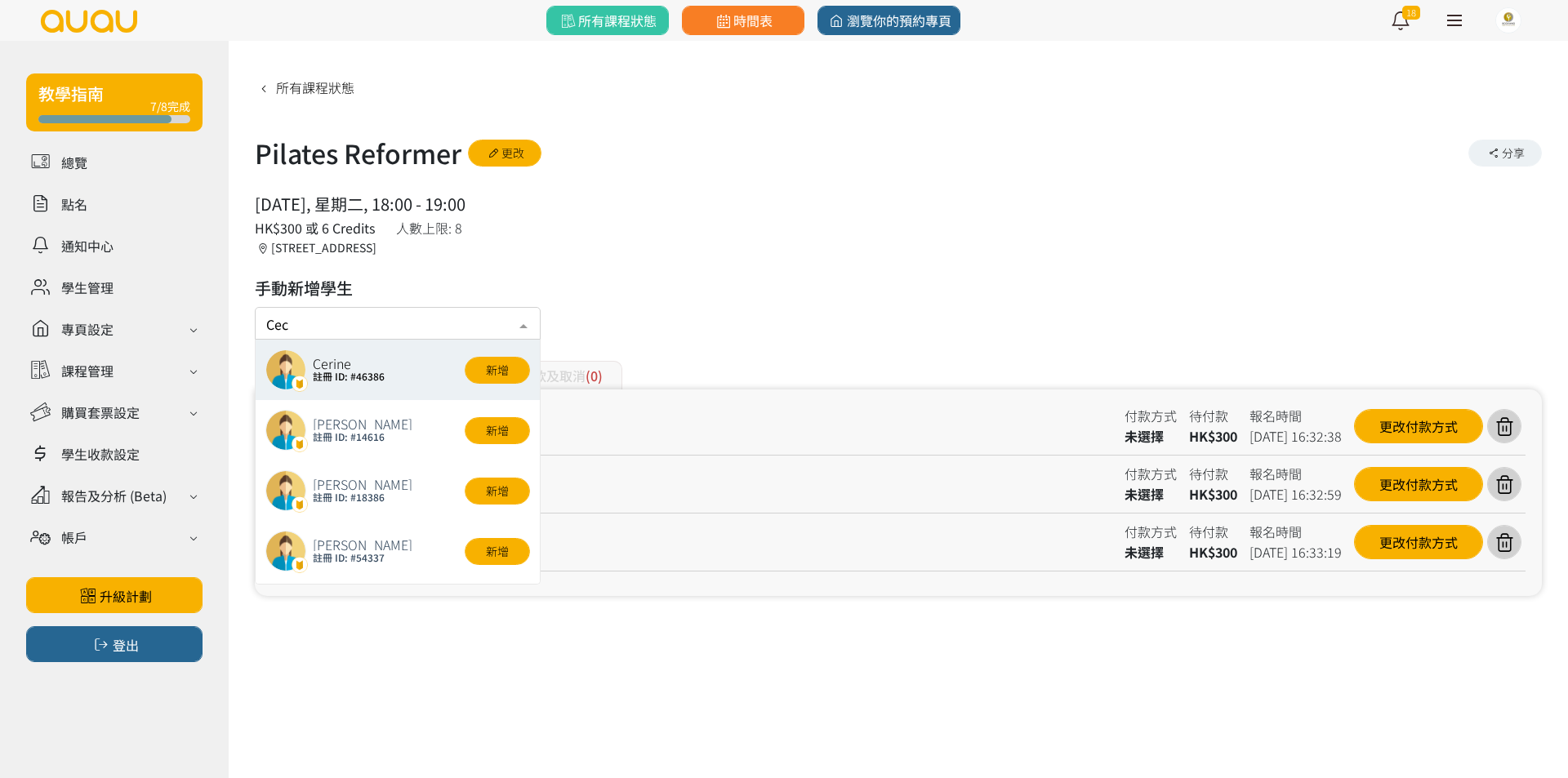
type input "Ceci"
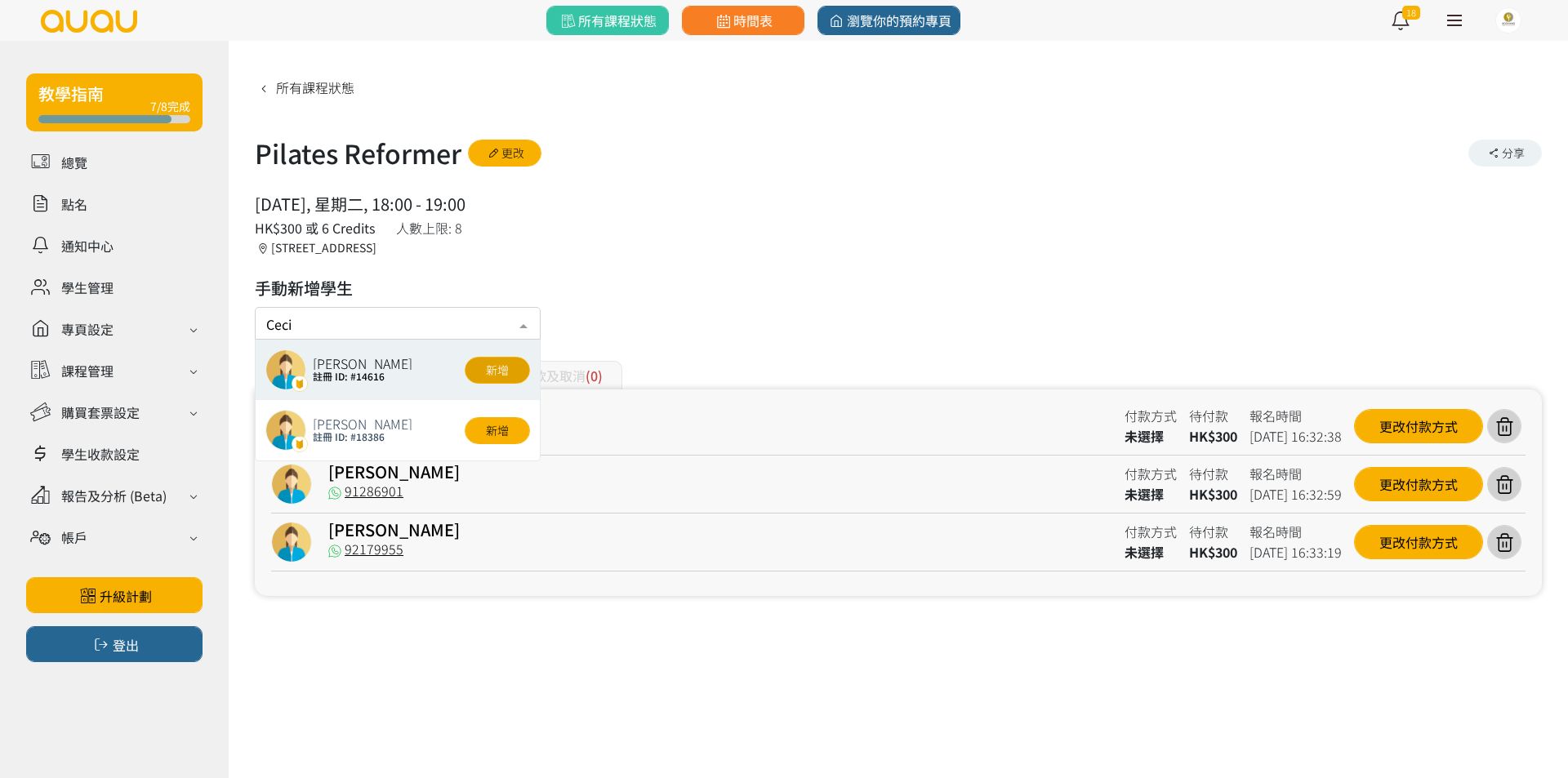
click at [507, 371] on button "新增" at bounding box center [496, 370] width 65 height 27
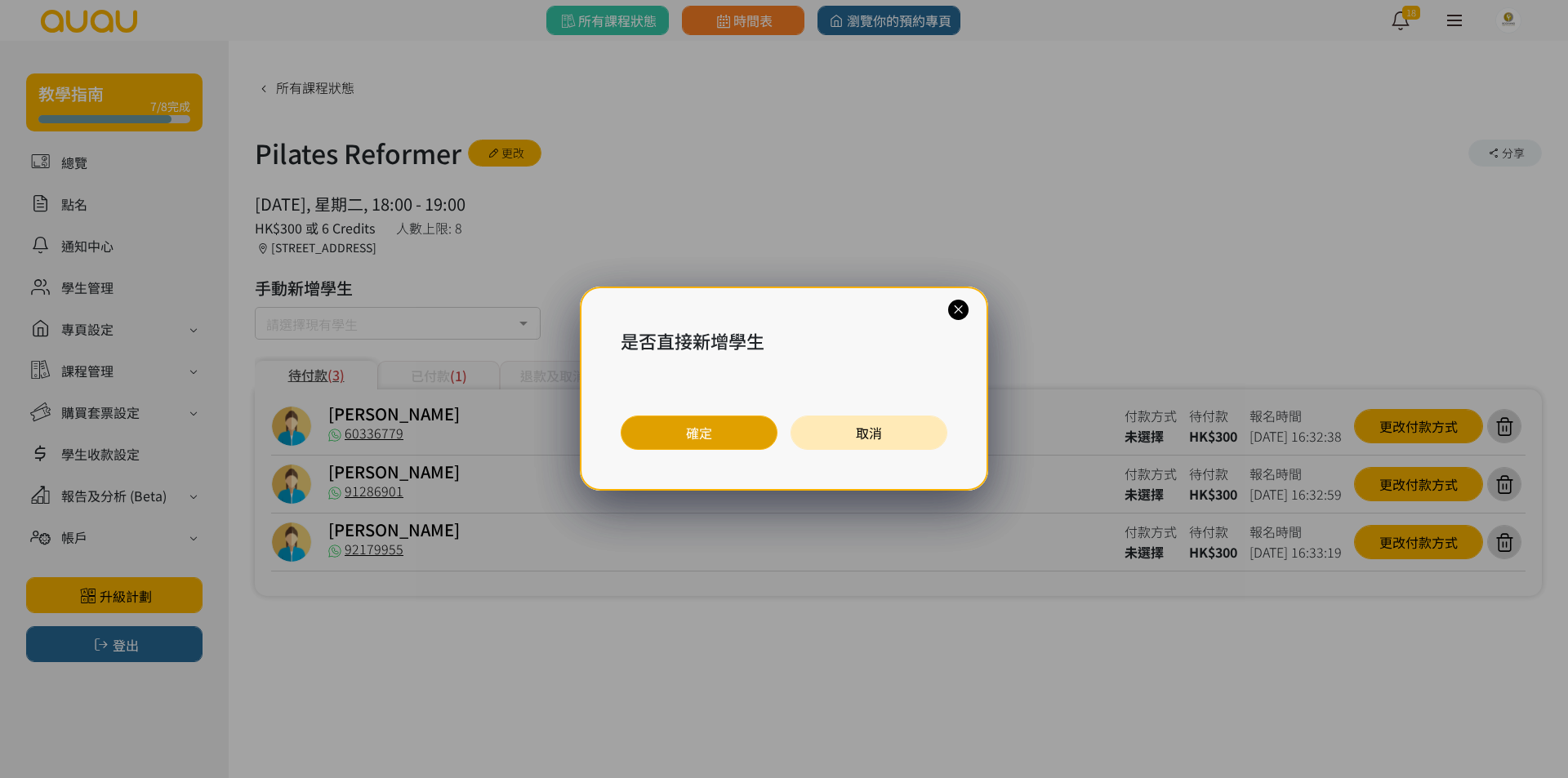
click at [751, 436] on button "確定" at bounding box center [698, 432] width 157 height 34
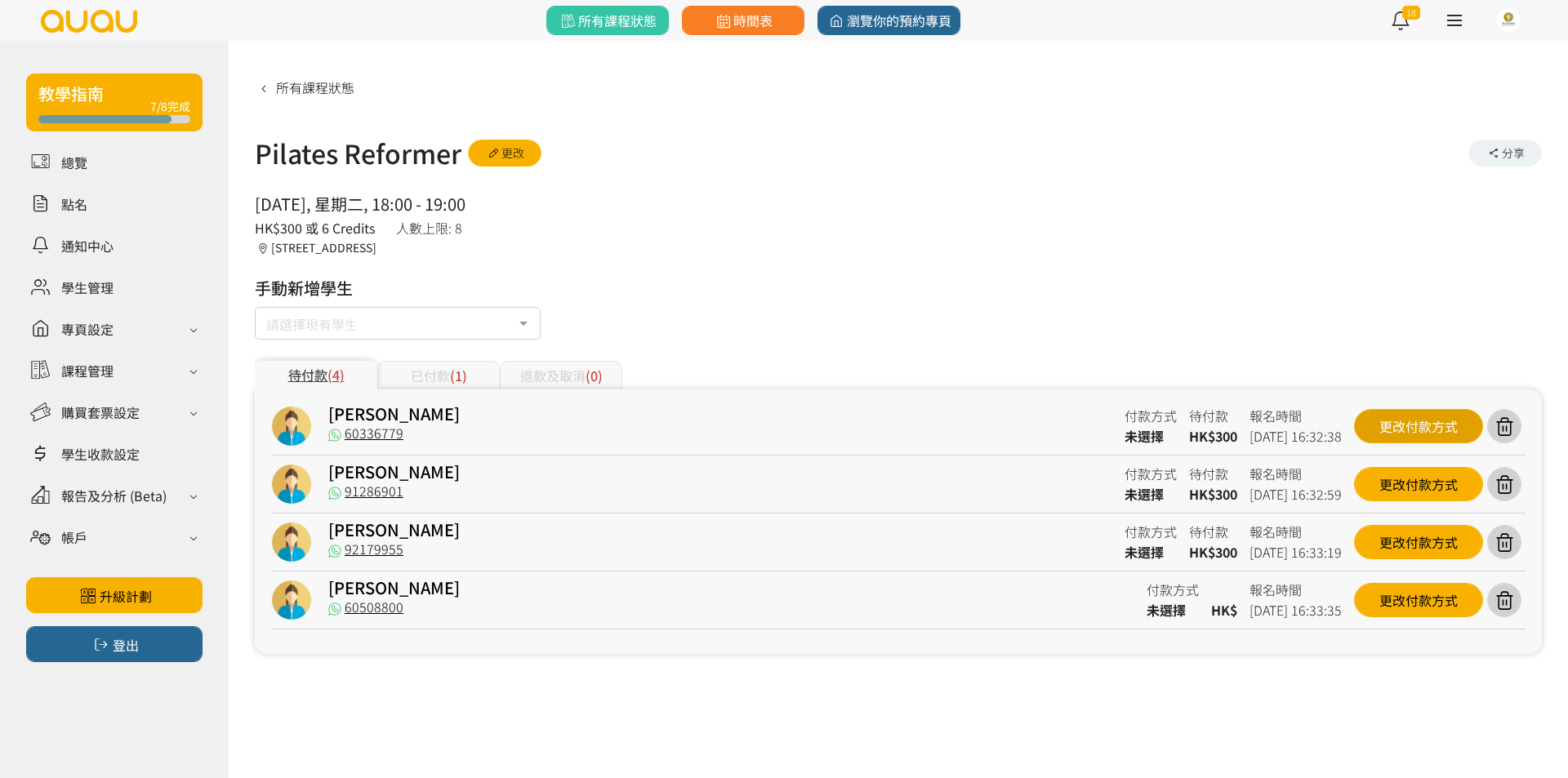
click at [1403, 421] on div "更改付款方式" at bounding box center [1418, 426] width 129 height 34
click at [534, 506] on div "請轉發學生" at bounding box center [784, 389] width 1568 height 778
click at [1391, 431] on div "更改付款方式" at bounding box center [1418, 426] width 129 height 34
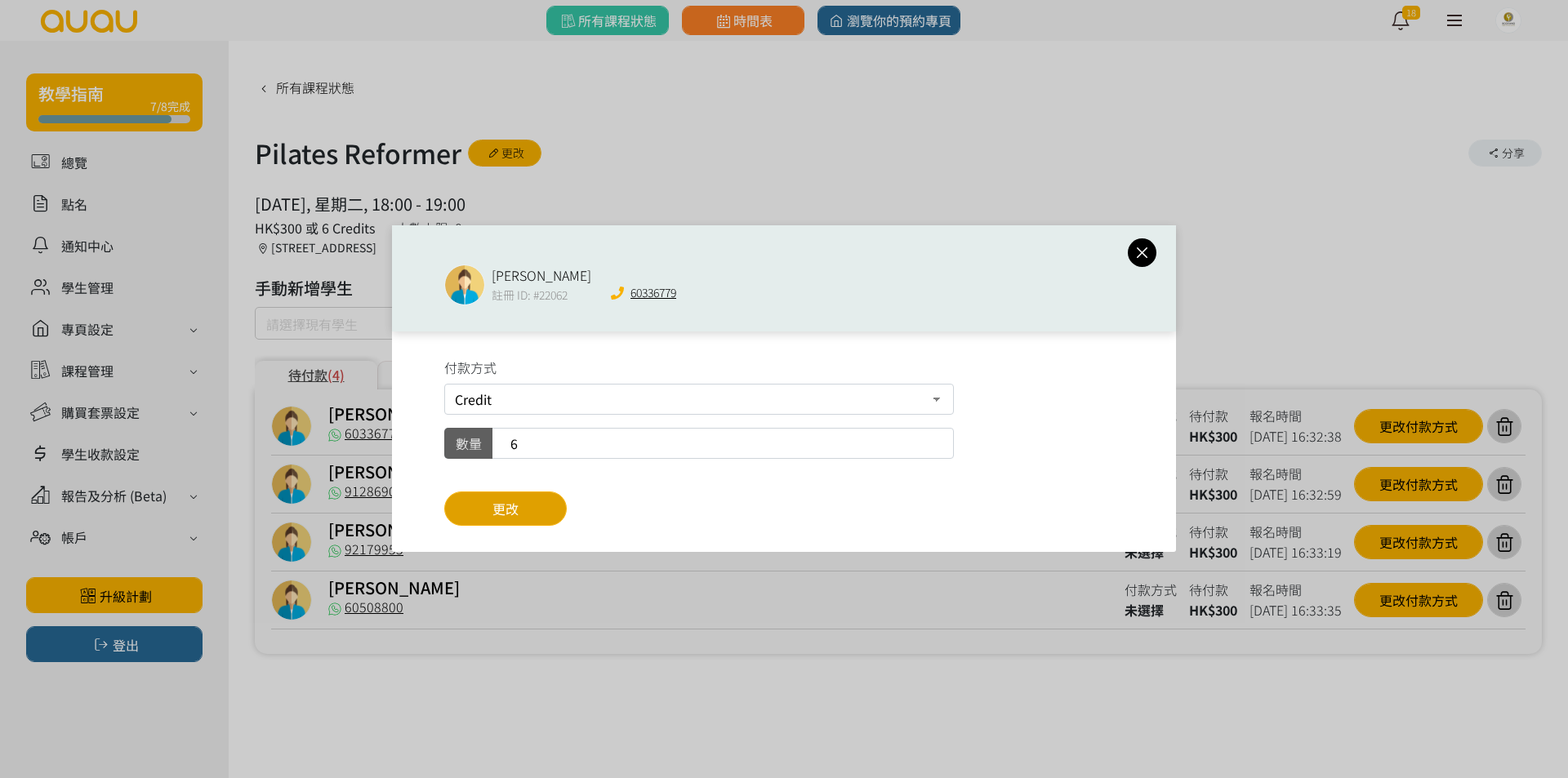
drag, startPoint x: 550, startPoint y: 511, endPoint x: 568, endPoint y: 173, distance: 338.5
click at [550, 511] on button "更改" at bounding box center [506, 508] width 122 height 34
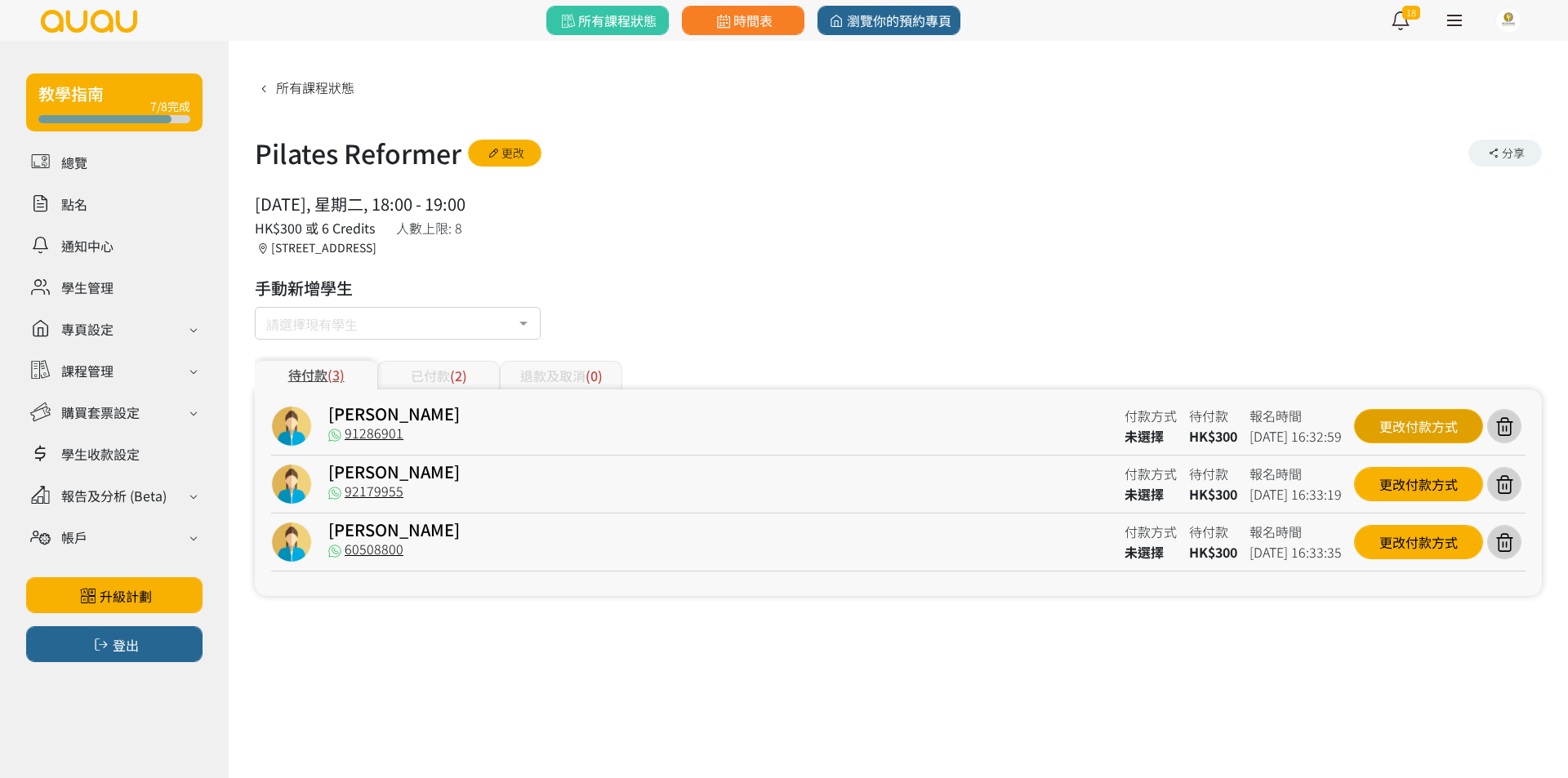
click at [1375, 412] on div "更改付款方式" at bounding box center [1418, 426] width 129 height 34
click at [1371, 431] on div at bounding box center [784, 389] width 1568 height 778
click at [1394, 425] on div "更改付款方式" at bounding box center [1418, 426] width 129 height 34
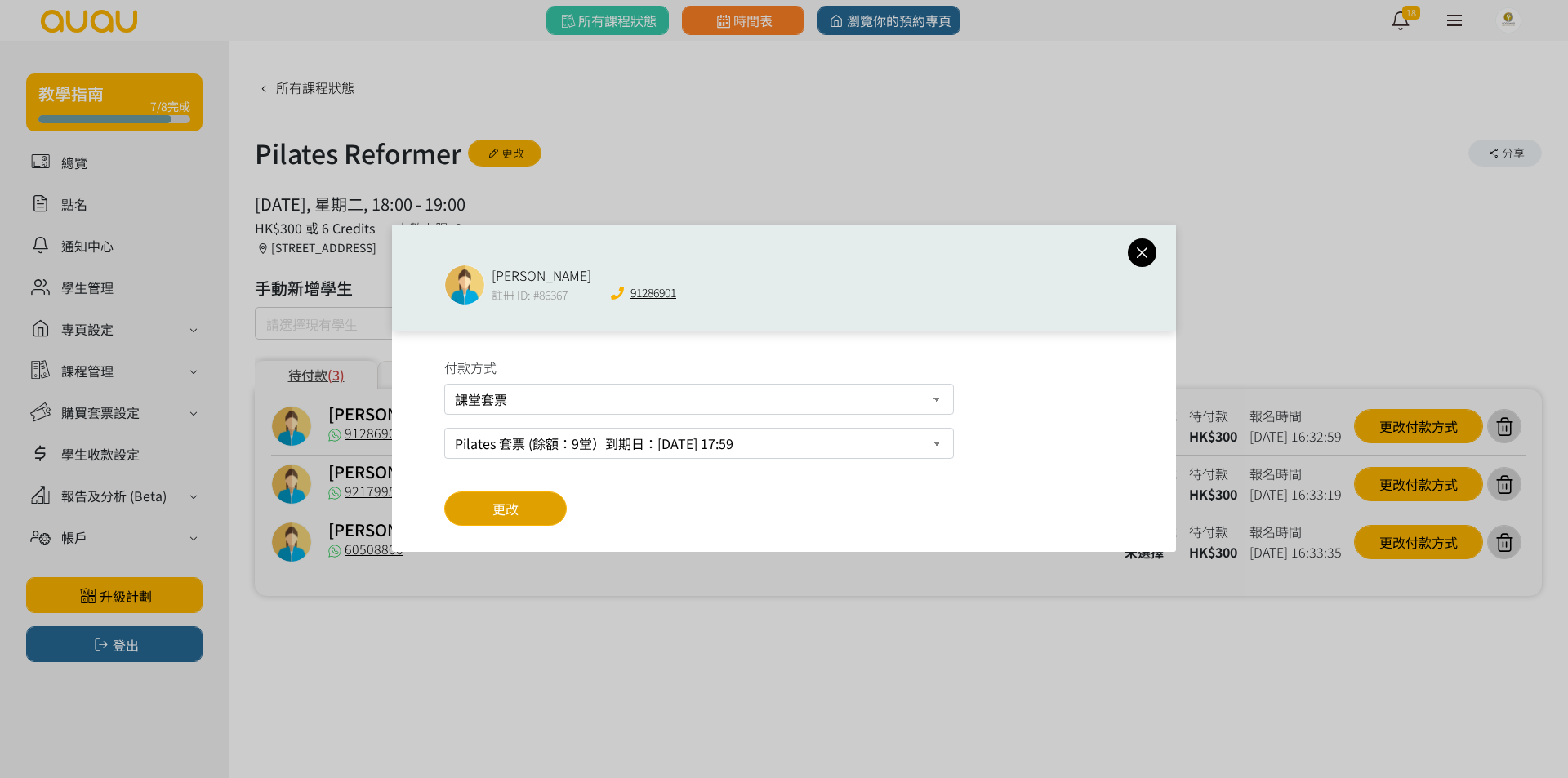
click at [519, 497] on button "更改" at bounding box center [506, 508] width 122 height 34
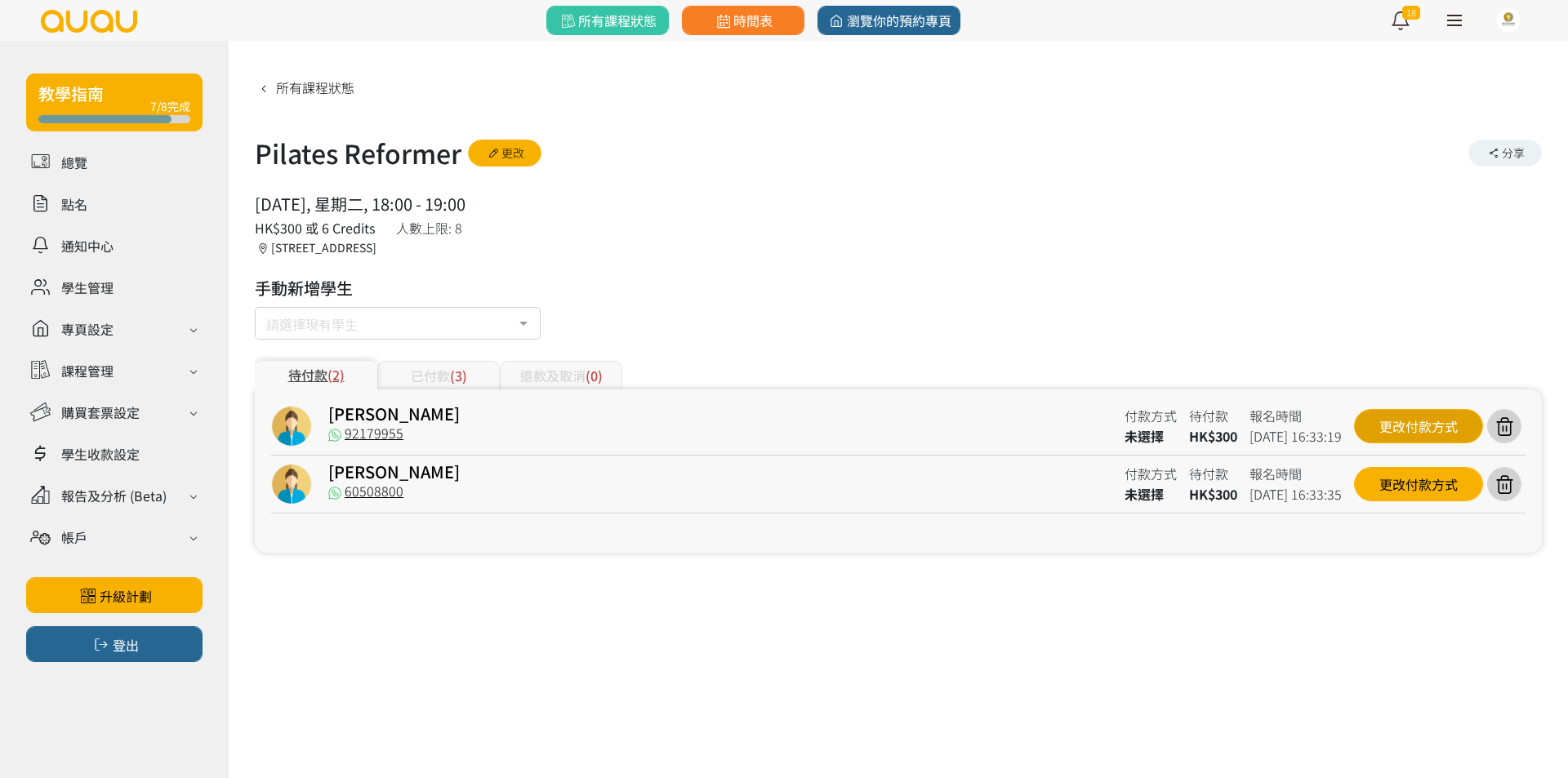
click at [1432, 422] on div "更改付款方式" at bounding box center [1418, 426] width 129 height 34
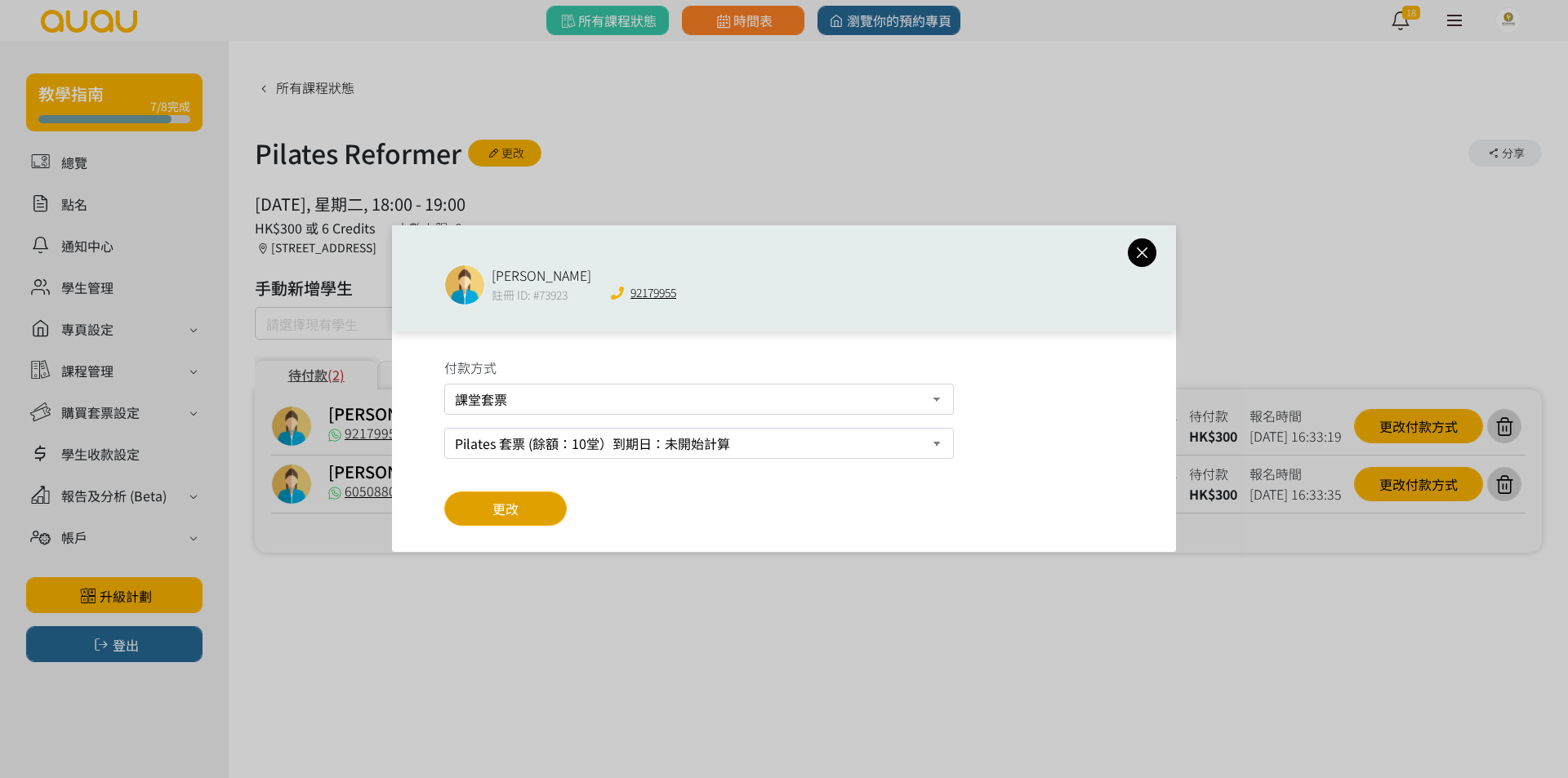
click at [506, 510] on span "更改" at bounding box center [506, 508] width 26 height 20
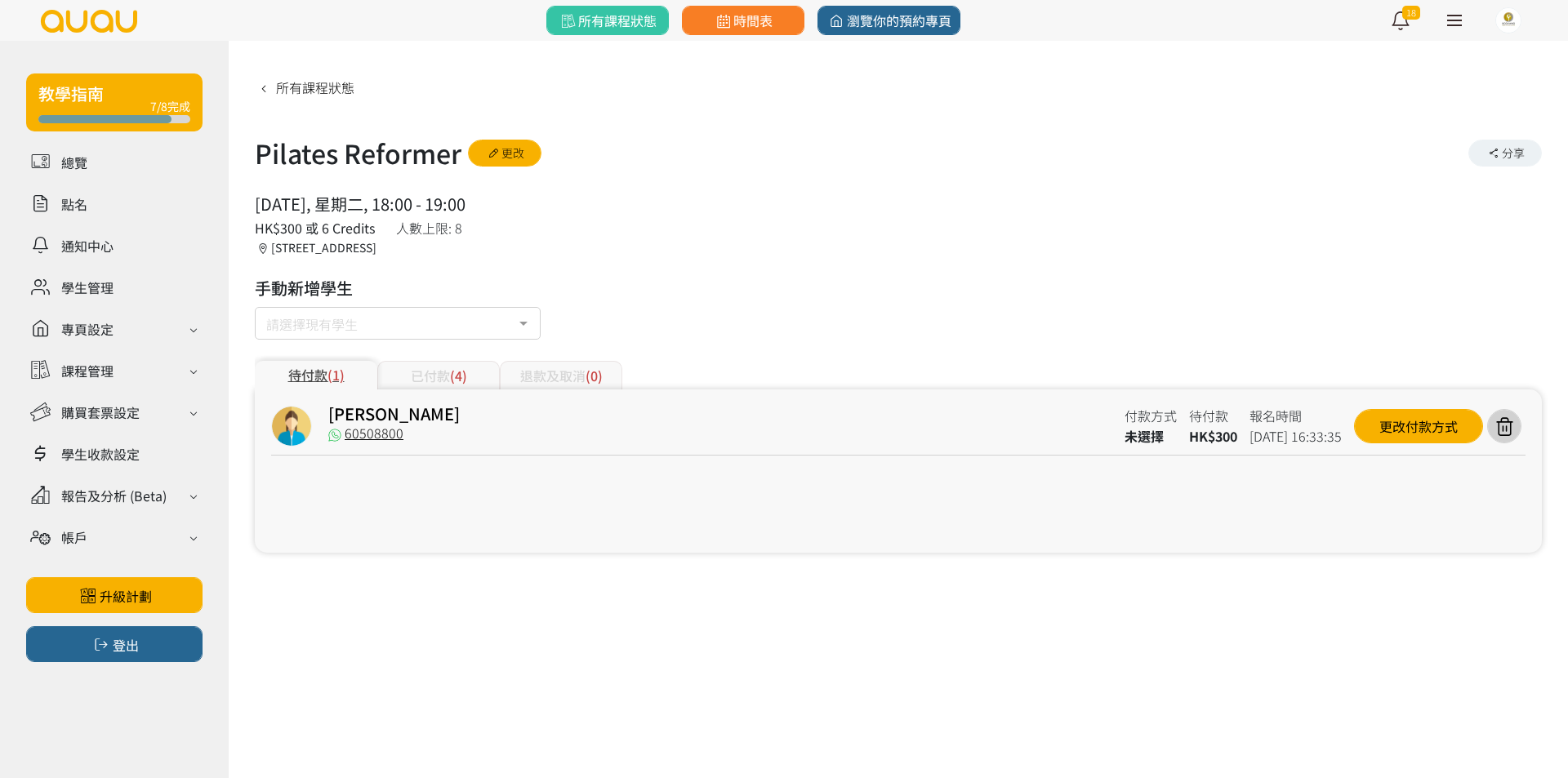
click at [1381, 407] on div "Cecily Chan 60508800 付款方式 未選擇 待付款 HK$300 報名時間 2025-08-26 16:33:35 更改付款方式" at bounding box center [898, 430] width 1254 height 50
click at [1385, 413] on div "更改付款方式" at bounding box center [1418, 426] width 129 height 34
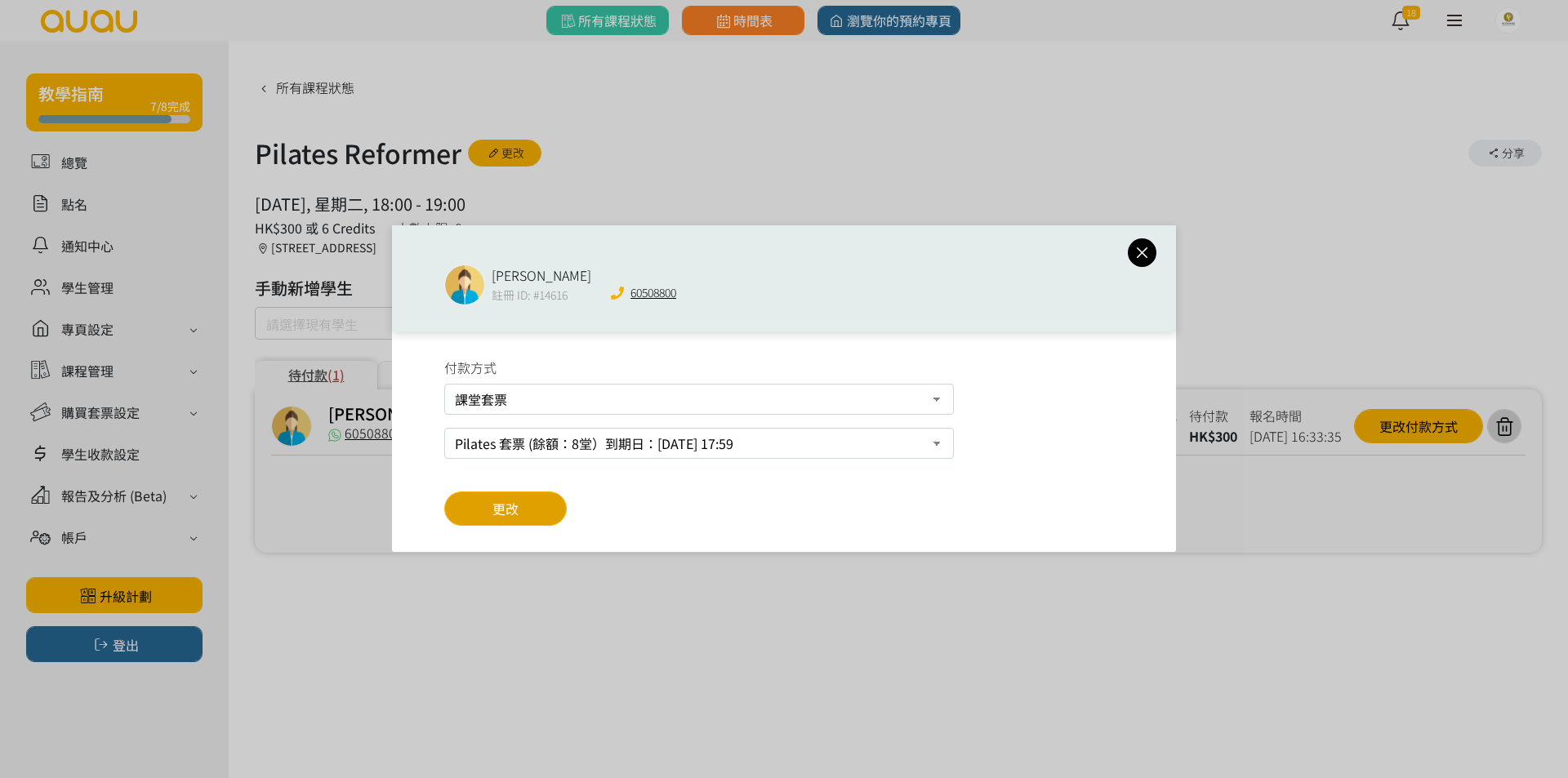
click at [510, 504] on span "更改" at bounding box center [506, 508] width 26 height 20
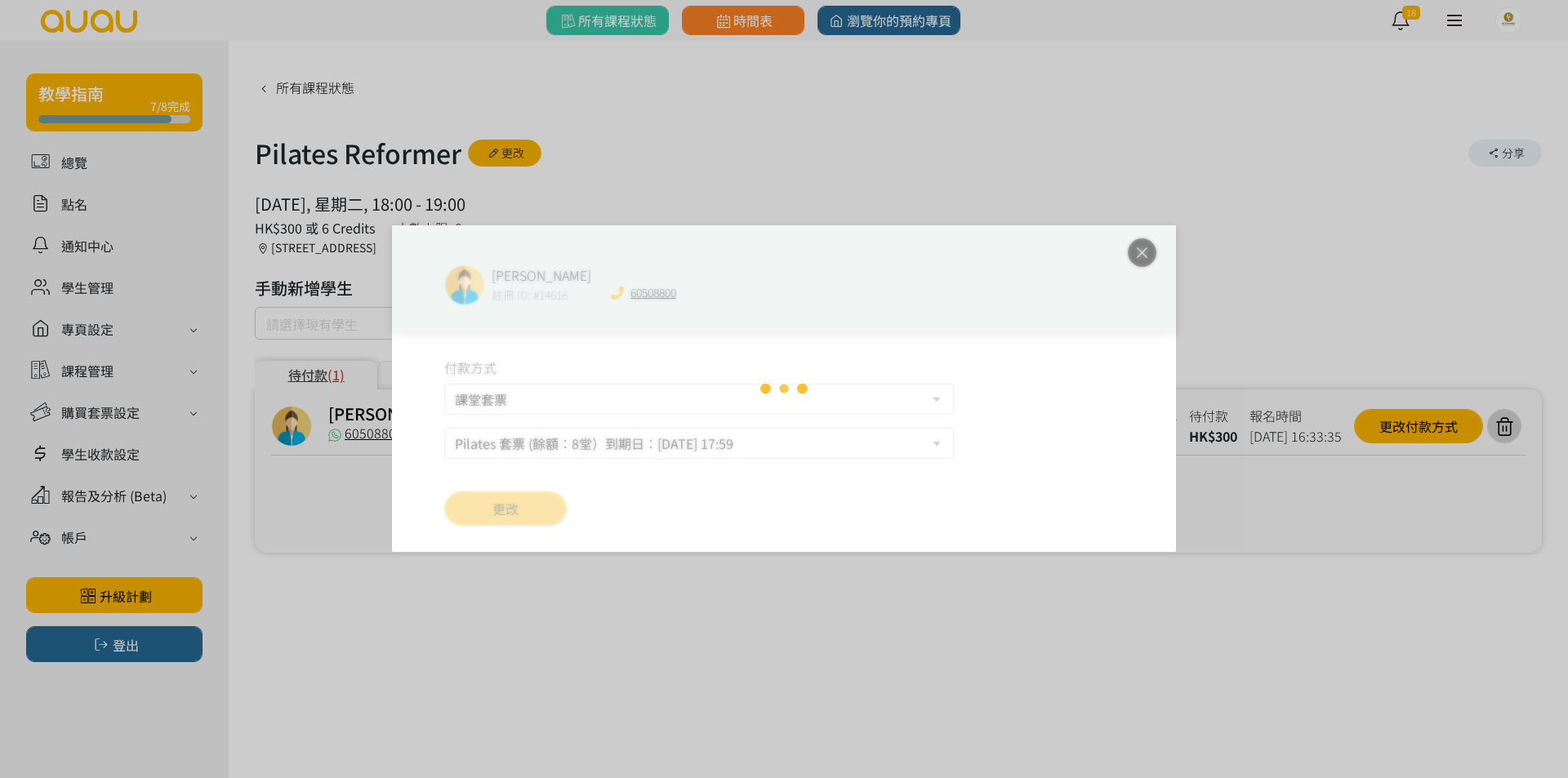
click at [979, 167] on div "Cecily Chan 註冊 ID: #14616 60508800 付款方式 課堂套票 現場付款 轉數快FPS及銀行轉帳 PayMe Pilates 套票 …" at bounding box center [784, 389] width 1568 height 778
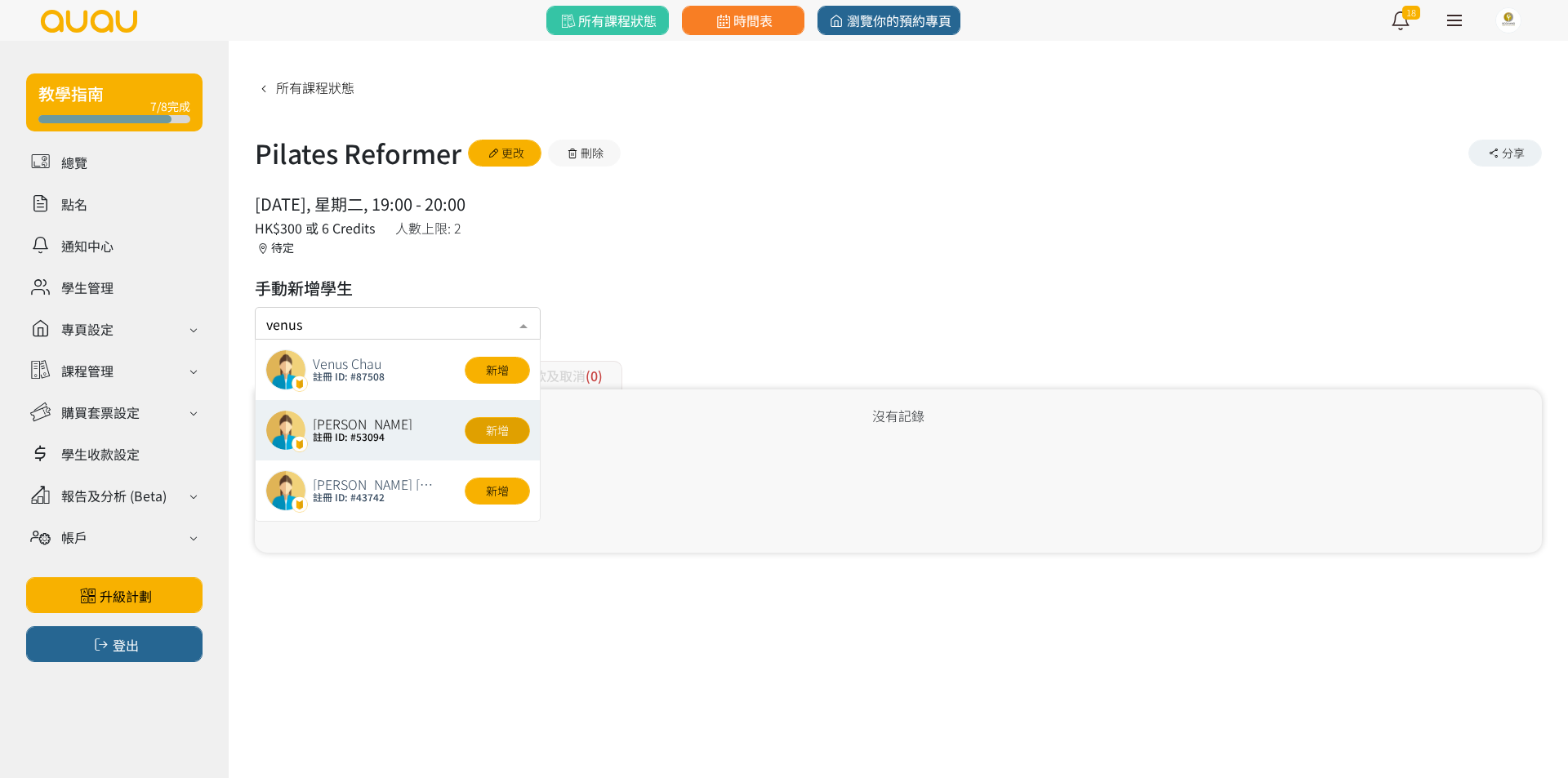
click at [494, 426] on button "新增" at bounding box center [496, 430] width 65 height 27
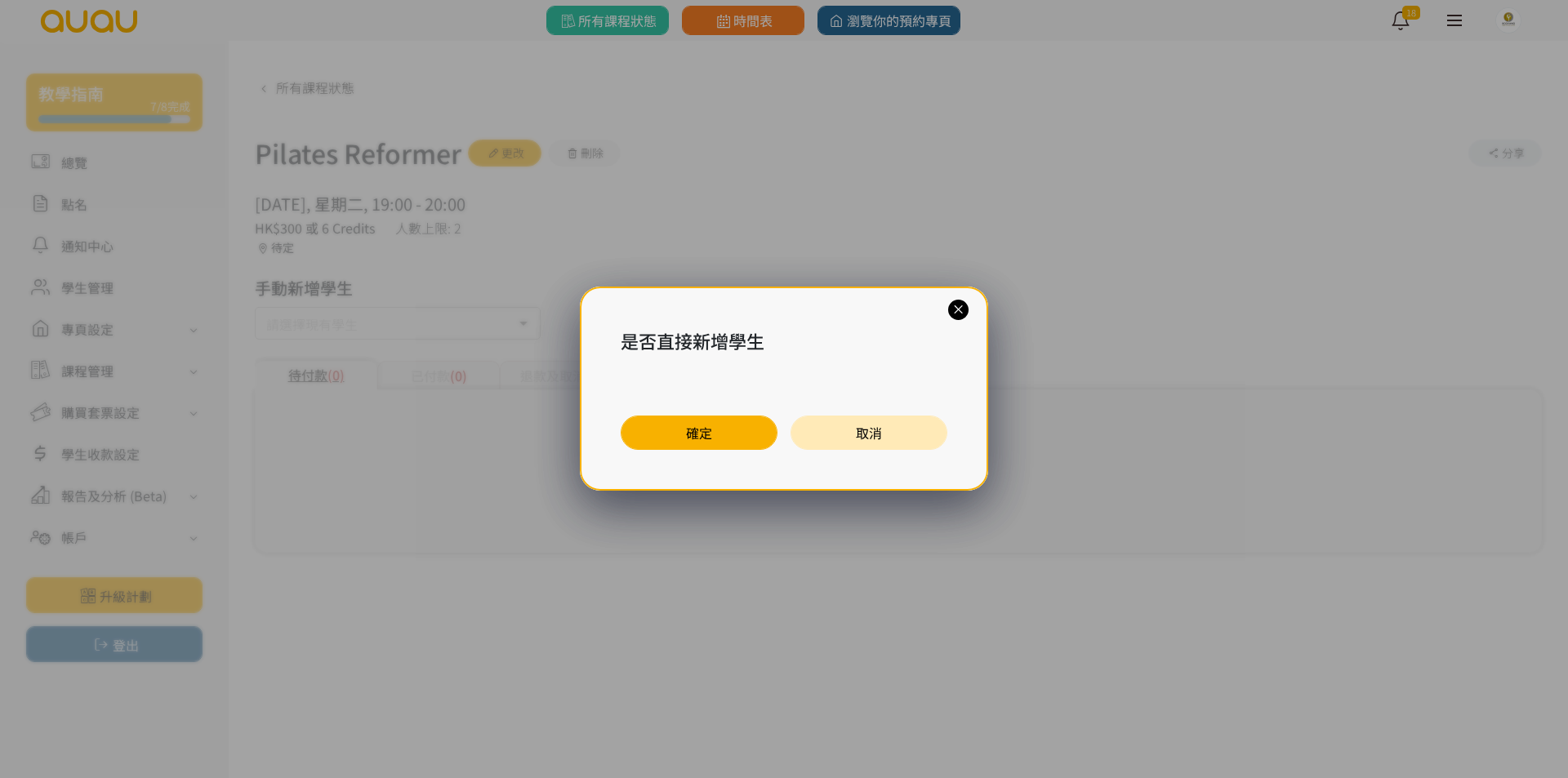
click at [721, 434] on button "確定" at bounding box center [698, 432] width 157 height 34
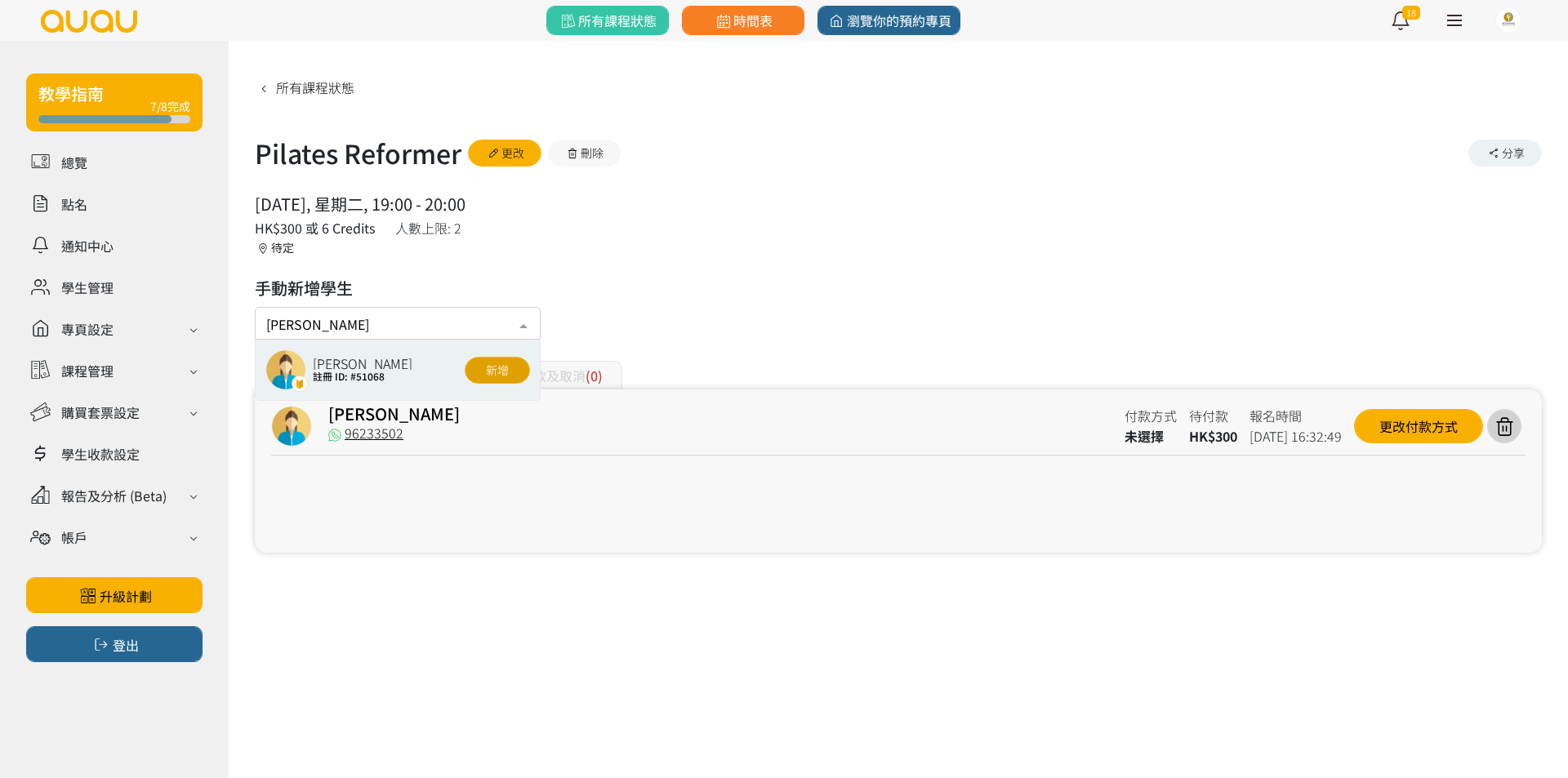
click at [506, 365] on button "新增" at bounding box center [496, 370] width 65 height 27
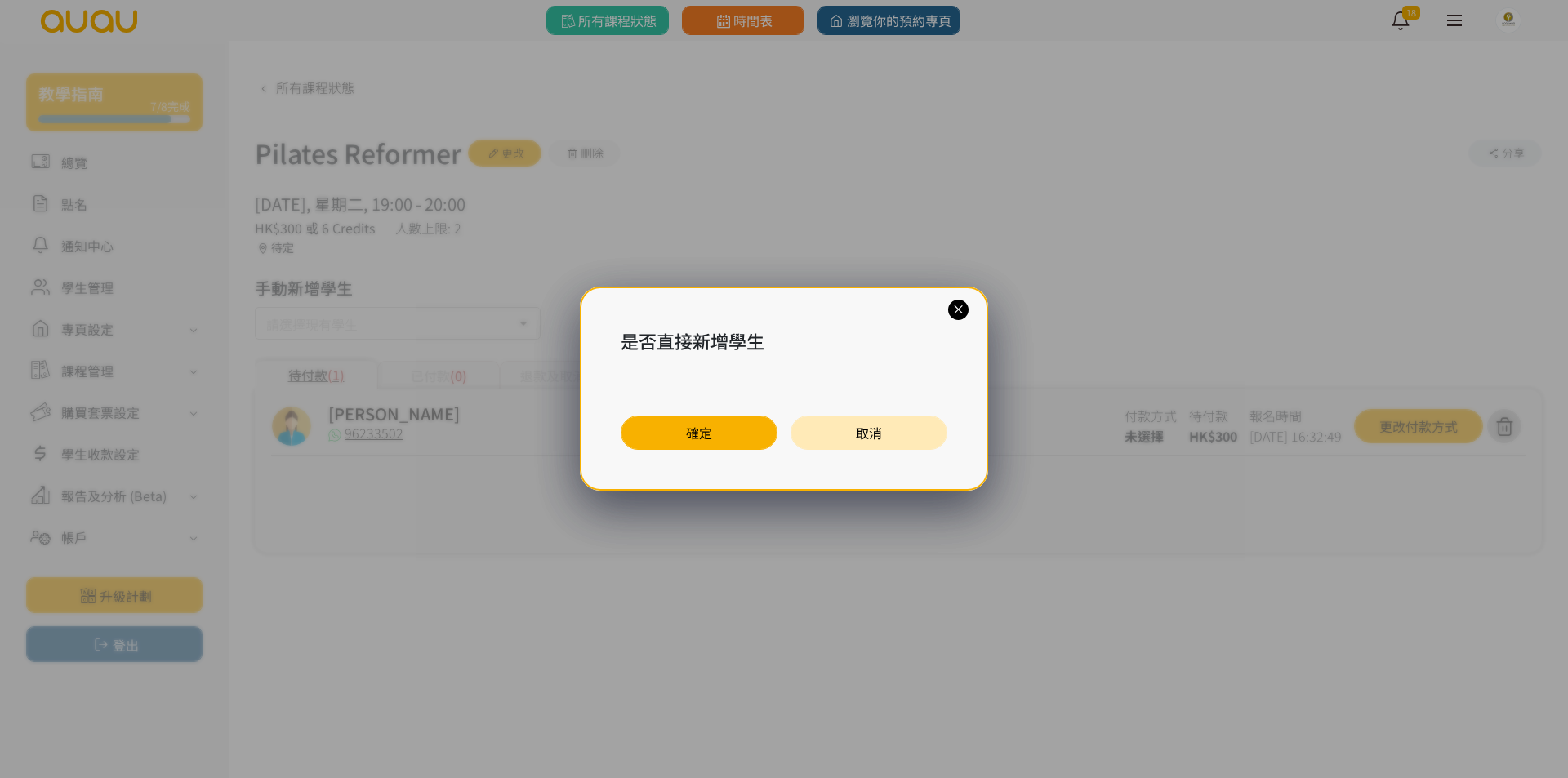
click at [726, 431] on button "確定" at bounding box center [698, 432] width 157 height 34
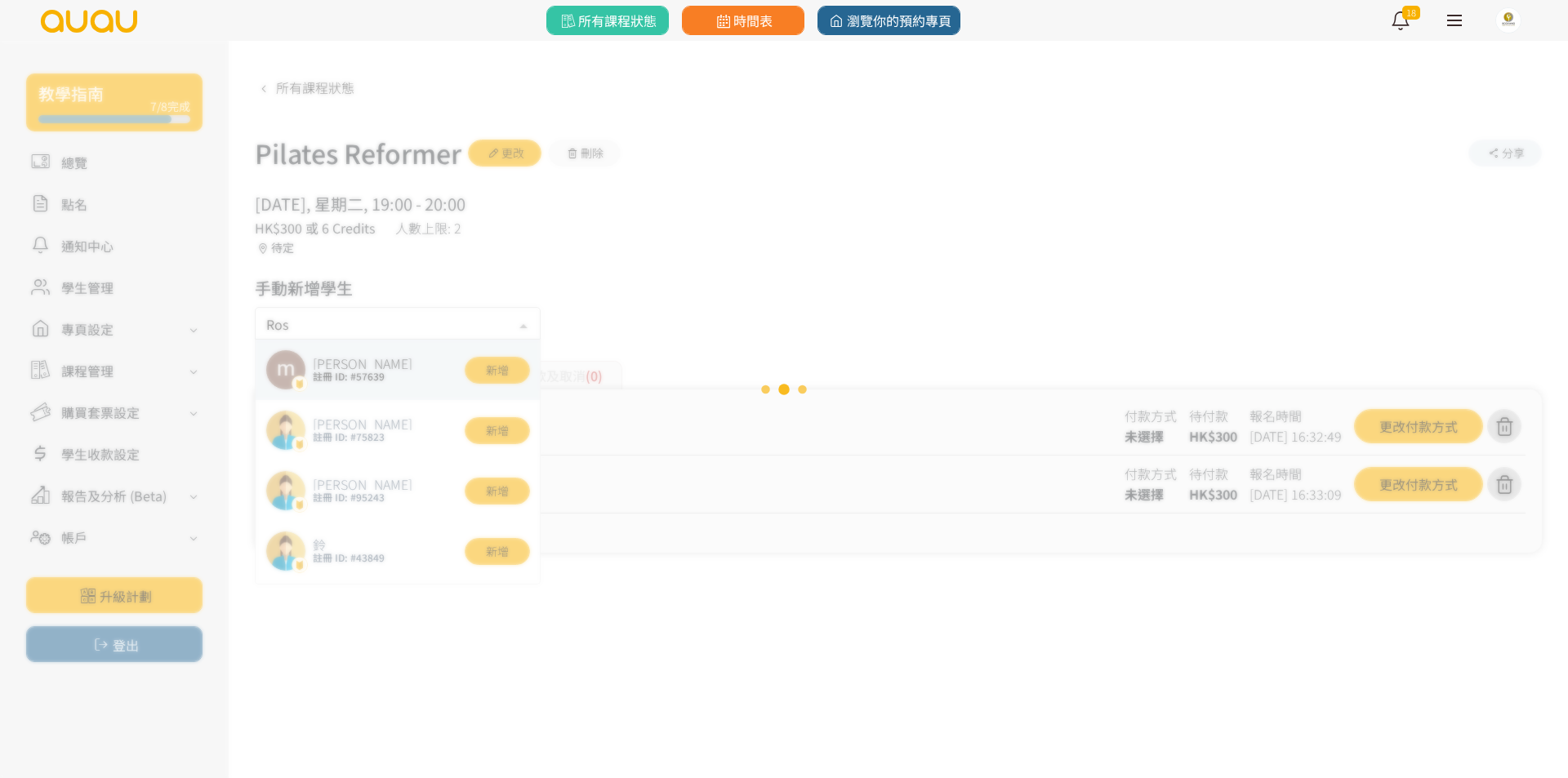
type input "[PERSON_NAME]"
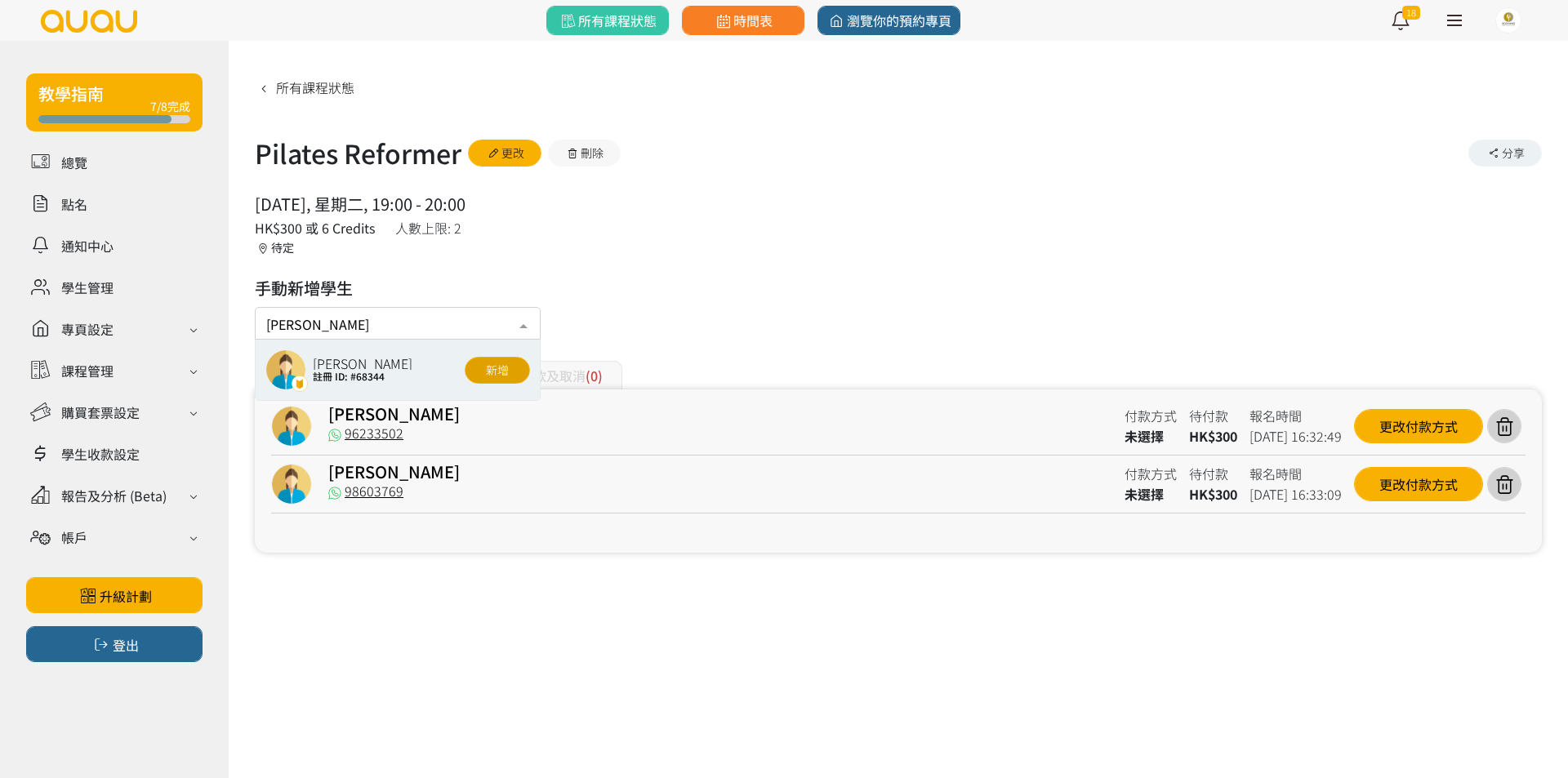
click at [493, 371] on button "新增" at bounding box center [496, 370] width 65 height 27
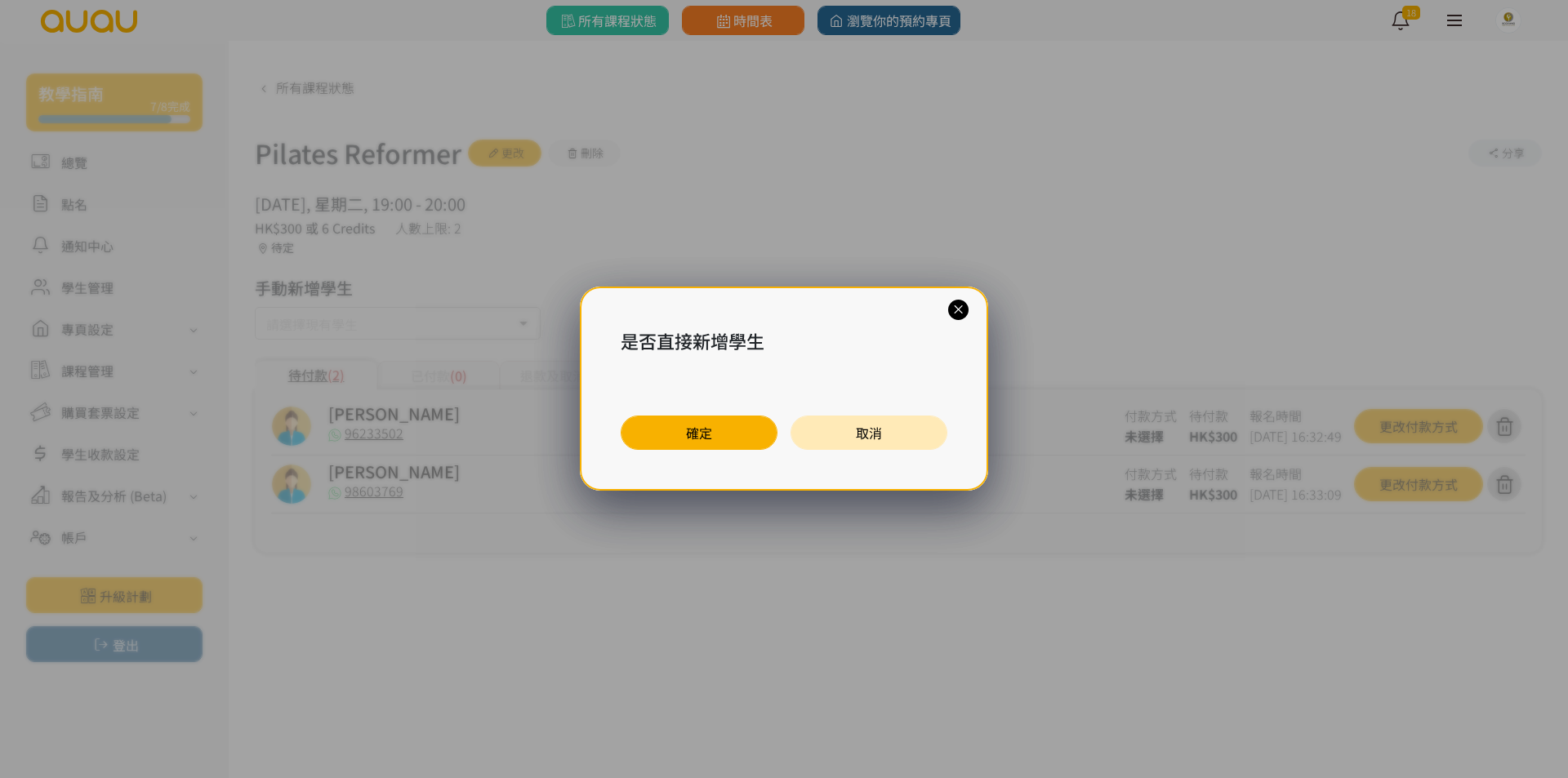
click at [743, 438] on button "確定" at bounding box center [698, 432] width 157 height 34
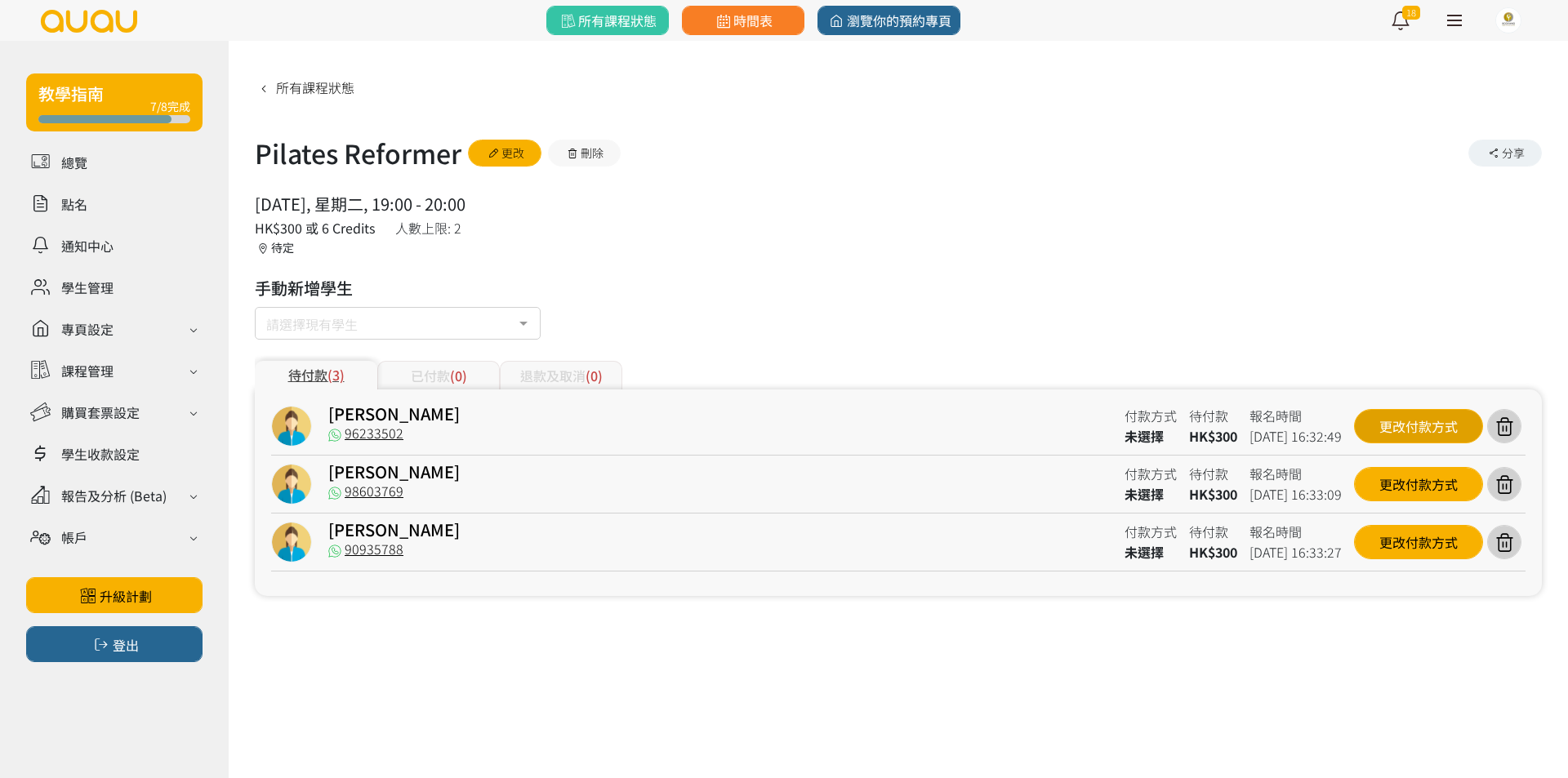
click at [1407, 425] on div "更改付款方式" at bounding box center [1418, 426] width 129 height 34
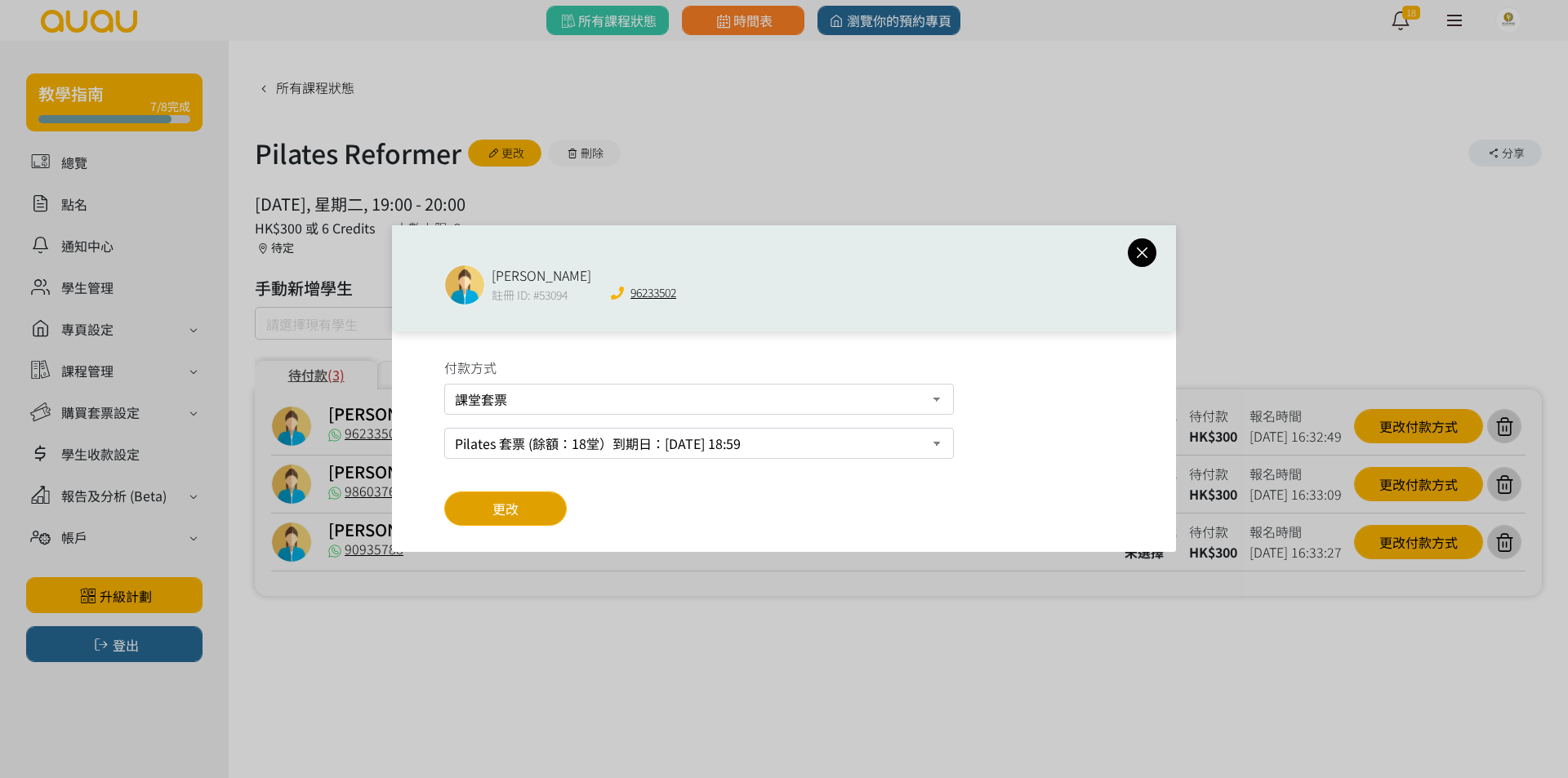
click at [526, 507] on button "更改" at bounding box center [506, 508] width 122 height 34
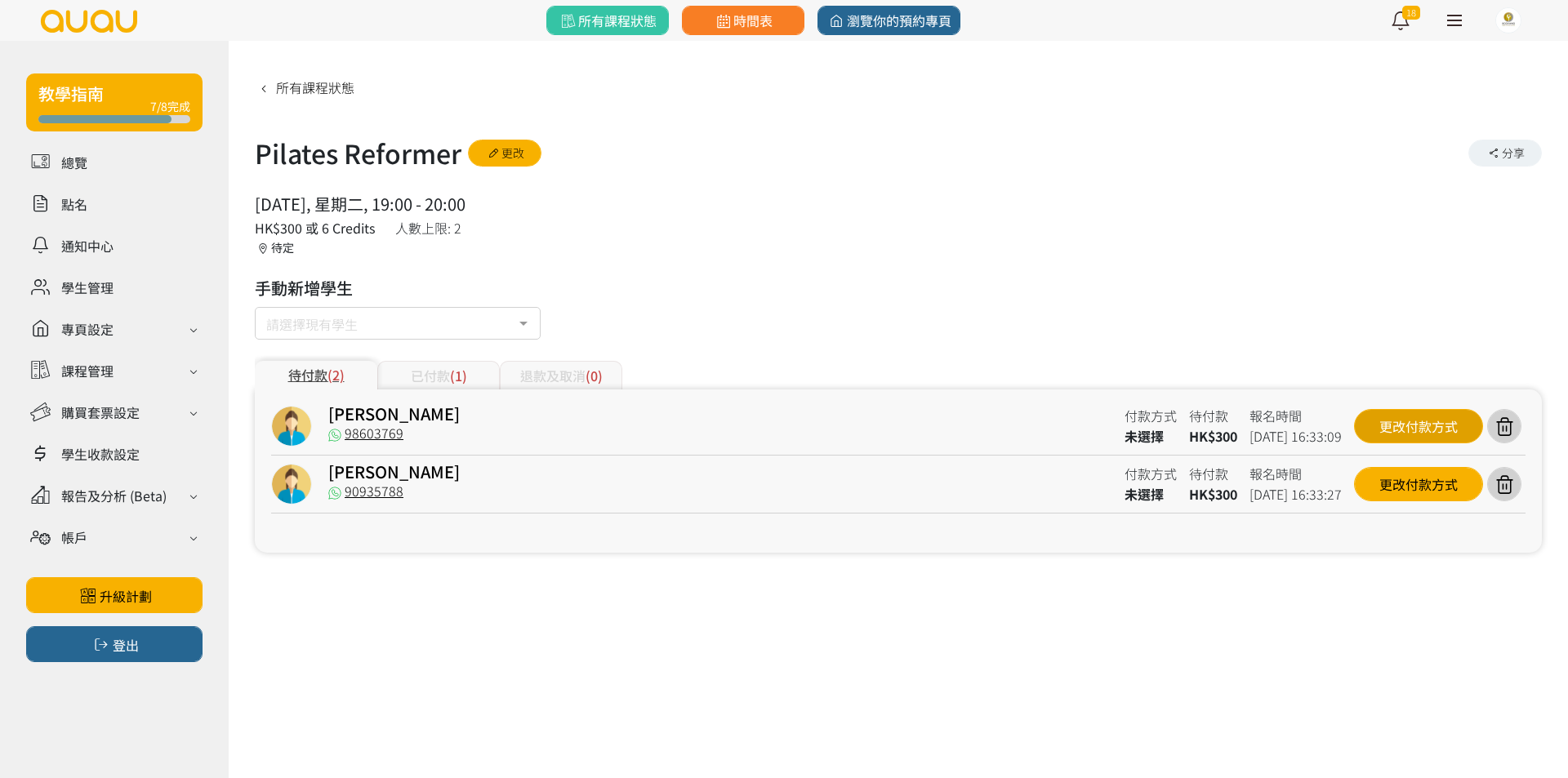
click at [1408, 432] on div "更改付款方式" at bounding box center [1418, 426] width 129 height 34
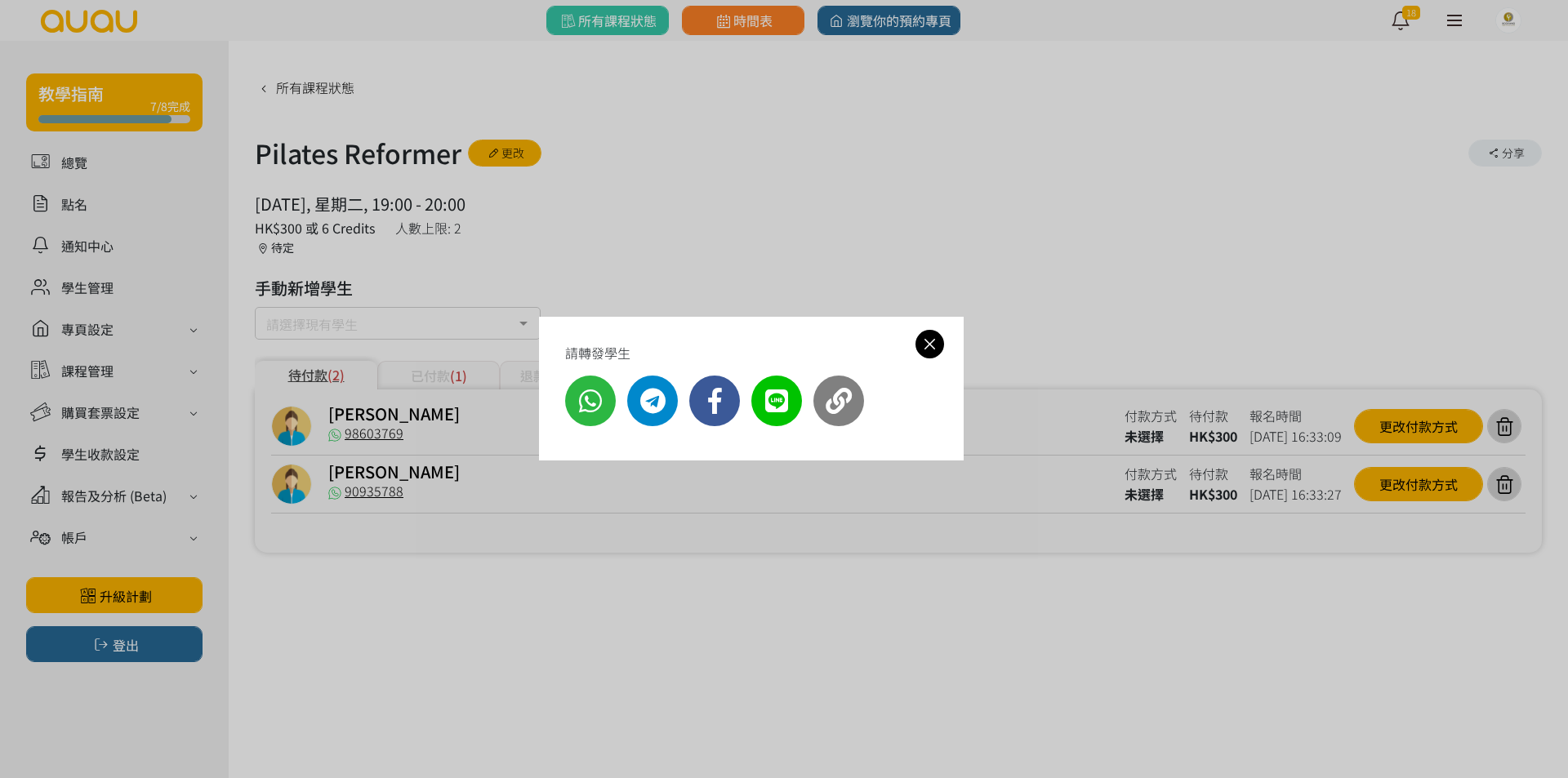
click at [519, 511] on div "請轉發學生" at bounding box center [784, 389] width 1568 height 778
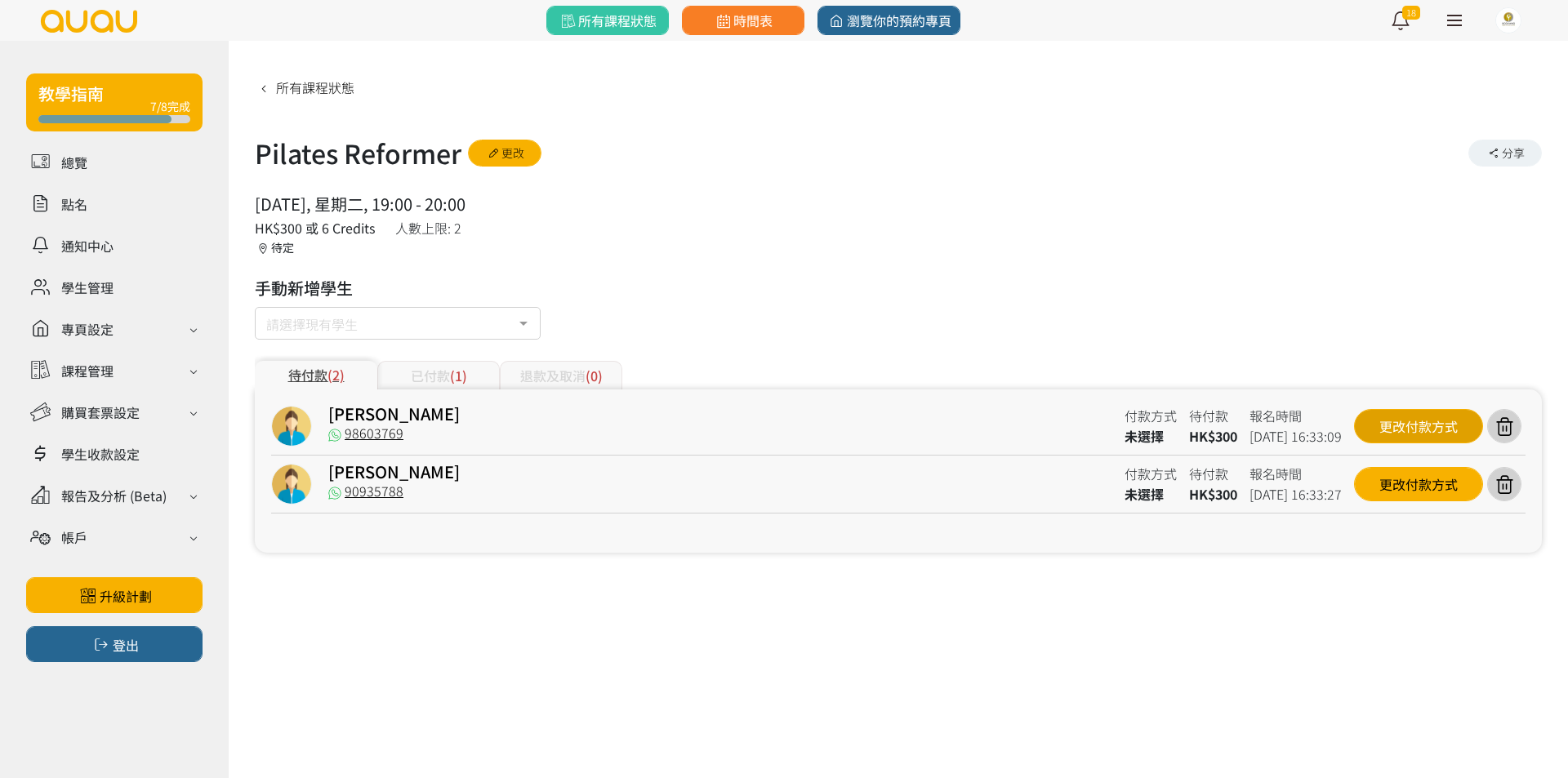
click at [1401, 426] on div "更改付款方式" at bounding box center [1418, 426] width 129 height 34
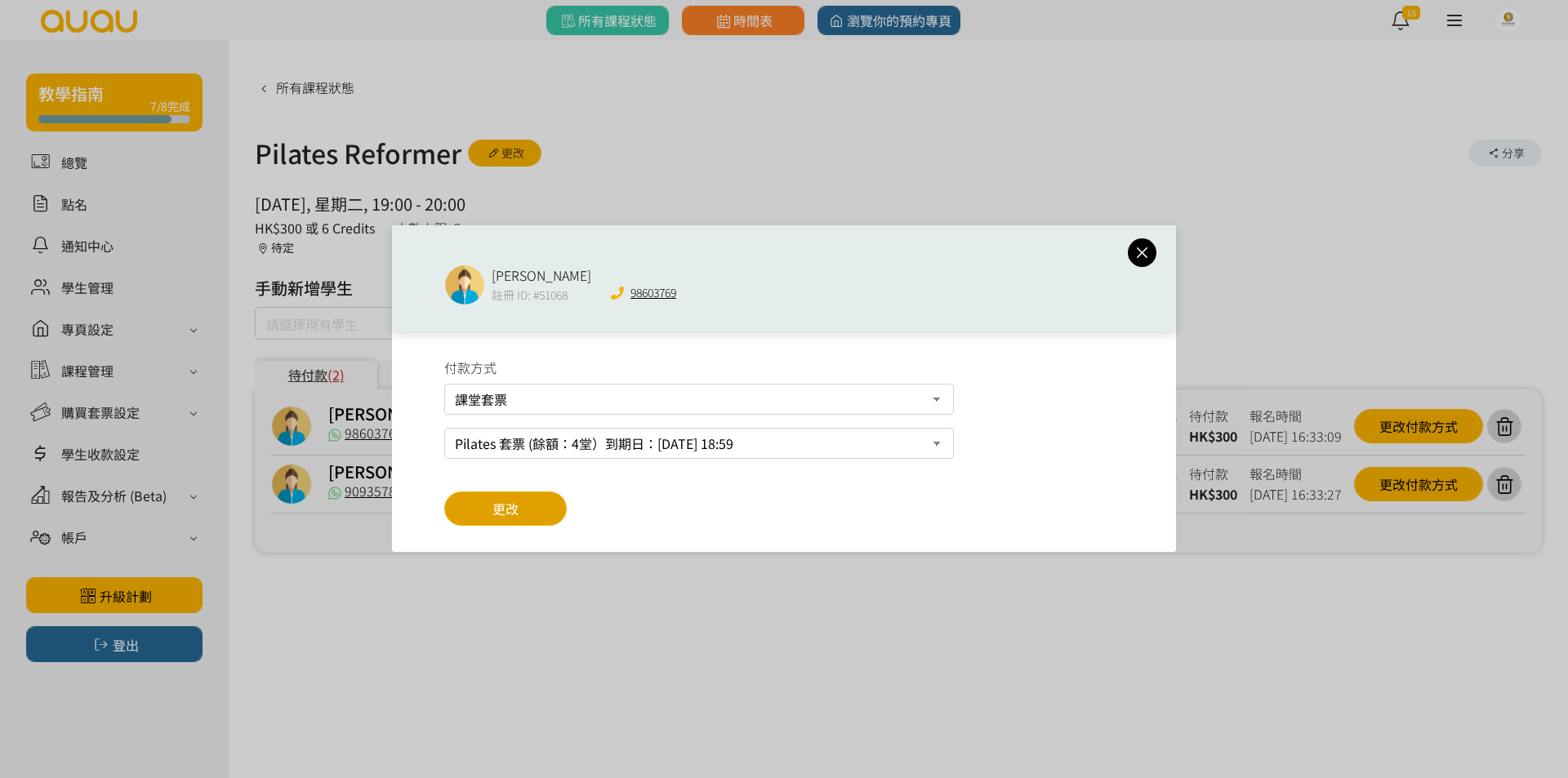
click at [538, 518] on button "更改" at bounding box center [506, 508] width 122 height 34
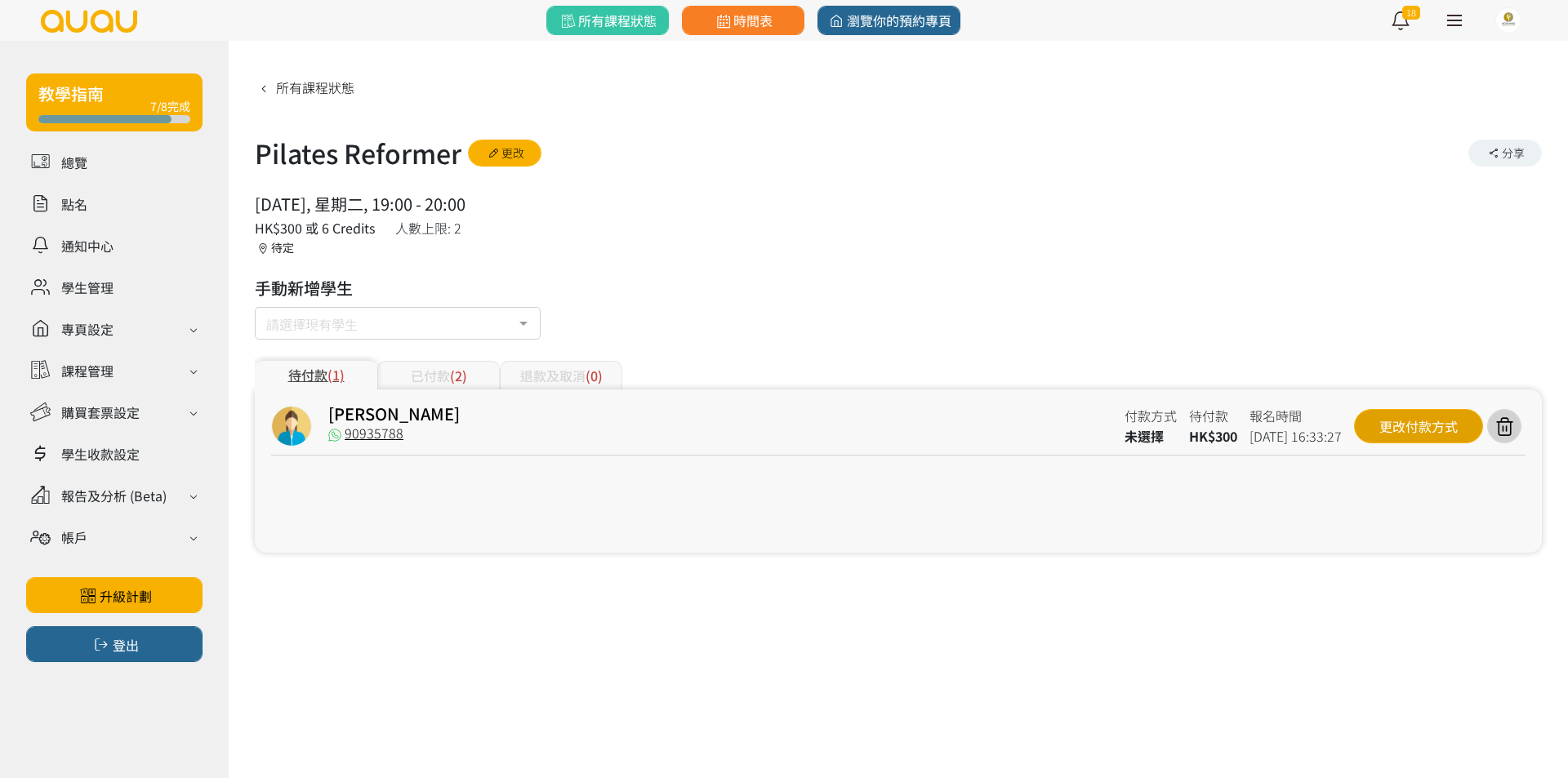
click at [1396, 428] on div "更改付款方式" at bounding box center [1418, 426] width 129 height 34
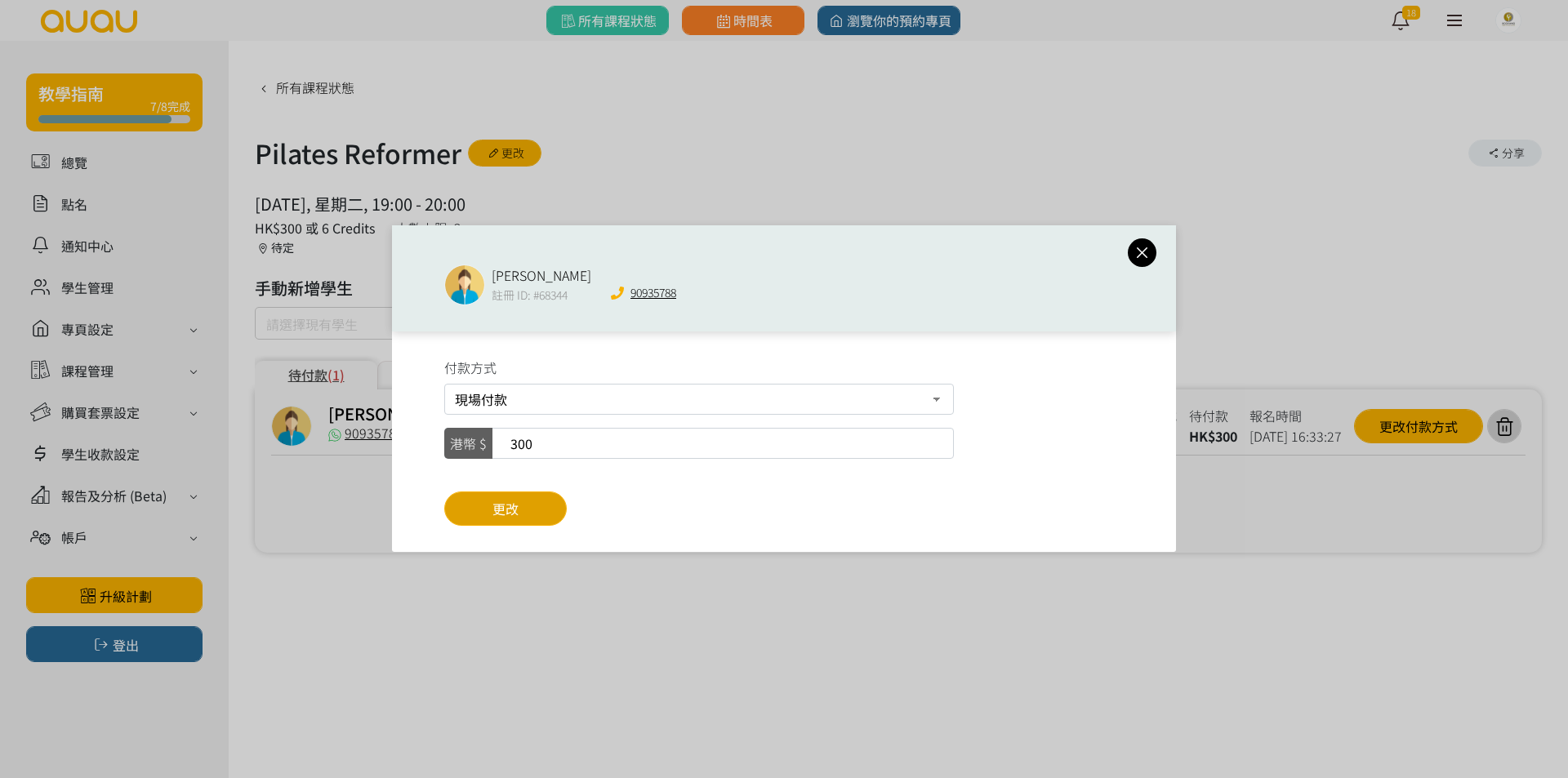
click at [509, 503] on span "更改" at bounding box center [506, 508] width 26 height 20
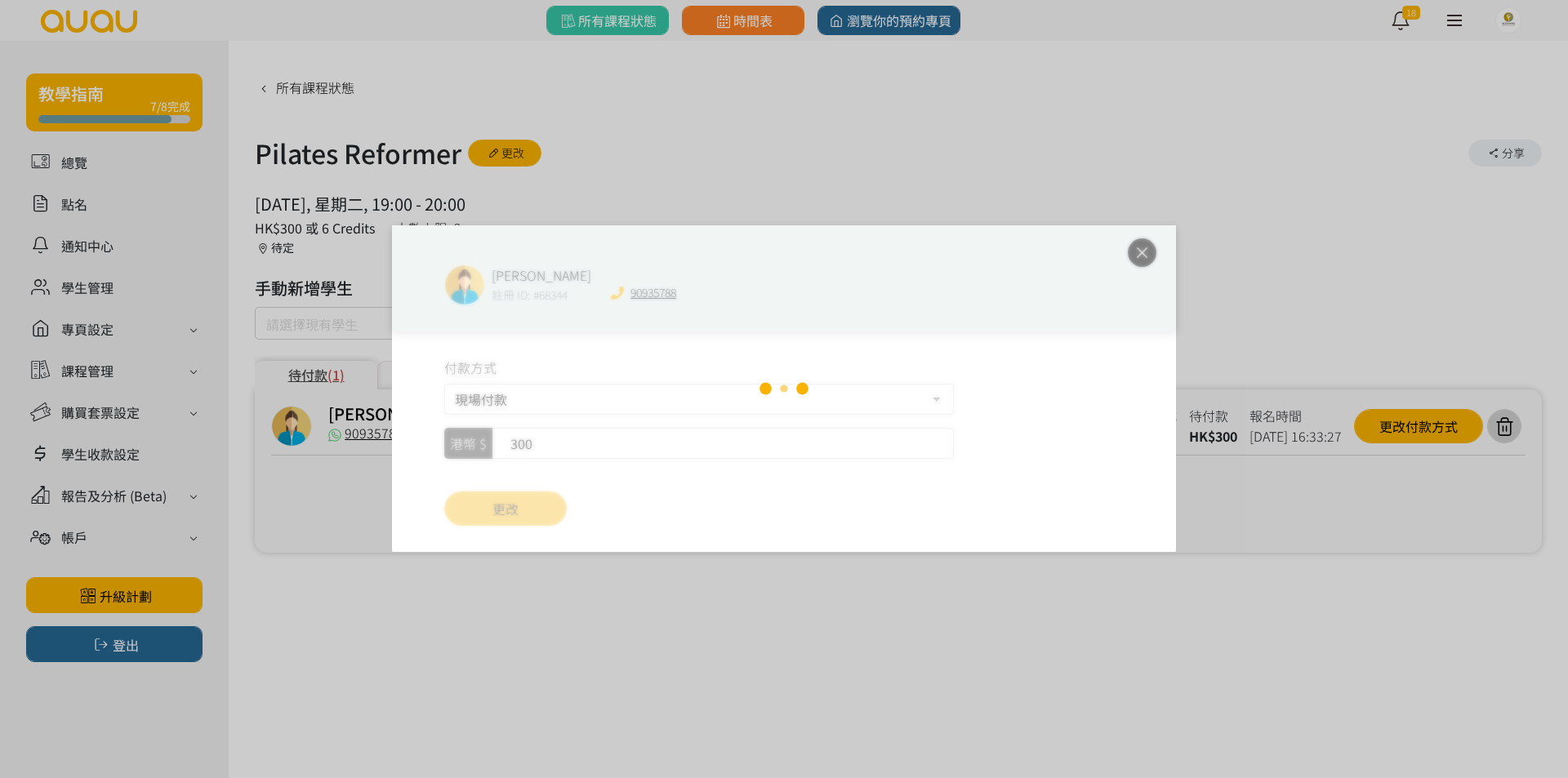
click at [620, 413] on div "Loading" at bounding box center [784, 388] width 784 height 326
